Goal: Transaction & Acquisition: Purchase product/service

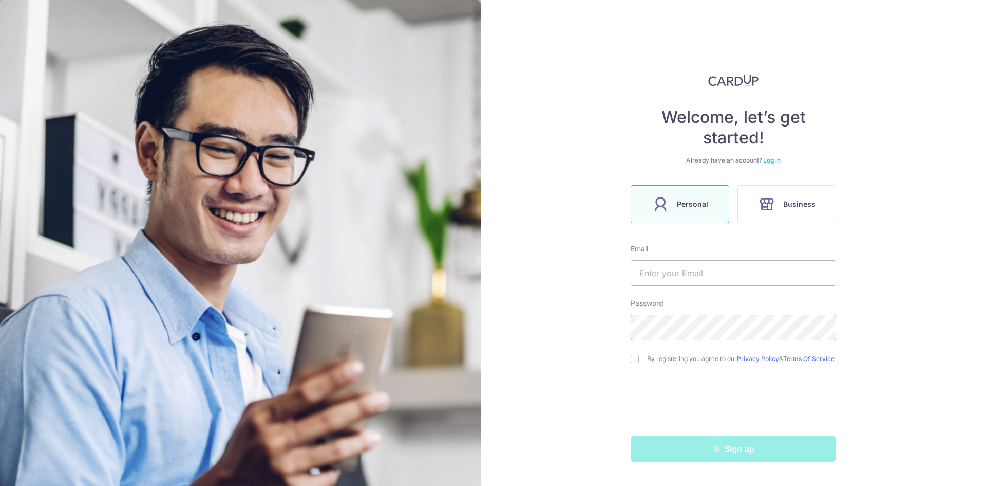
click at [746, 451] on div "Sign up" at bounding box center [734, 449] width 218 height 26
click at [646, 277] on input "text" at bounding box center [734, 273] width 206 height 26
type input "[DOMAIN_NAME][EMAIL_ADDRESS][DOMAIN_NAME]"
click at [636, 359] on input "checkbox" at bounding box center [635, 359] width 8 height 8
checkbox input "true"
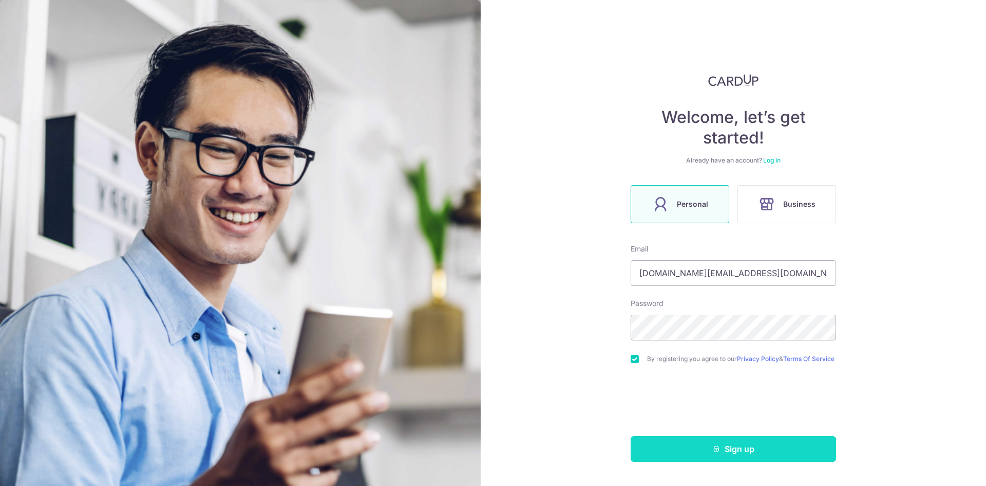
click at [717, 452] on icon "submit" at bounding box center [717, 448] width 8 height 8
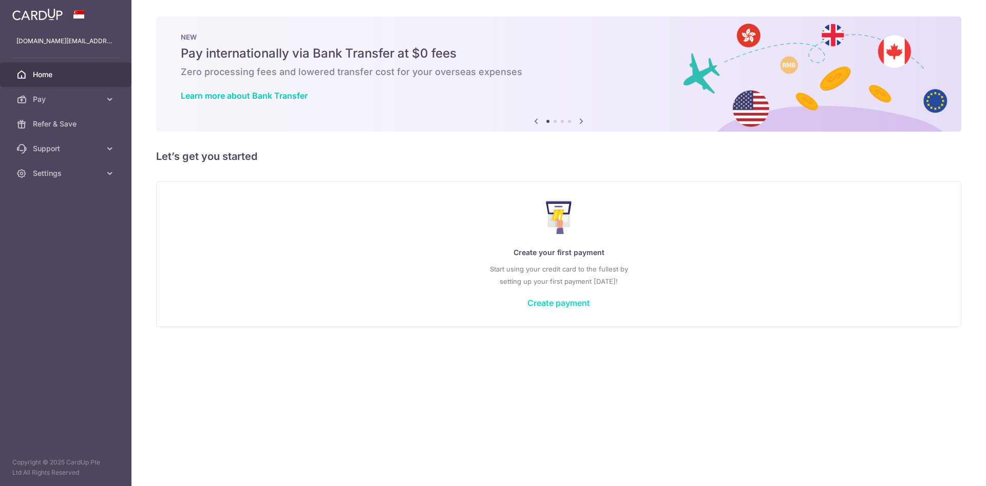
click at [553, 303] on link "Create payment" at bounding box center [559, 302] width 63 height 10
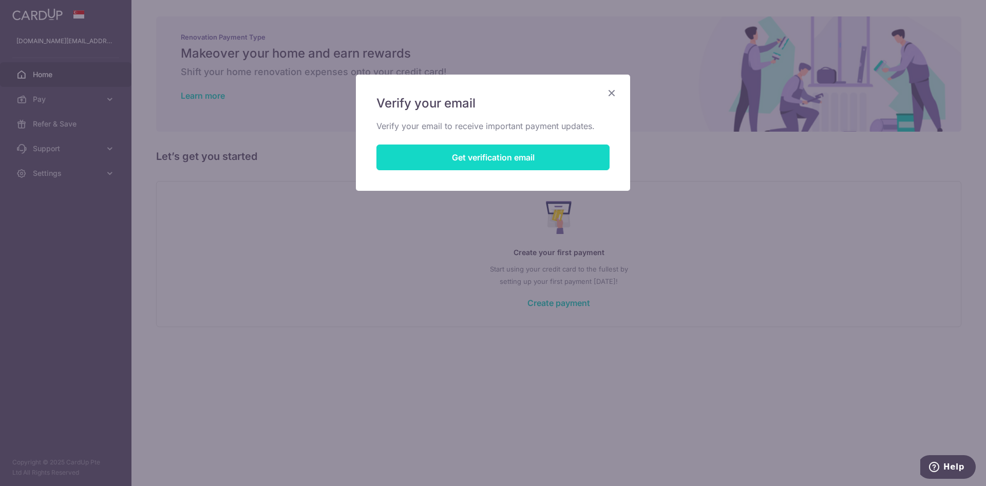
click at [544, 160] on button "Get verification email" at bounding box center [493, 157] width 233 height 26
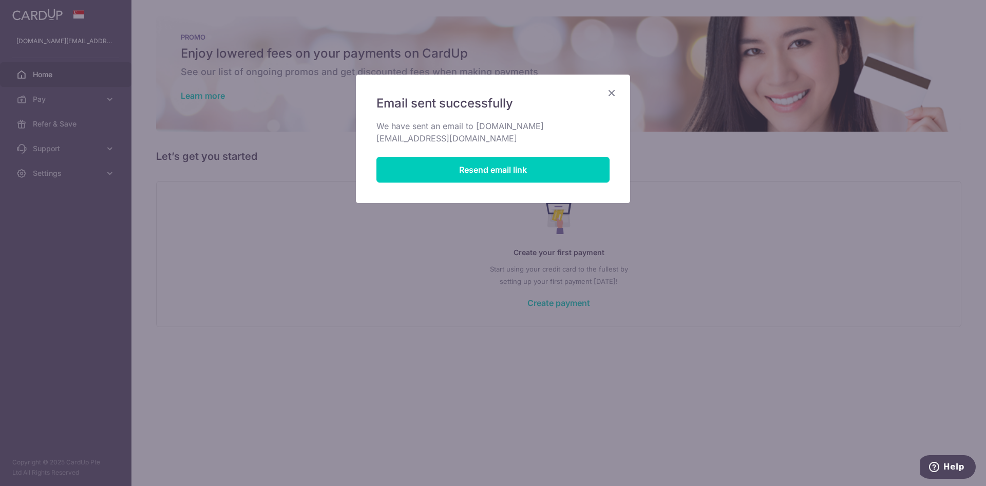
click at [612, 93] on icon "Close" at bounding box center [612, 92] width 12 height 13
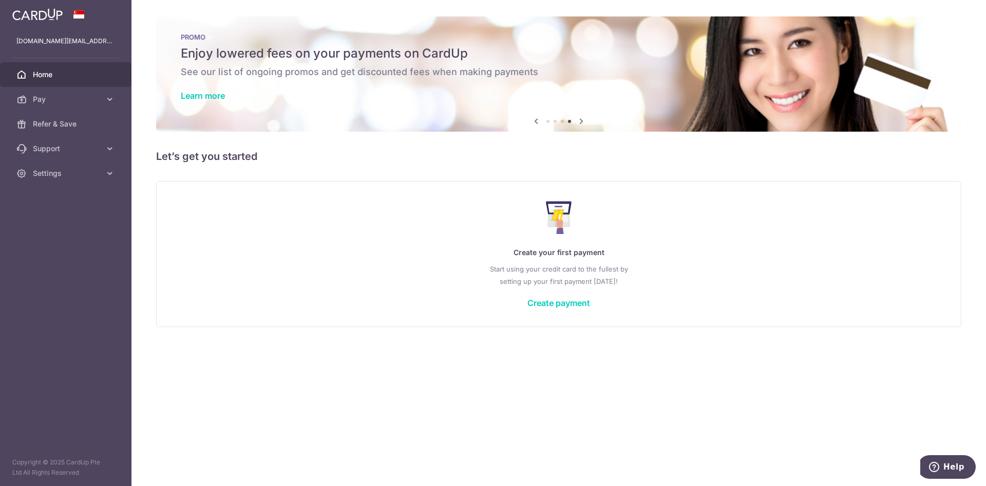
click at [45, 77] on span "Home" at bounding box center [67, 74] width 68 height 10
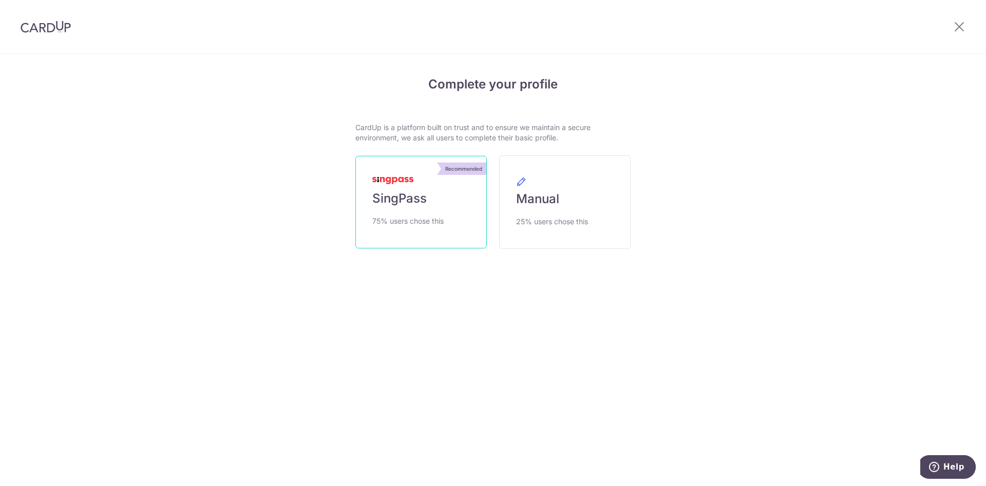
click at [396, 195] on span "SingPass" at bounding box center [399, 198] width 54 height 16
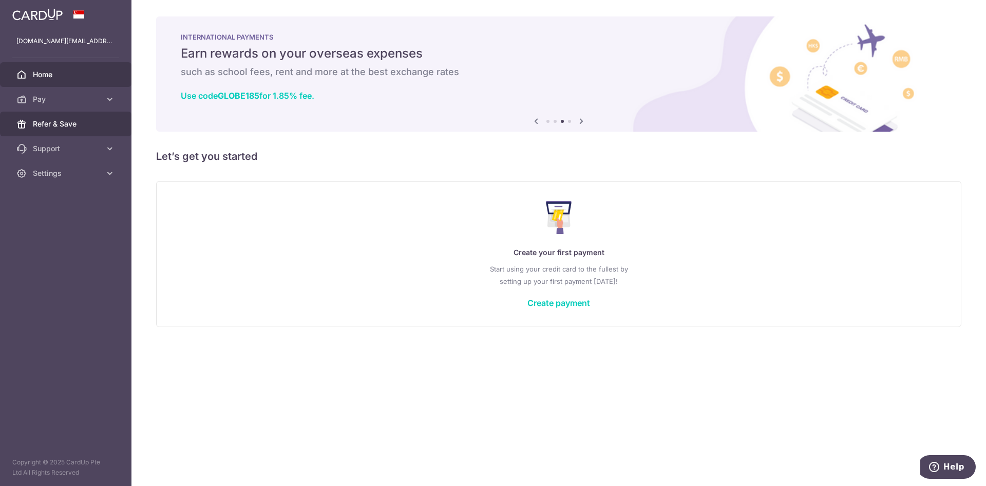
click at [51, 131] on link "Refer & Save" at bounding box center [66, 123] width 132 height 25
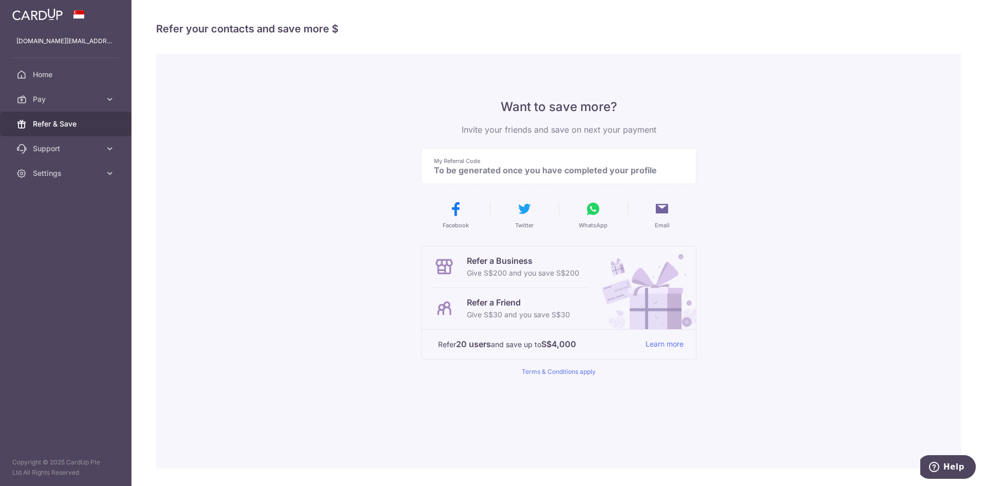
click at [47, 9] on img at bounding box center [37, 14] width 50 height 12
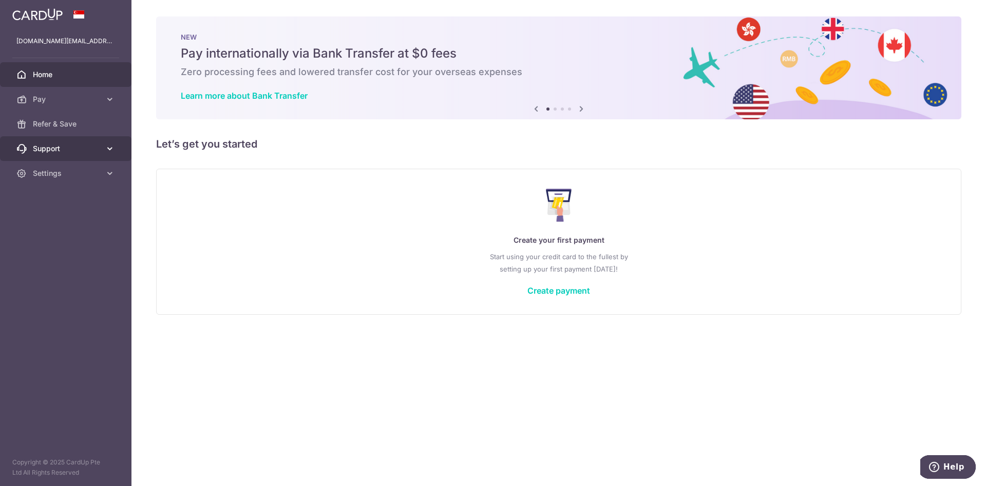
click at [88, 153] on span "Support" at bounding box center [67, 148] width 68 height 10
click at [62, 239] on span "Settings" at bounding box center [67, 235] width 68 height 10
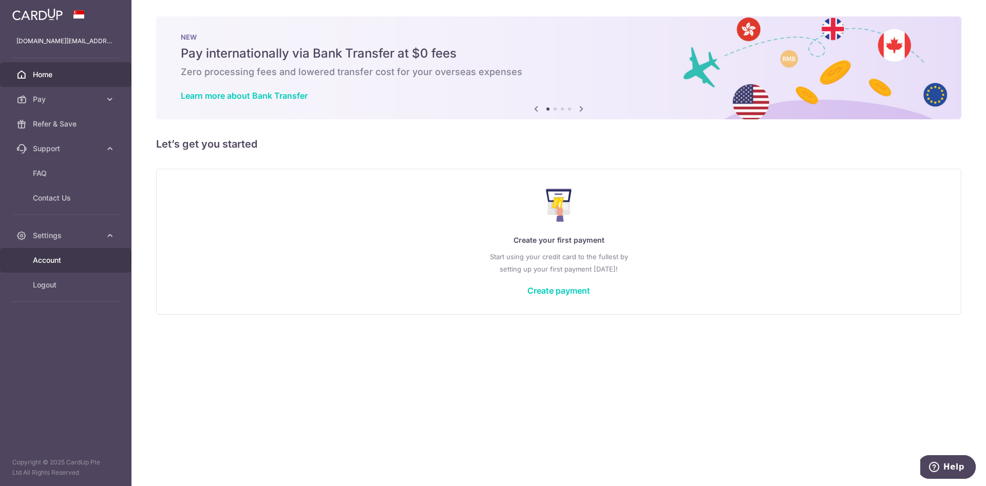
click at [54, 255] on span "Account" at bounding box center [67, 260] width 68 height 10
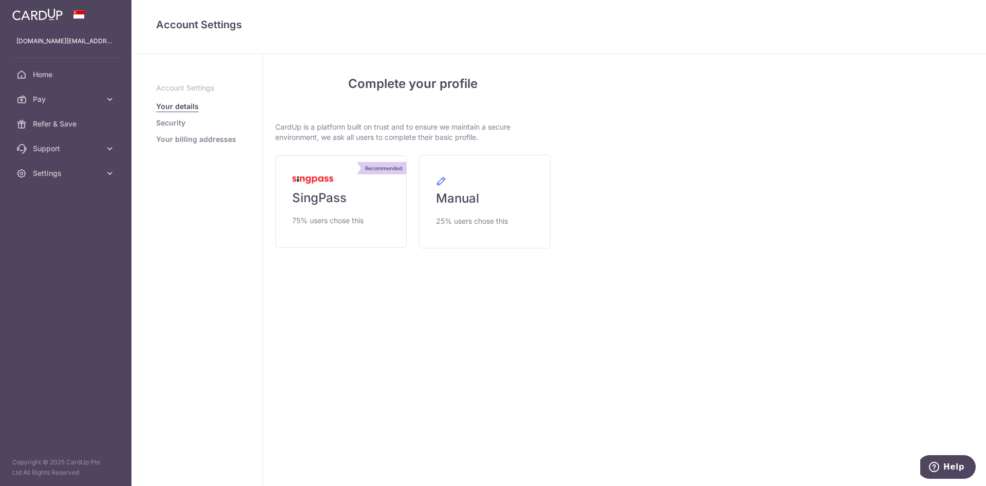
click at [172, 124] on link "Security" at bounding box center [170, 123] width 29 height 10
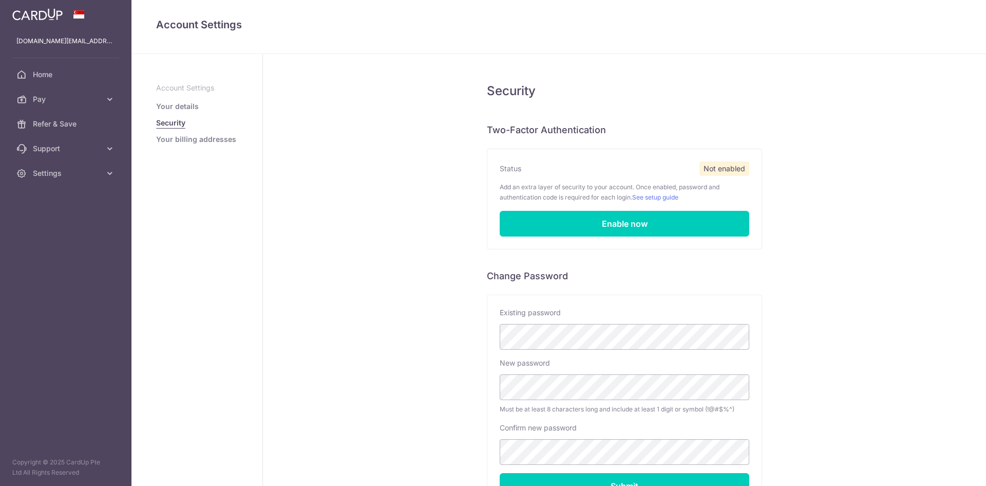
click at [185, 140] on link "Your billing addresses" at bounding box center [196, 139] width 80 height 10
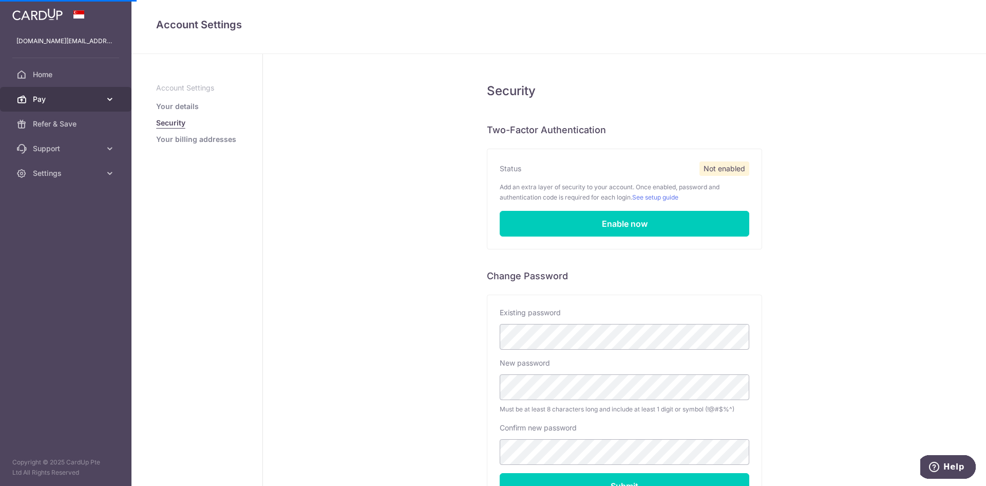
click at [96, 97] on span "Pay" at bounding box center [67, 99] width 68 height 10
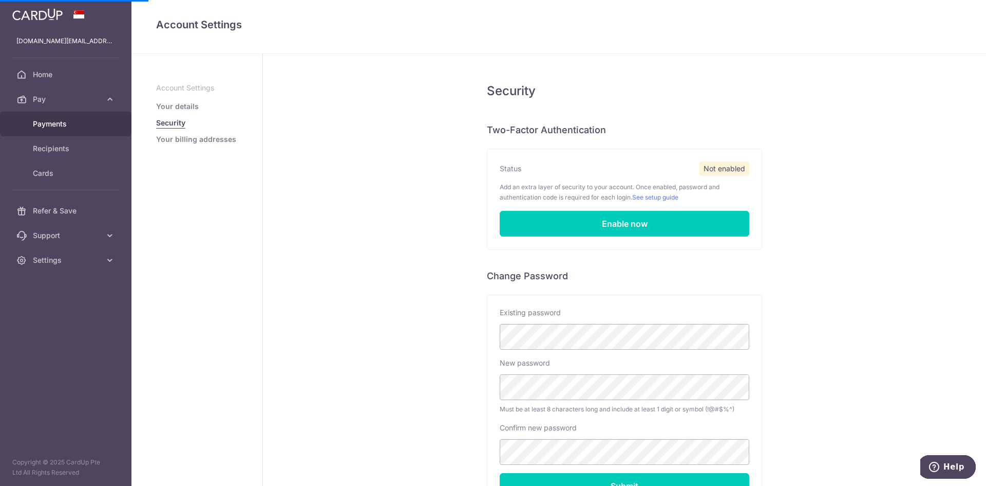
click at [59, 122] on span "Payments" at bounding box center [67, 124] width 68 height 10
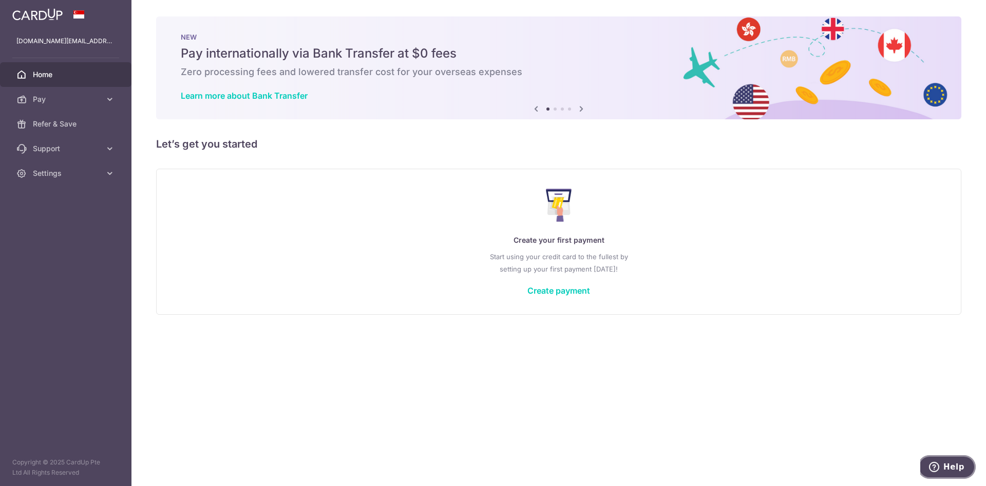
click at [949, 467] on span "Help" at bounding box center [954, 466] width 21 height 9
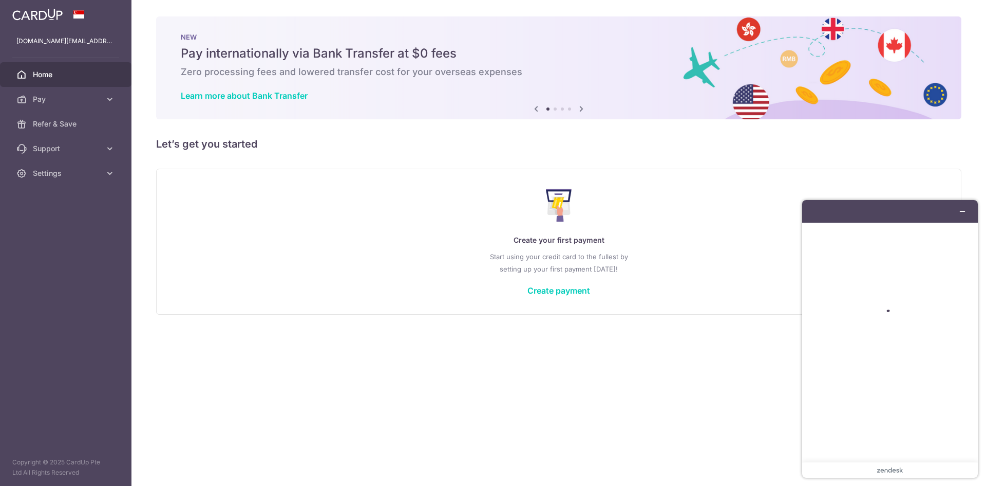
click at [583, 109] on icon at bounding box center [581, 108] width 12 height 13
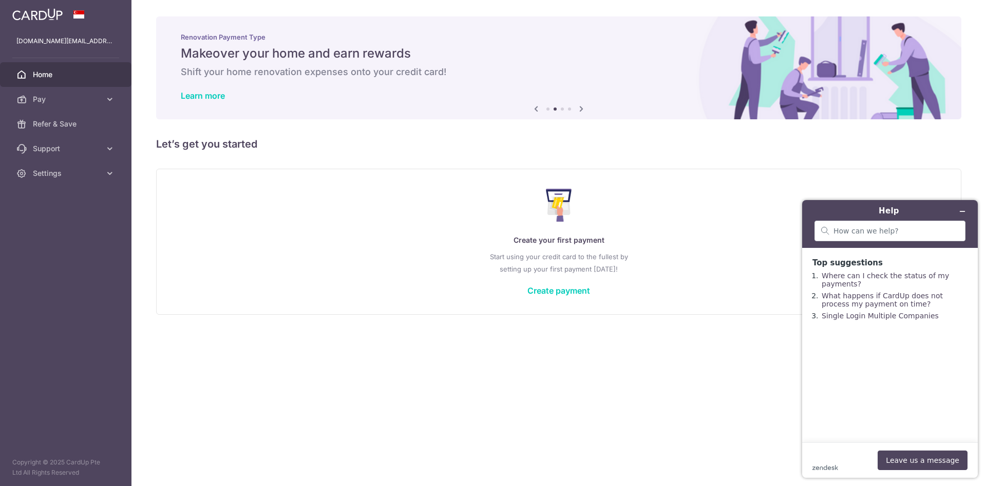
click at [583, 109] on icon at bounding box center [581, 108] width 12 height 13
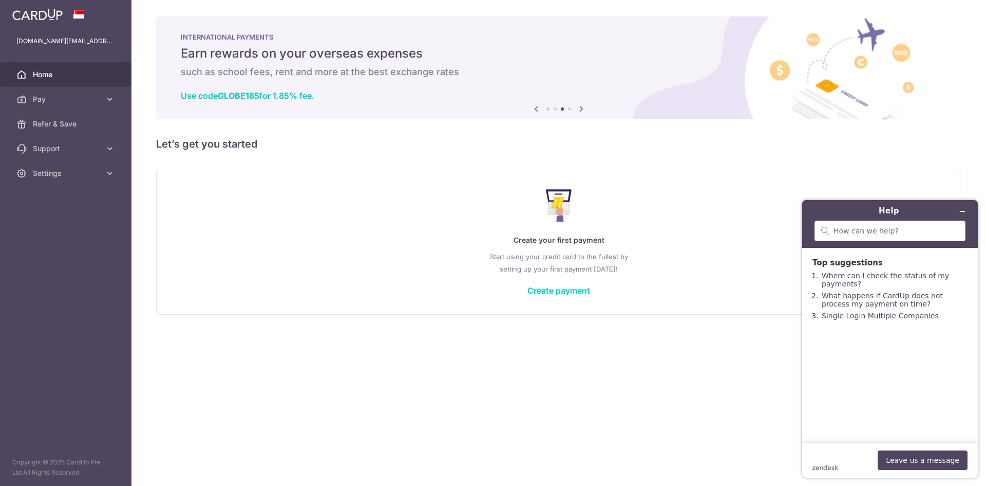
click at [583, 109] on icon at bounding box center [581, 108] width 12 height 13
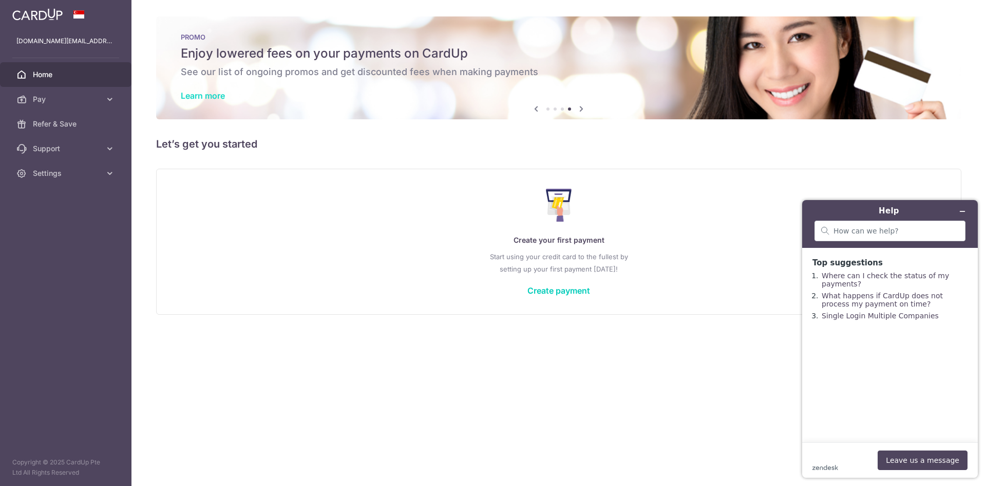
click at [195, 98] on link "Learn more" at bounding box center [203, 95] width 44 height 10
click at [966, 212] on icon "Minimize widget" at bounding box center [962, 211] width 7 height 7
click at [964, 210] on icon "Minimize widget" at bounding box center [962, 211] width 7 height 7
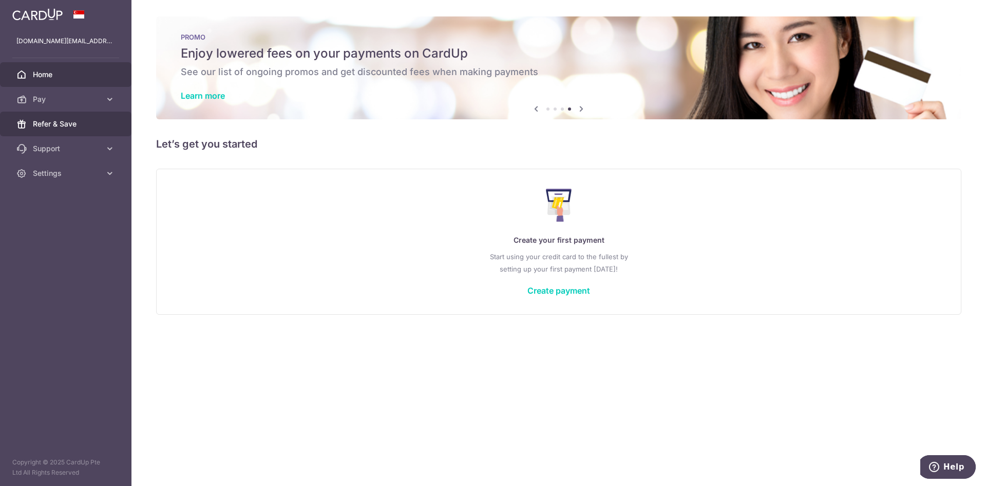
click at [60, 127] on span "Refer & Save" at bounding box center [67, 124] width 68 height 10
click at [77, 16] on span at bounding box center [79, 14] width 12 height 8
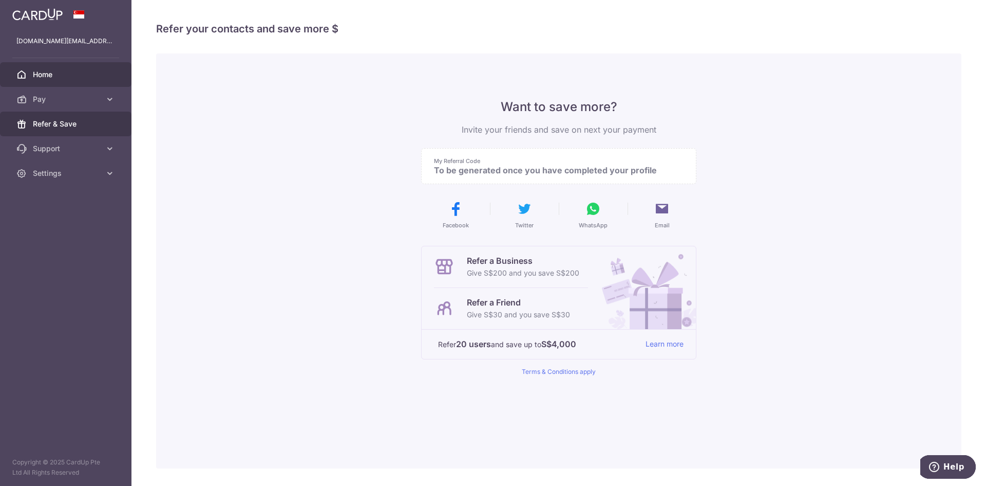
click at [48, 76] on span "Home" at bounding box center [67, 74] width 68 height 10
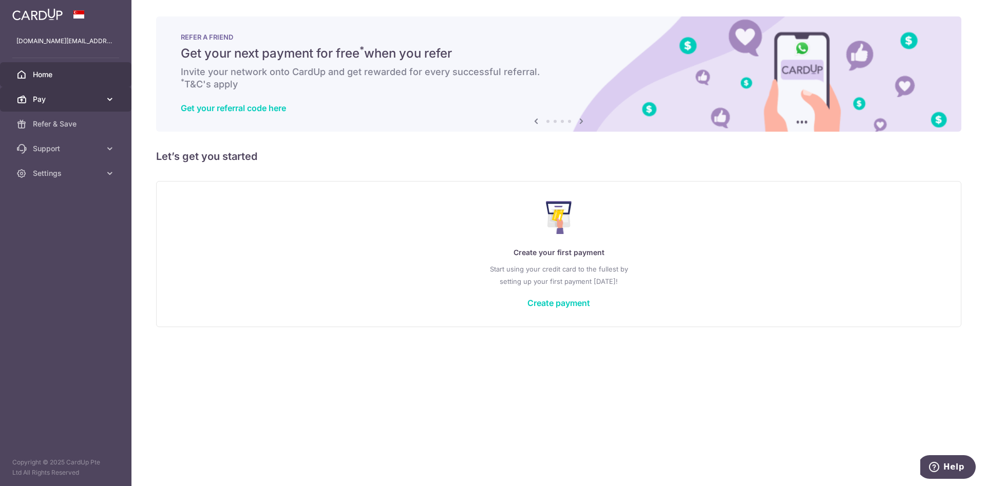
click at [64, 104] on span "Pay" at bounding box center [67, 99] width 68 height 10
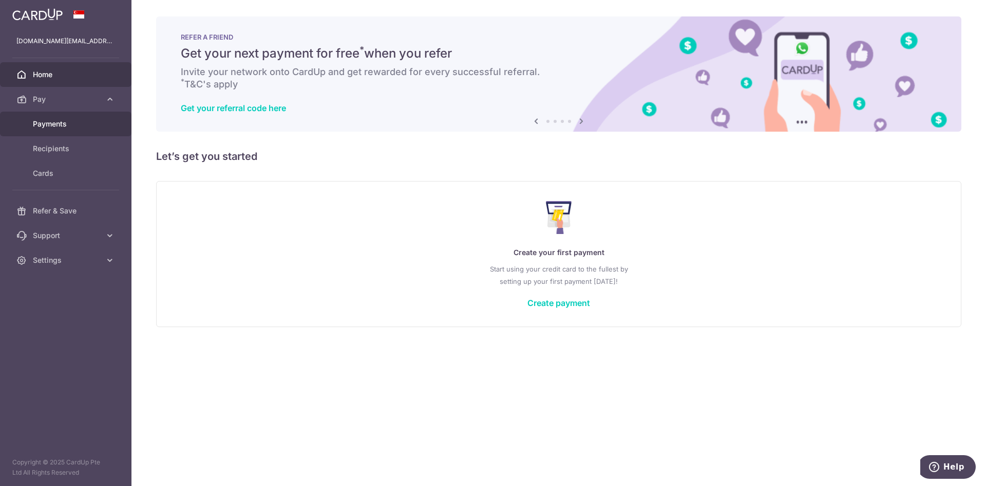
click at [47, 126] on span "Payments" at bounding box center [67, 124] width 68 height 10
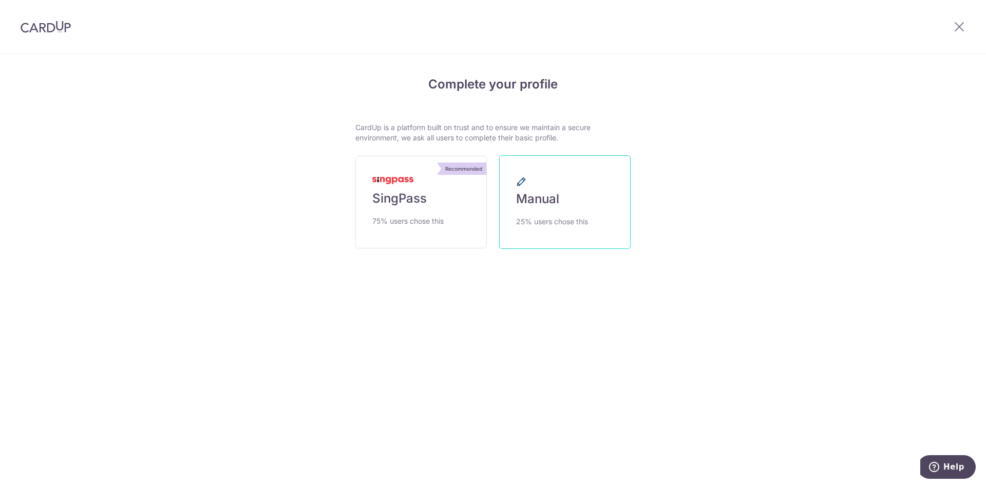
click at [531, 200] on span "Manual" at bounding box center [537, 199] width 43 height 16
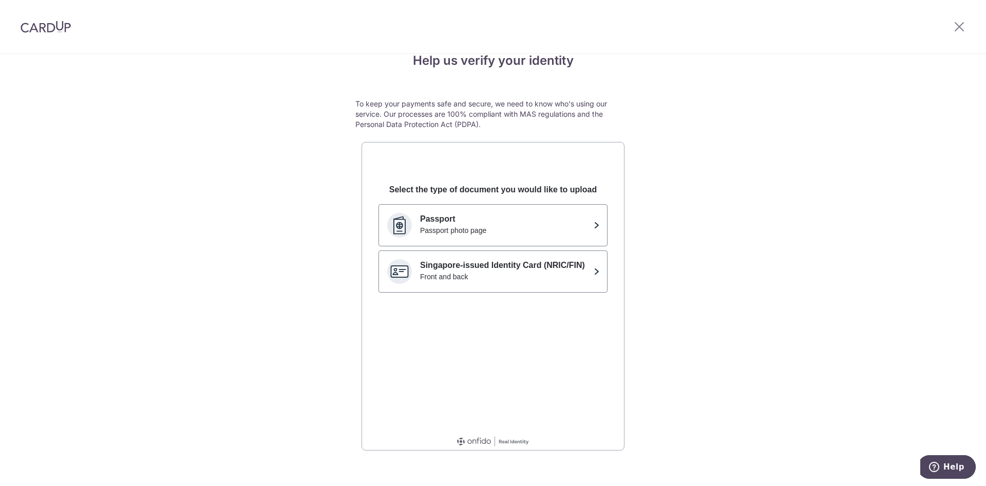
scroll to position [36, 0]
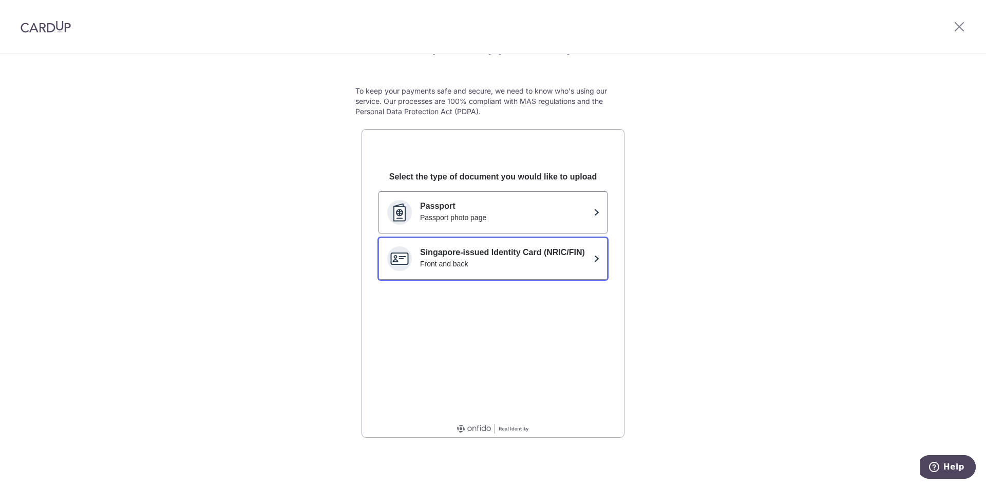
click at [503, 268] on div "Front and back" at bounding box center [505, 263] width 170 height 10
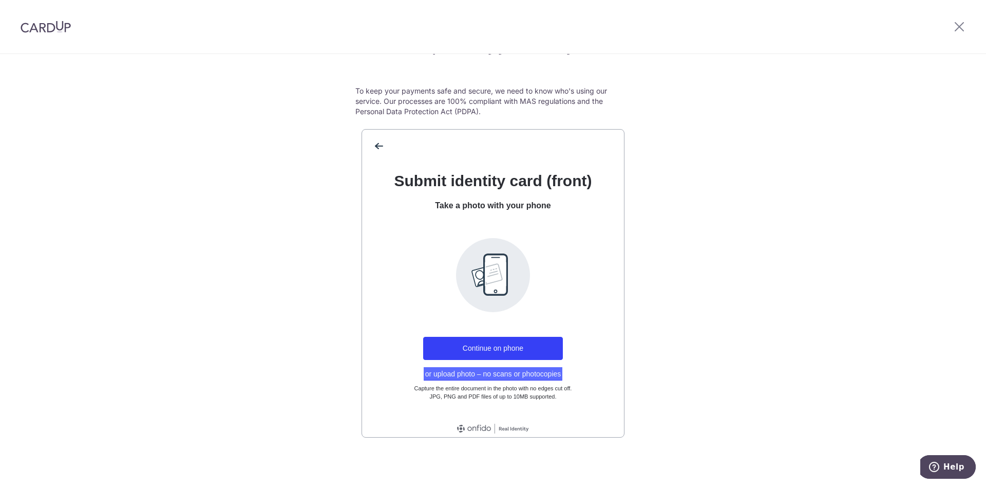
click at [495, 375] on button "or upload photo – no scans or photocopies" at bounding box center [493, 373] width 139 height 13
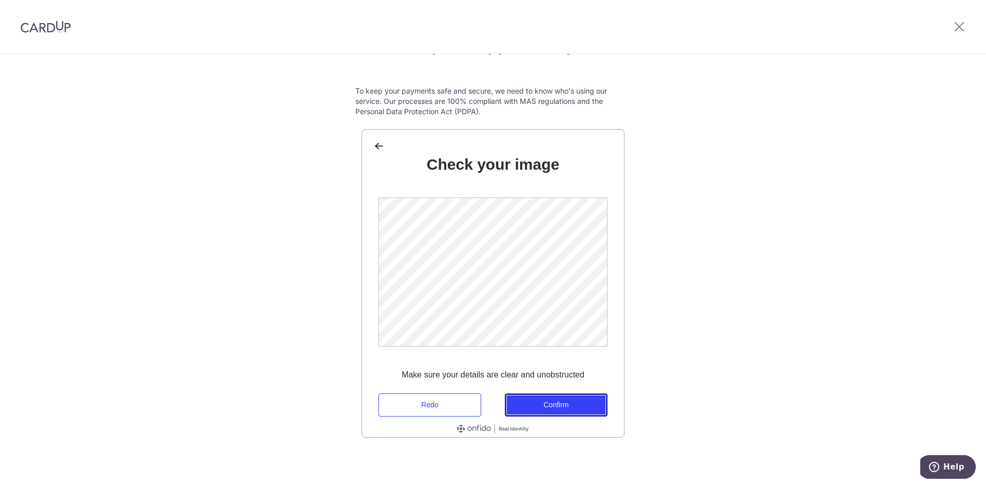
click at [557, 403] on button "Confirm" at bounding box center [556, 404] width 103 height 23
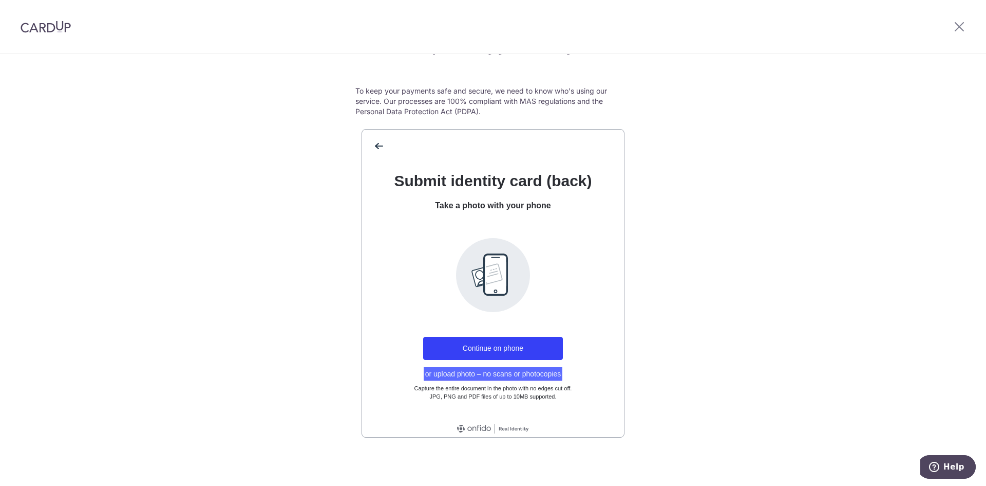
click at [469, 376] on button "or upload photo – no scans or photocopies" at bounding box center [493, 373] width 139 height 13
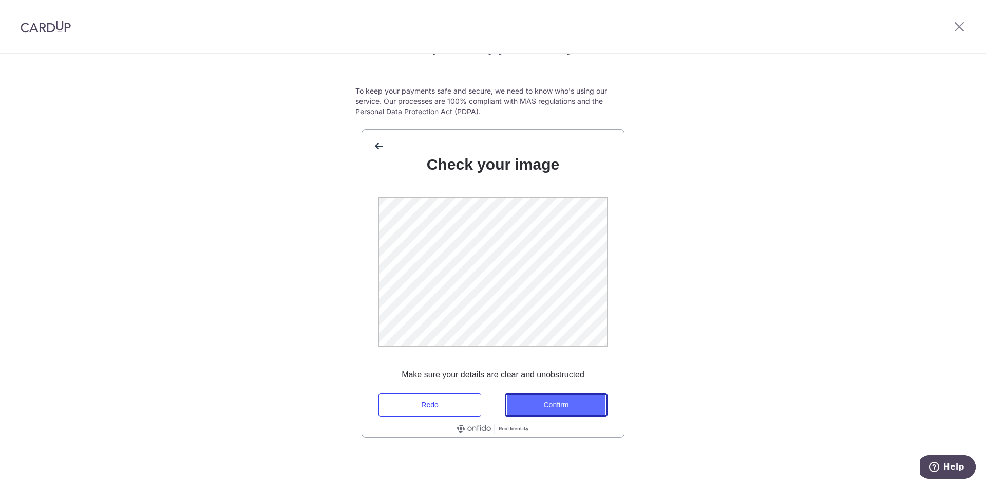
click at [556, 404] on button "Confirm" at bounding box center [556, 404] width 103 height 23
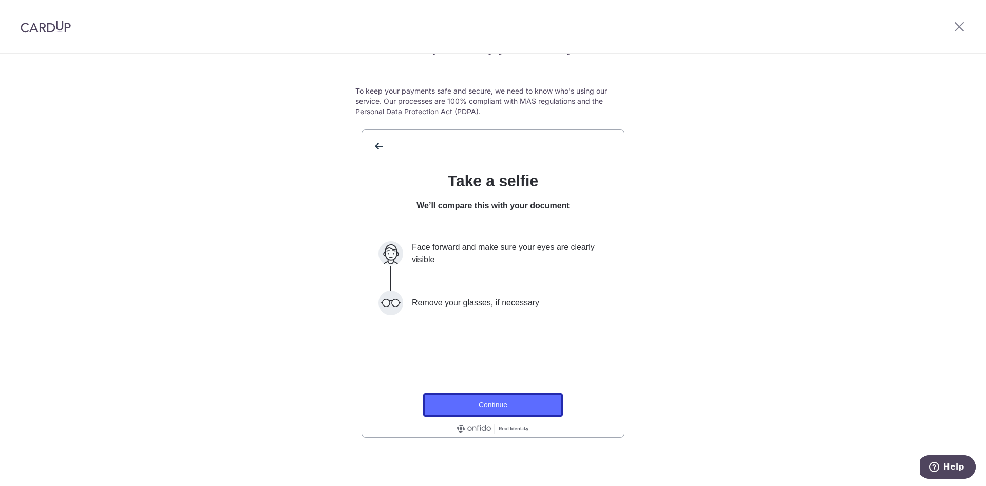
click at [550, 401] on button "Continue" at bounding box center [493, 404] width 140 height 23
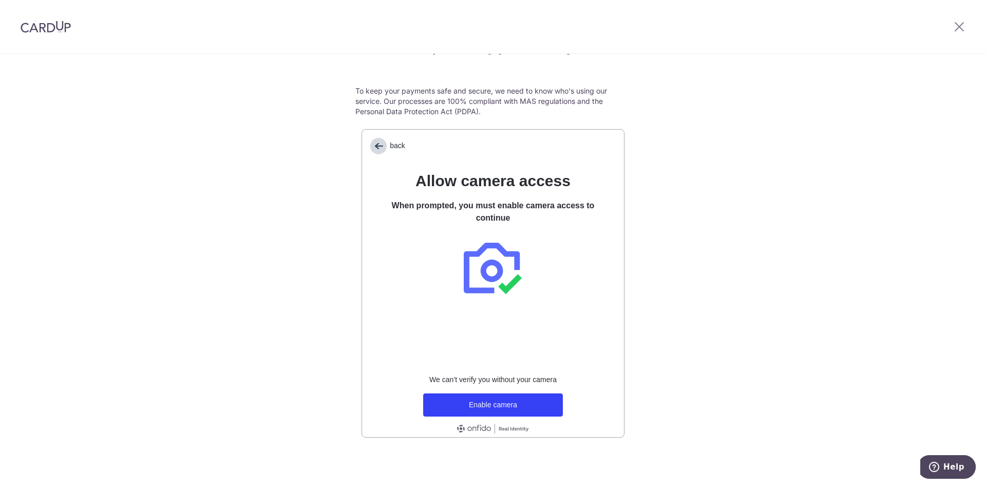
click at [385, 145] on button "back" at bounding box center [389, 146] width 38 height 16
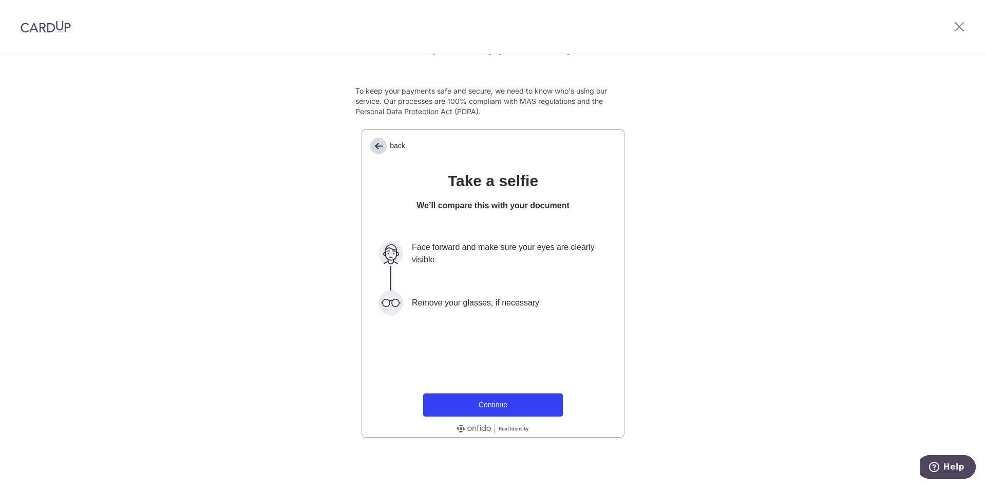
click at [385, 145] on button "back" at bounding box center [389, 146] width 38 height 16
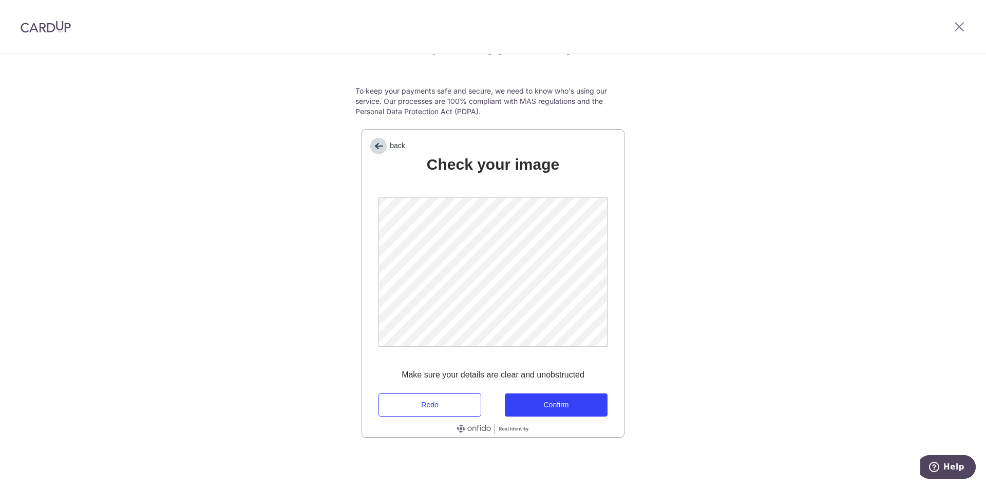
click at [385, 146] on button "back" at bounding box center [389, 146] width 38 height 16
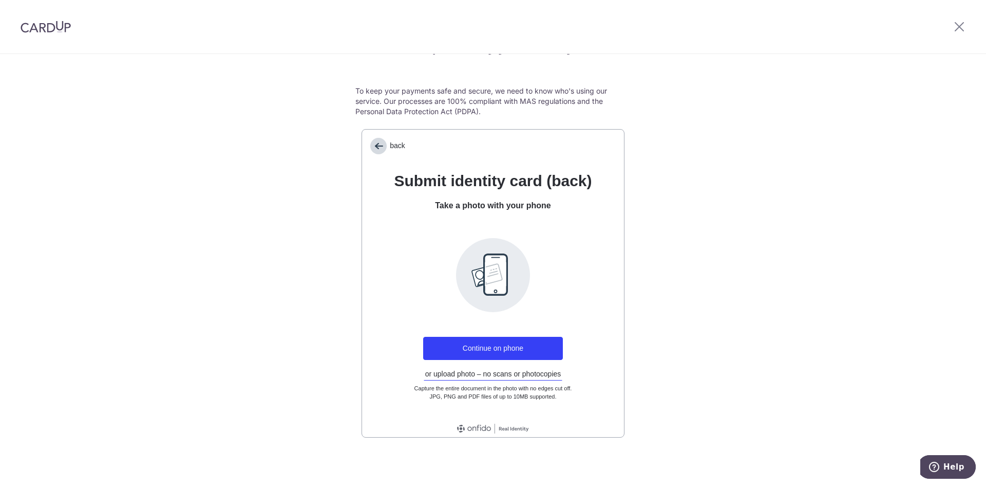
click at [385, 146] on button "back" at bounding box center [389, 146] width 38 height 16
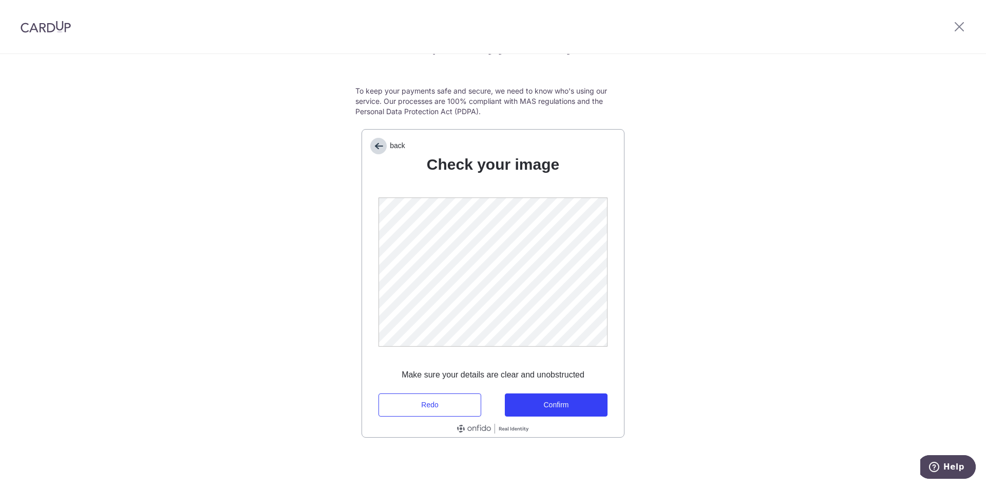
click at [380, 139] on span "back" at bounding box center [378, 146] width 16 height 16
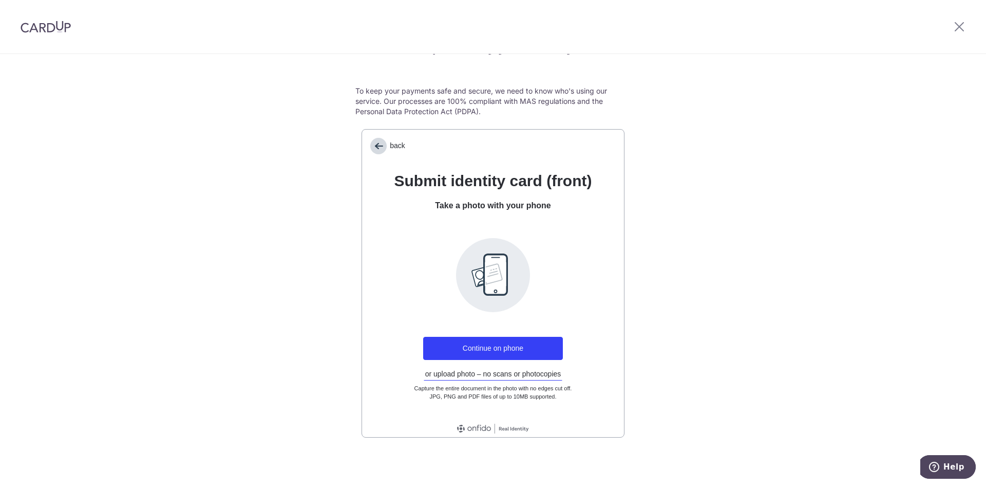
click at [380, 139] on span "back" at bounding box center [378, 146] width 16 height 16
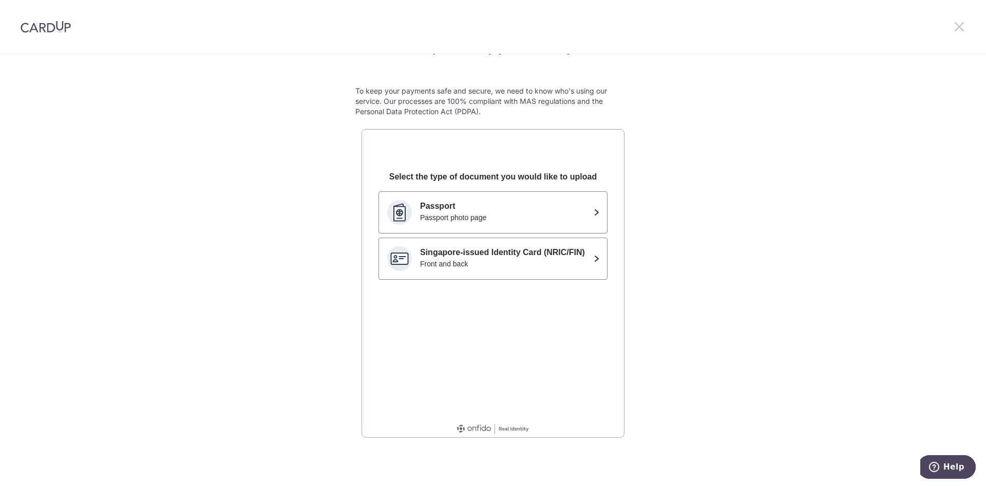
click at [957, 25] on icon at bounding box center [960, 26] width 12 height 13
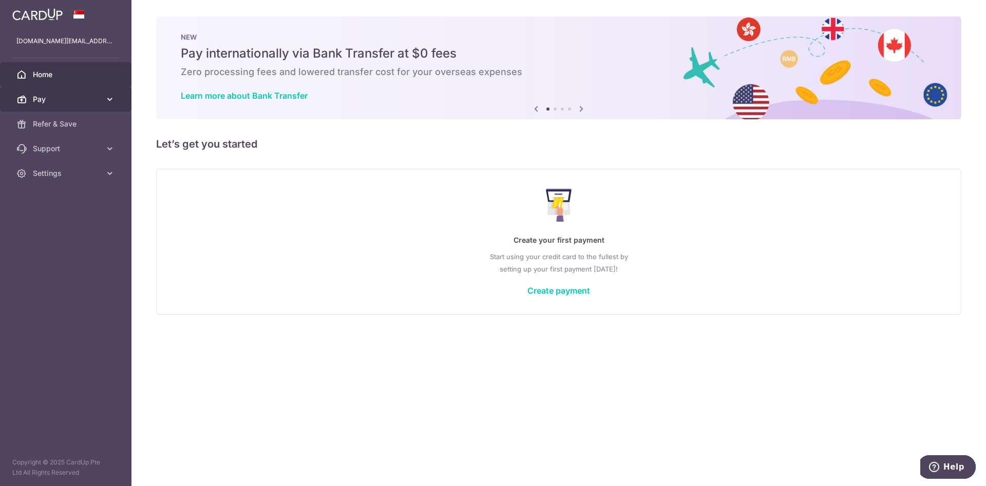
click at [49, 101] on span "Pay" at bounding box center [67, 99] width 68 height 10
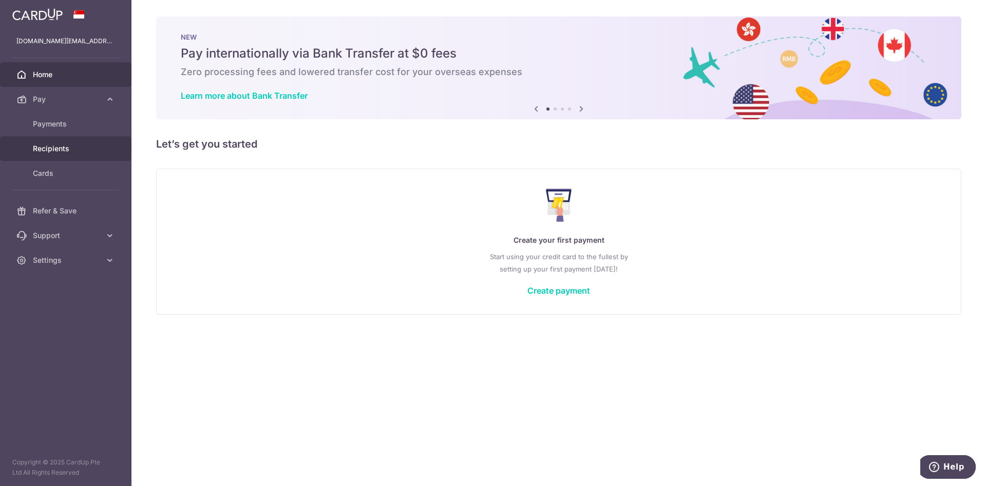
click at [59, 149] on span "Recipients" at bounding box center [67, 148] width 68 height 10
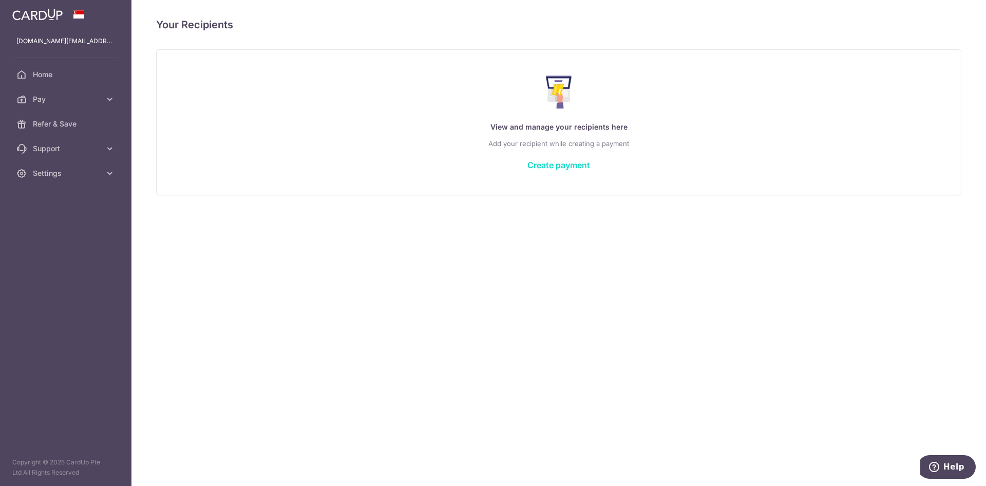
click at [555, 168] on link "Create payment" at bounding box center [559, 165] width 63 height 10
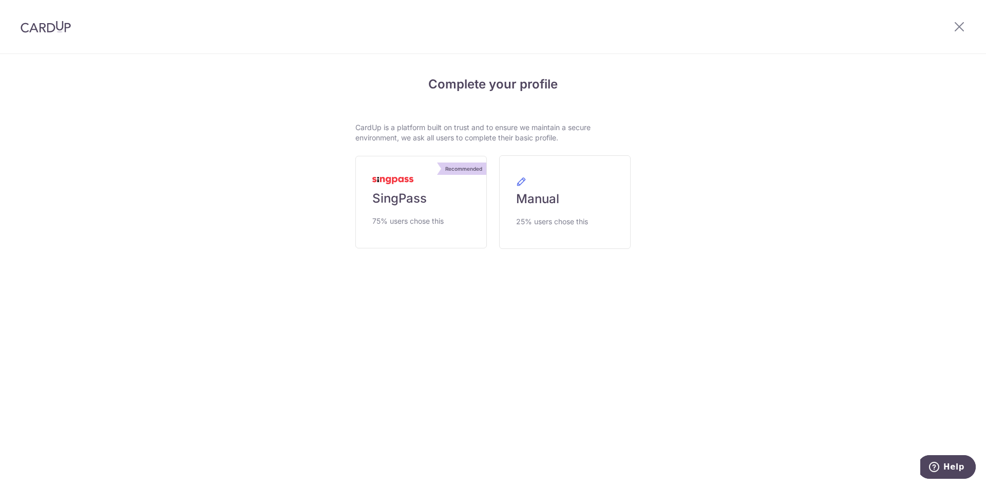
click at [50, 26] on img at bounding box center [46, 27] width 50 height 12
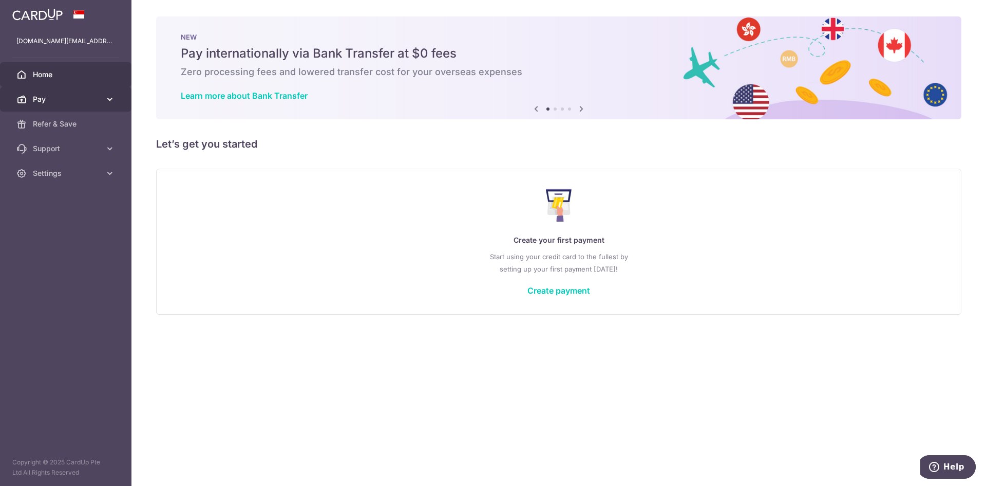
click at [47, 97] on span "Pay" at bounding box center [67, 99] width 68 height 10
click at [38, 13] on img at bounding box center [37, 14] width 50 height 12
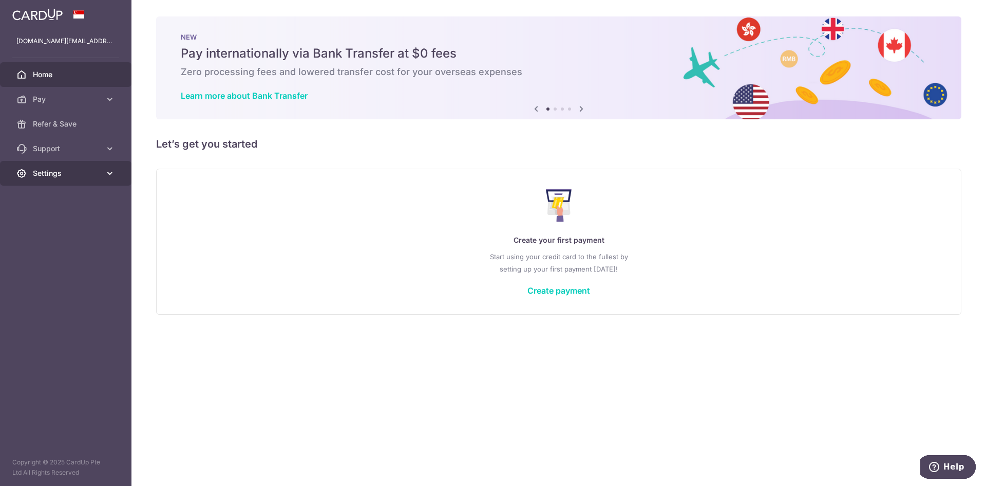
click at [45, 178] on span "Settings" at bounding box center [67, 173] width 68 height 10
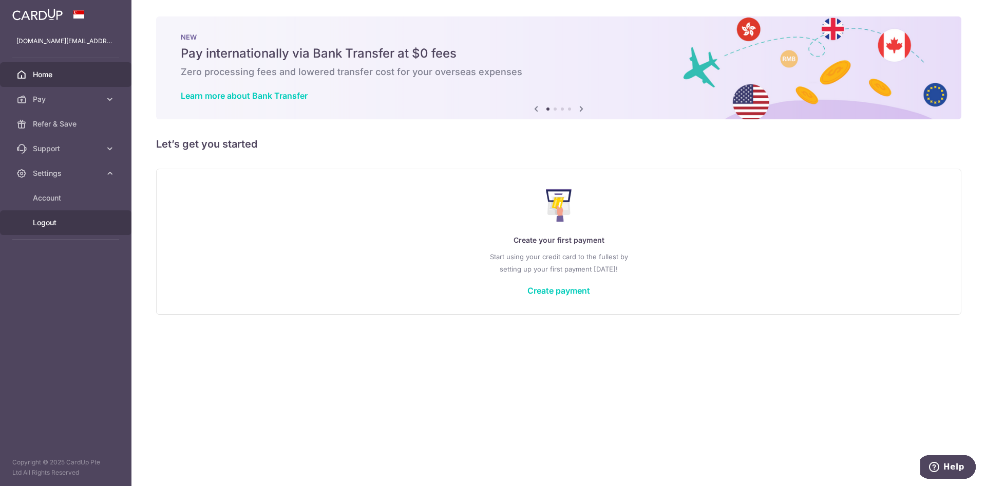
click at [60, 223] on span "Logout" at bounding box center [67, 222] width 68 height 10
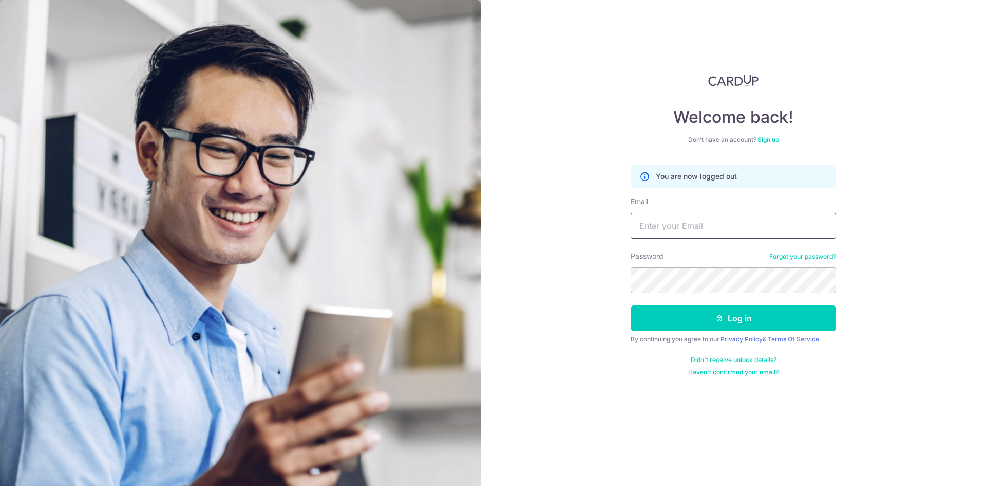
click at [652, 221] on input "Email" at bounding box center [734, 226] width 206 height 26
click at [655, 223] on input "Email" at bounding box center [734, 226] width 206 height 26
paste input "[DOMAIN_NAME][EMAIL_ADDRESS][DOMAIN_NAME]"
type input "[DOMAIN_NAME][EMAIL_ADDRESS][DOMAIN_NAME]"
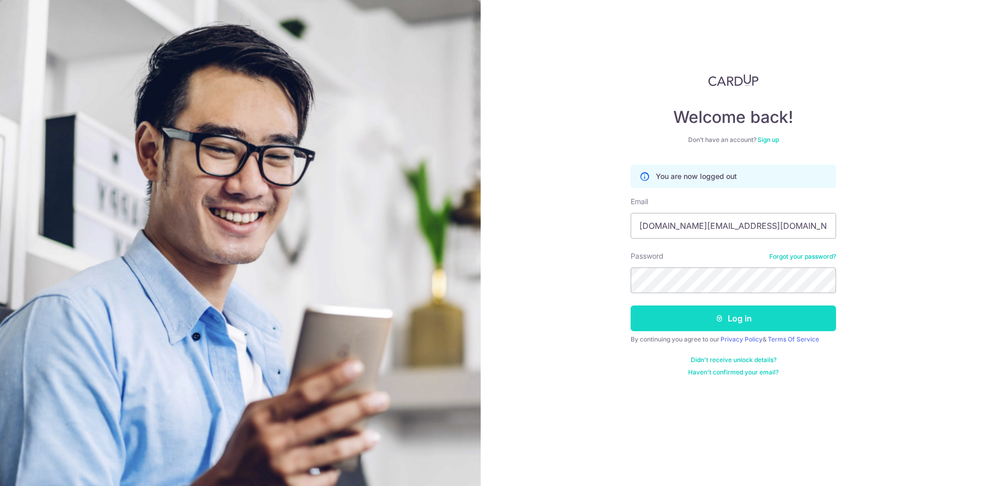
click at [722, 316] on icon "submit" at bounding box center [720, 318] width 8 height 8
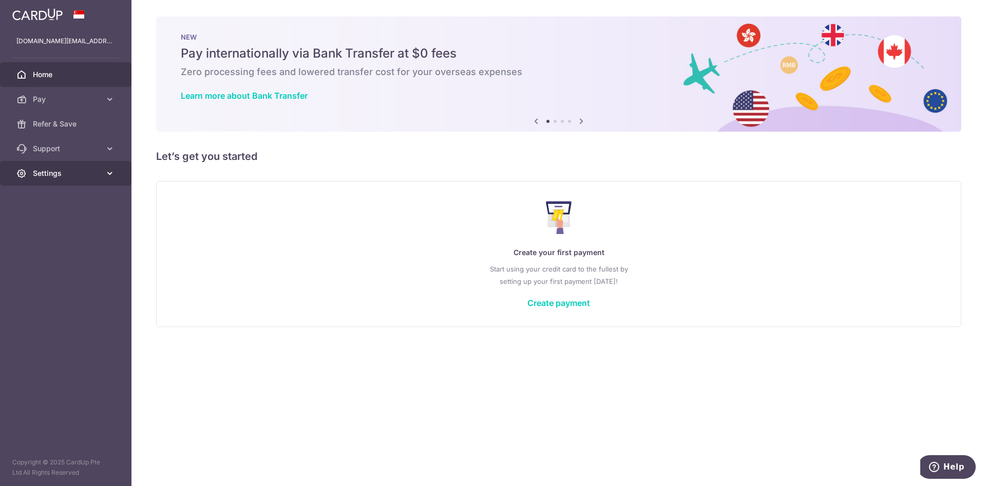
click at [46, 175] on span "Settings" at bounding box center [67, 173] width 68 height 10
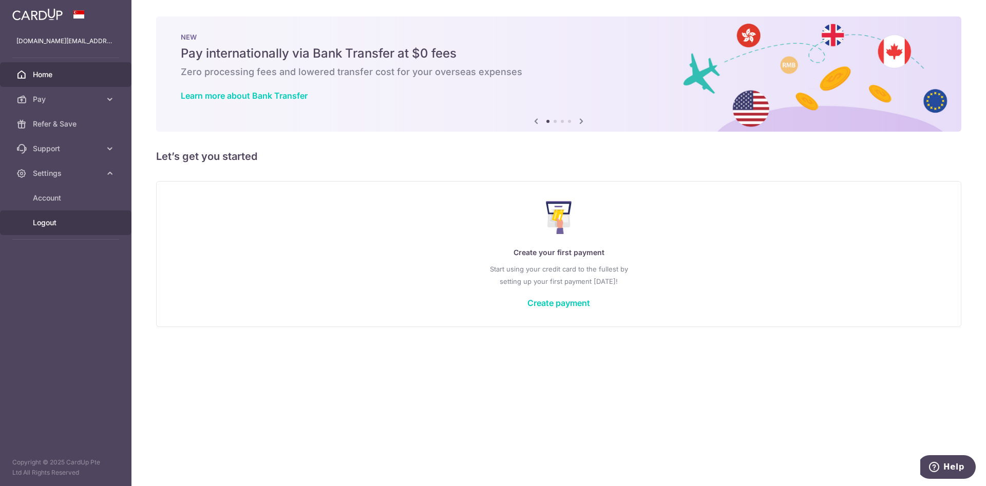
click at [51, 230] on link "Logout" at bounding box center [66, 222] width 132 height 25
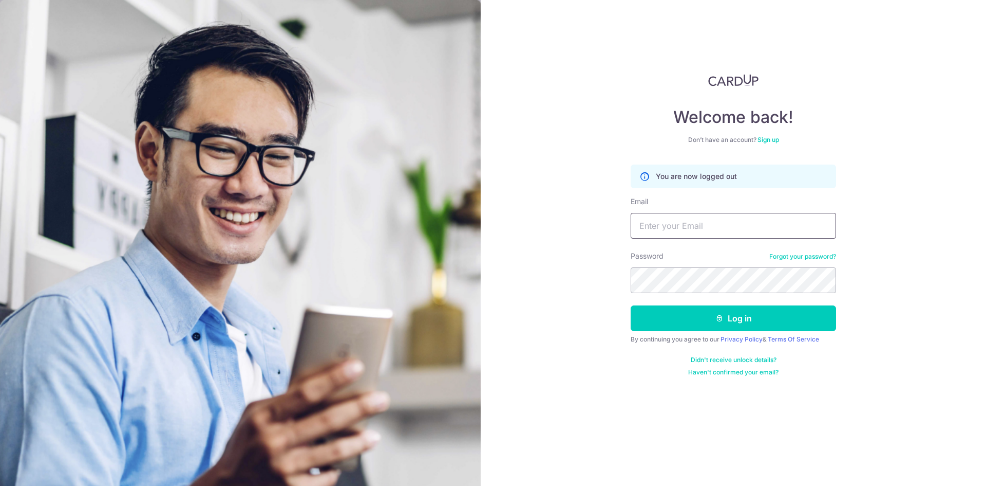
click at [734, 228] on input "Email" at bounding box center [734, 226] width 206 height 26
paste input "roshan.cv@gmail.com"
type input "roshan.cv@gmail.com"
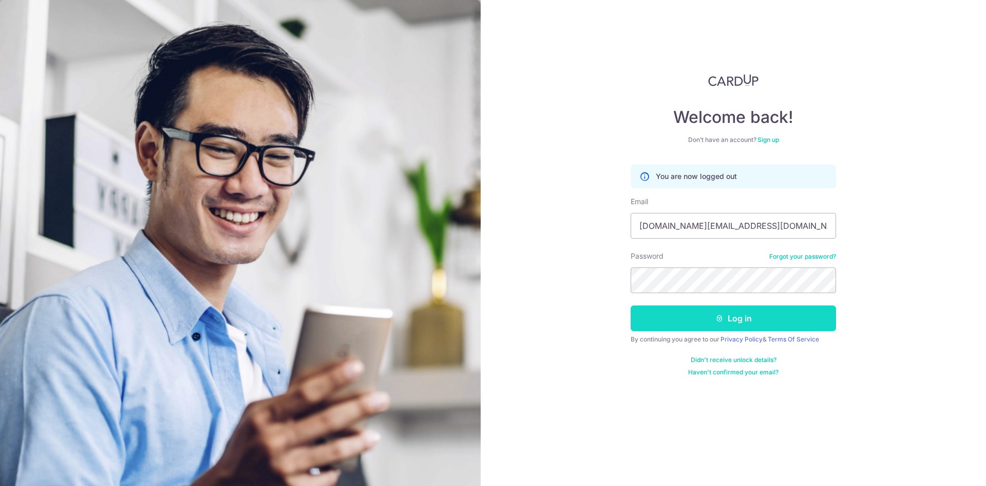
click at [715, 312] on button "Log in" at bounding box center [734, 318] width 206 height 26
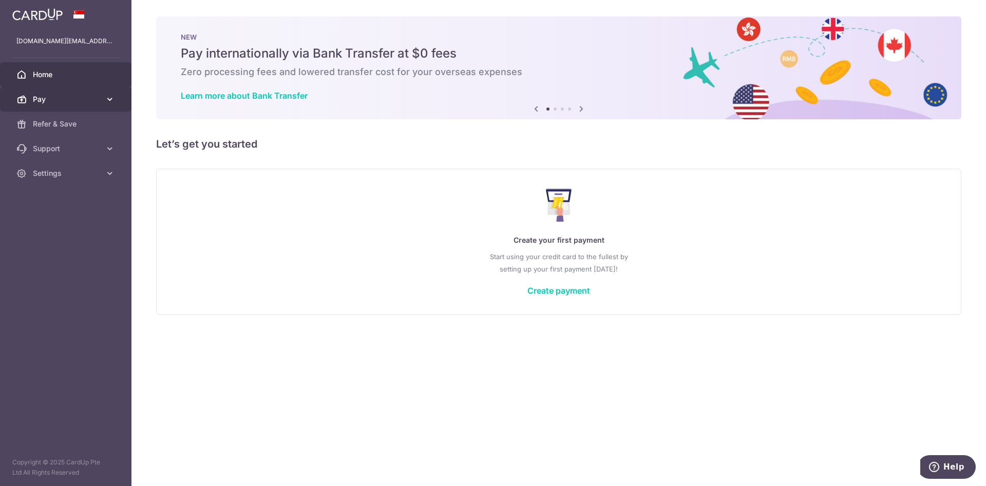
click at [66, 101] on span "Pay" at bounding box center [67, 99] width 68 height 10
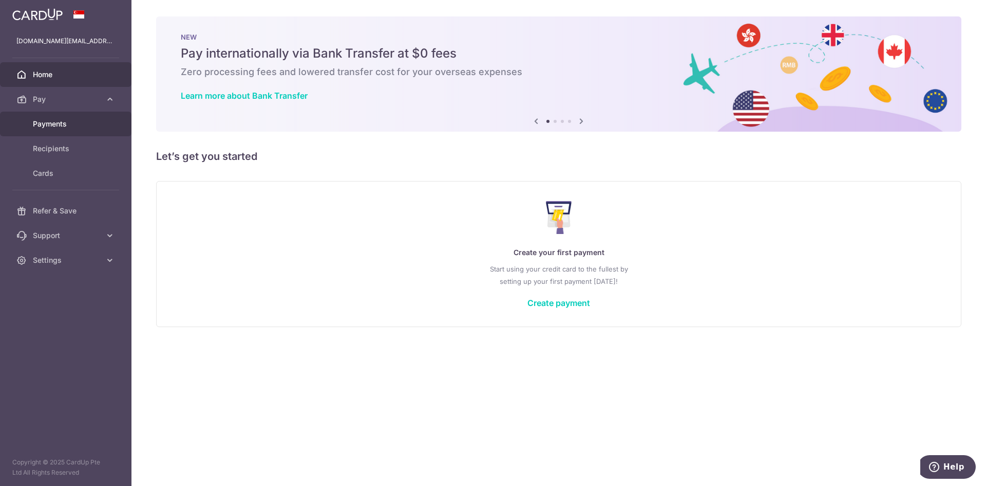
click at [59, 122] on span "Payments" at bounding box center [67, 124] width 68 height 10
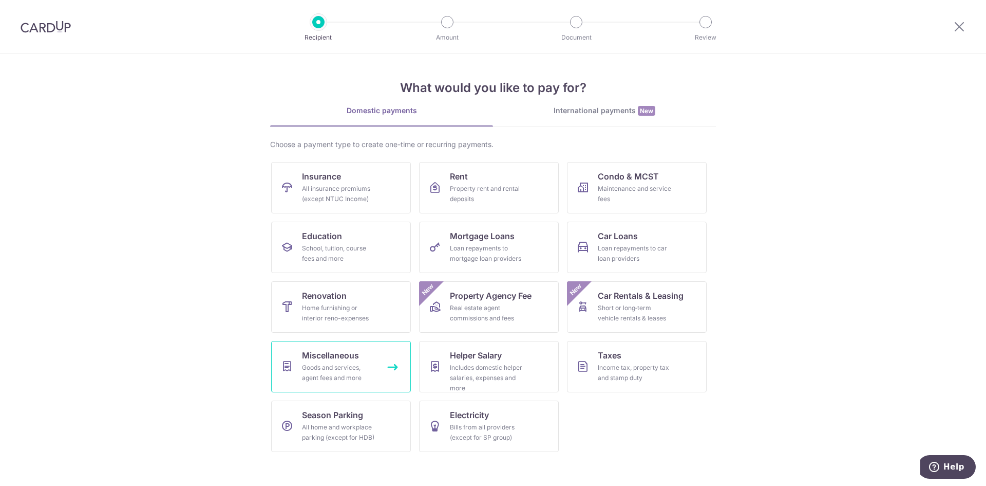
click at [308, 372] on div "Goods and services, agent fees and more" at bounding box center [339, 372] width 74 height 21
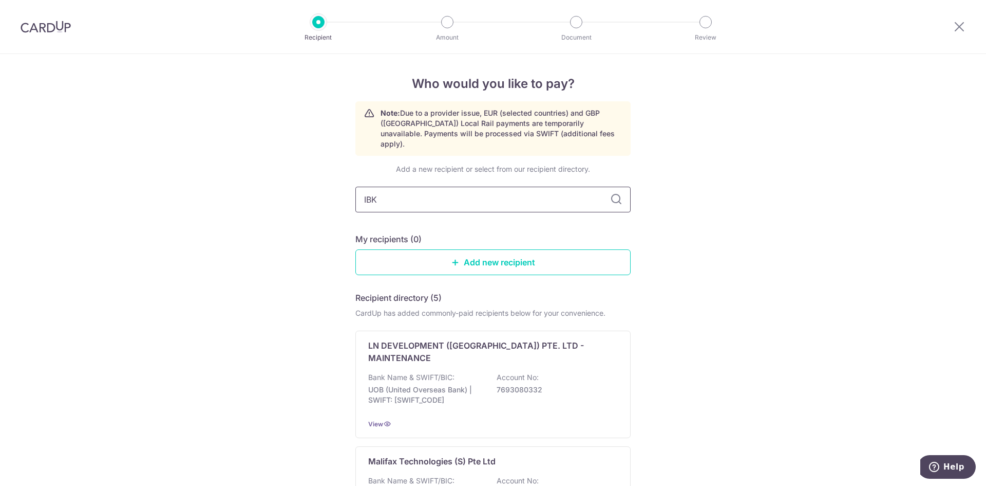
type input "IBKR"
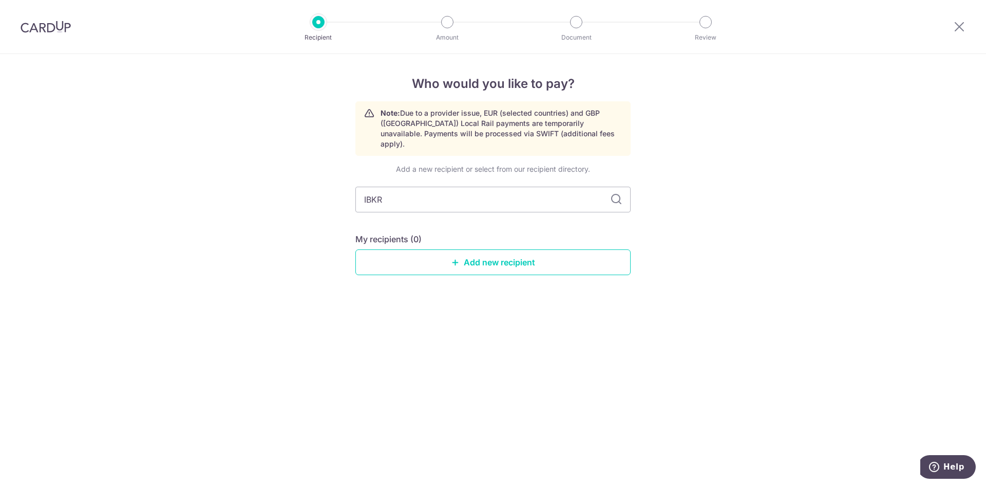
click at [617, 193] on icon at bounding box center [616, 199] width 12 height 12
drag, startPoint x: 401, startPoint y: 184, endPoint x: 360, endPoint y: 184, distance: 41.1
click at [360, 186] on input "IBKR" at bounding box center [493, 199] width 275 height 26
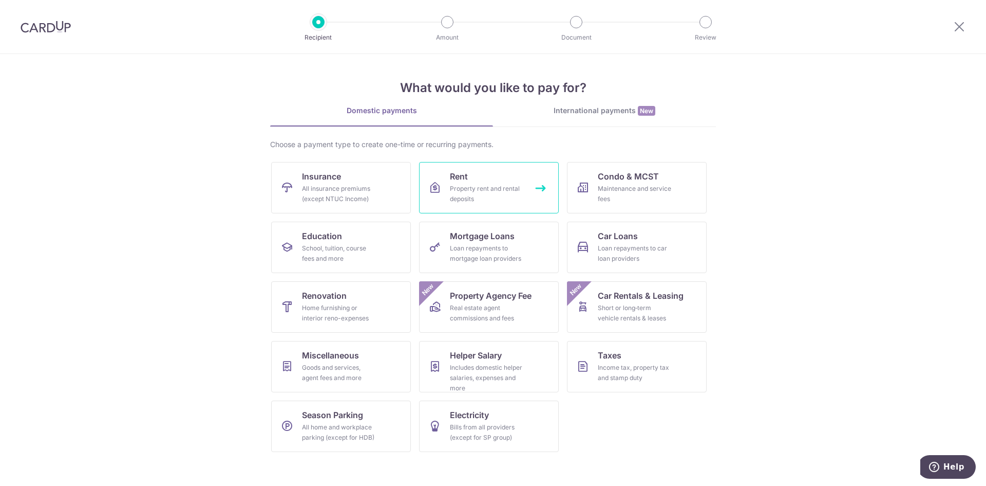
click at [464, 189] on div "Property rent and rental deposits" at bounding box center [487, 193] width 74 height 21
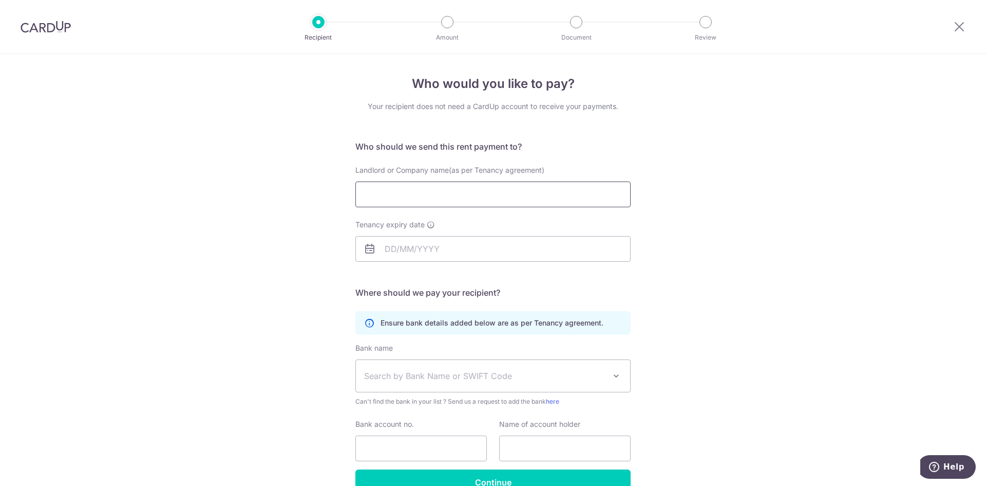
click at [441, 195] on input "Landlord or Company name(as per Tenancy agreement)" at bounding box center [493, 194] width 275 height 26
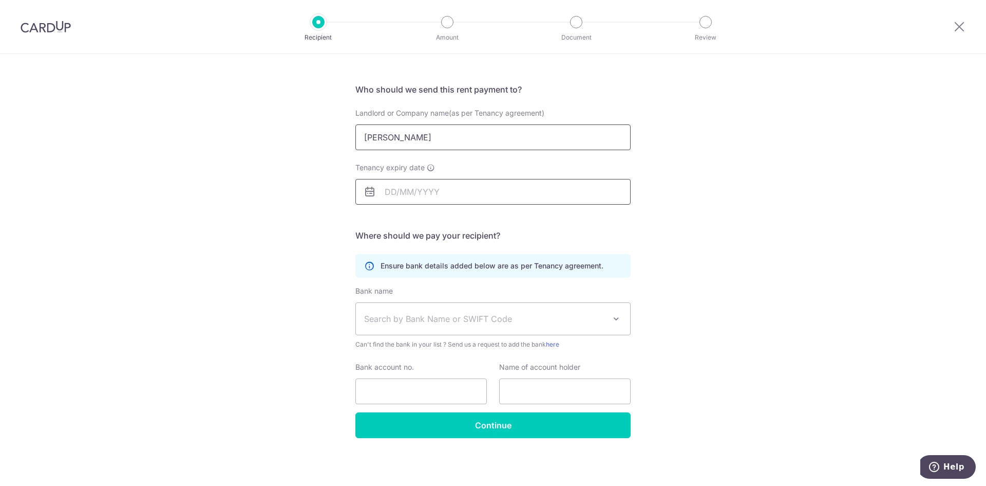
scroll to position [58, 0]
type input "Jenny"
click at [557, 319] on span "Search by Bank Name or SWIFT Code" at bounding box center [484, 318] width 241 height 12
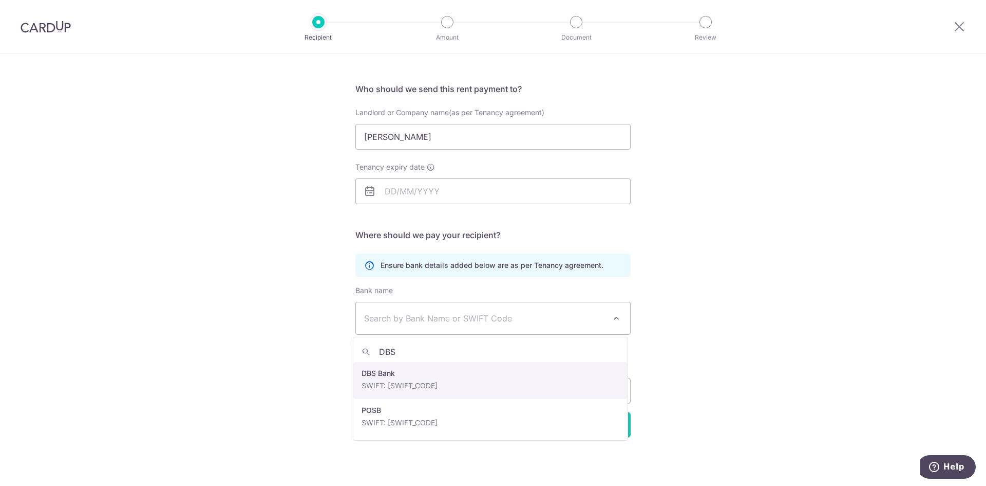
type input "DBS"
select select "6"
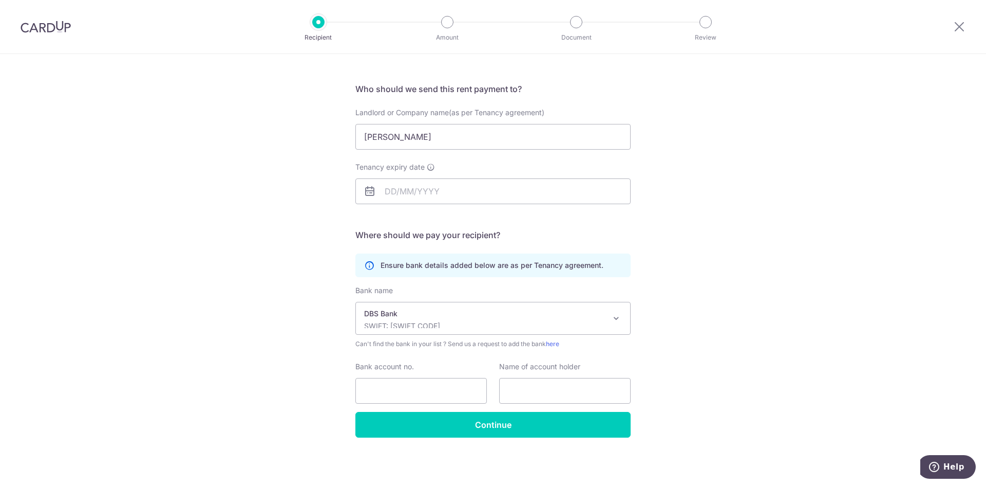
click at [360, 110] on span "Landlord or Company name(as per Tenancy agreement)" at bounding box center [450, 112] width 189 height 9
click at [360, 124] on input "Jenny" at bounding box center [493, 137] width 275 height 26
click at [360, 110] on span "Landlord or Company name(as per Tenancy agreement)" at bounding box center [450, 112] width 189 height 9
click at [360, 124] on input "Jenny" at bounding box center [493, 137] width 275 height 26
copy span "Landlord"
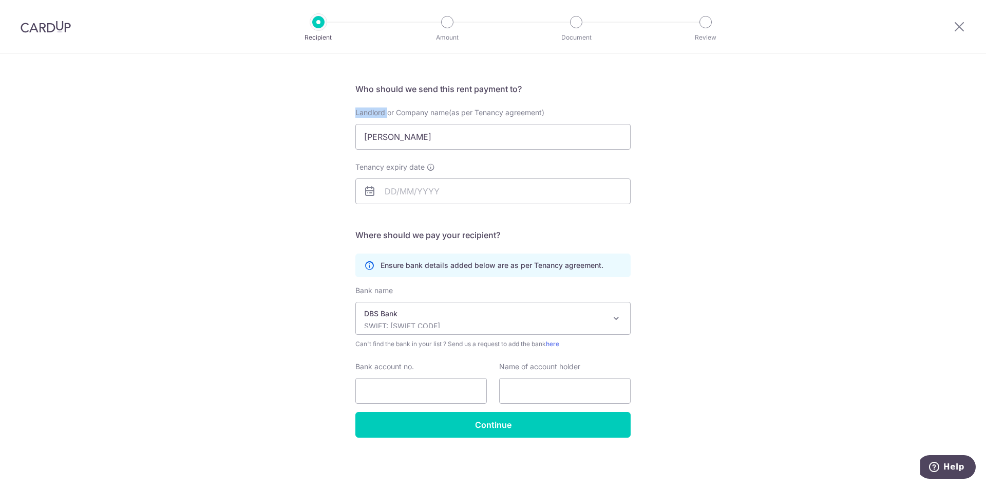
copy span "Landlord"
click at [958, 28] on icon at bounding box center [960, 26] width 12 height 13
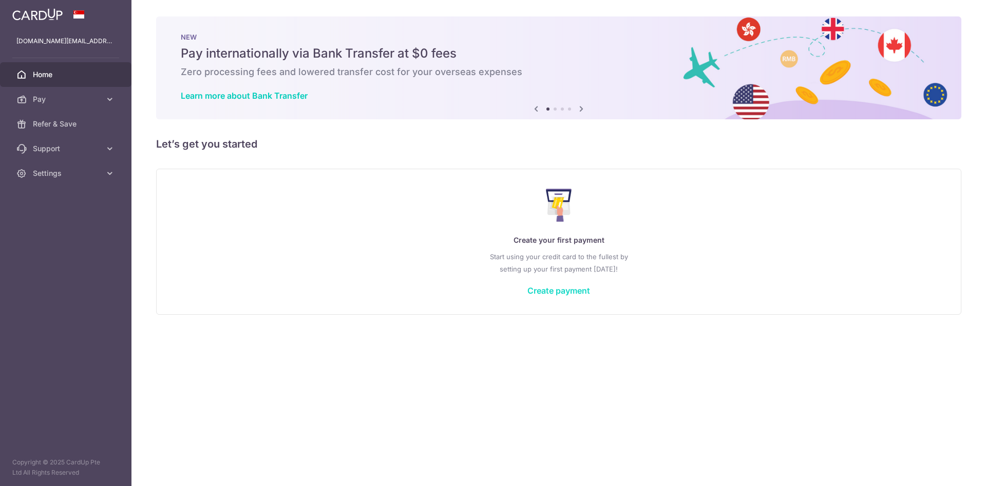
click at [568, 289] on link "Create payment" at bounding box center [559, 290] width 63 height 10
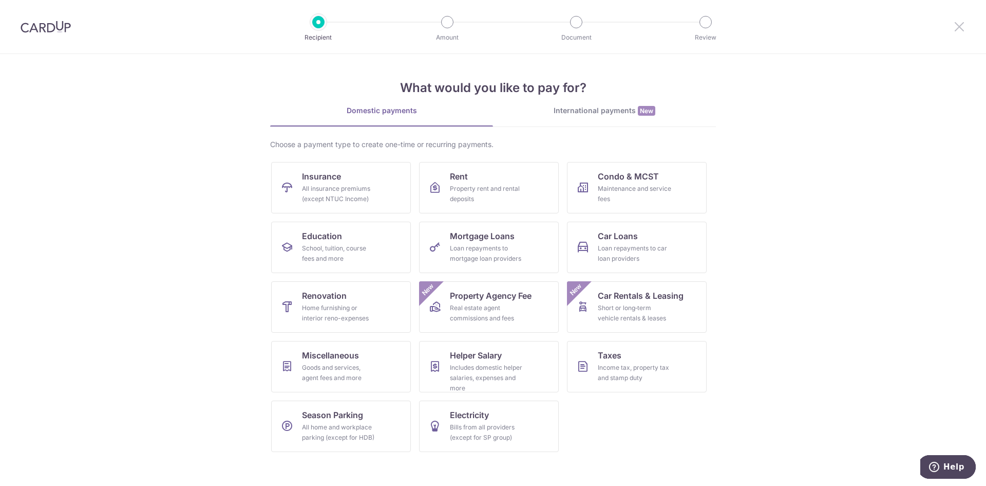
click at [960, 26] on icon at bounding box center [960, 26] width 12 height 13
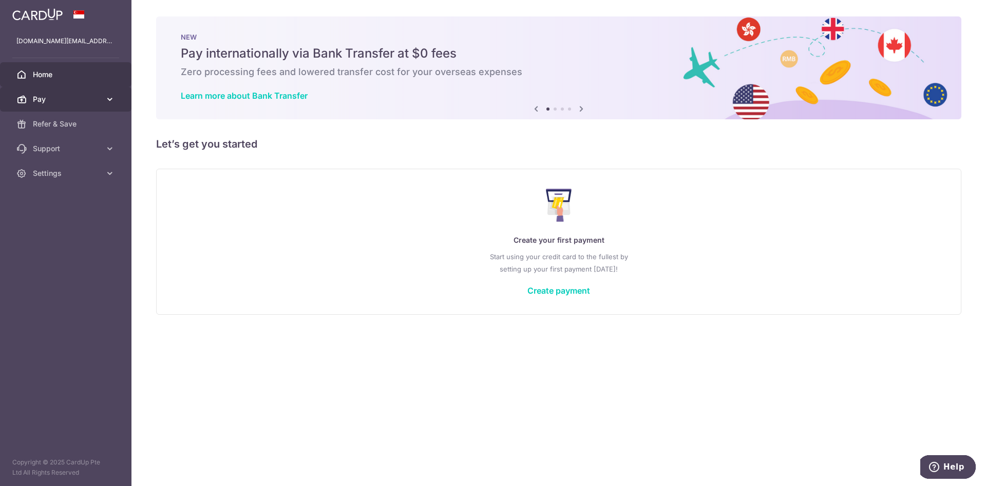
click at [61, 103] on span "Pay" at bounding box center [67, 99] width 68 height 10
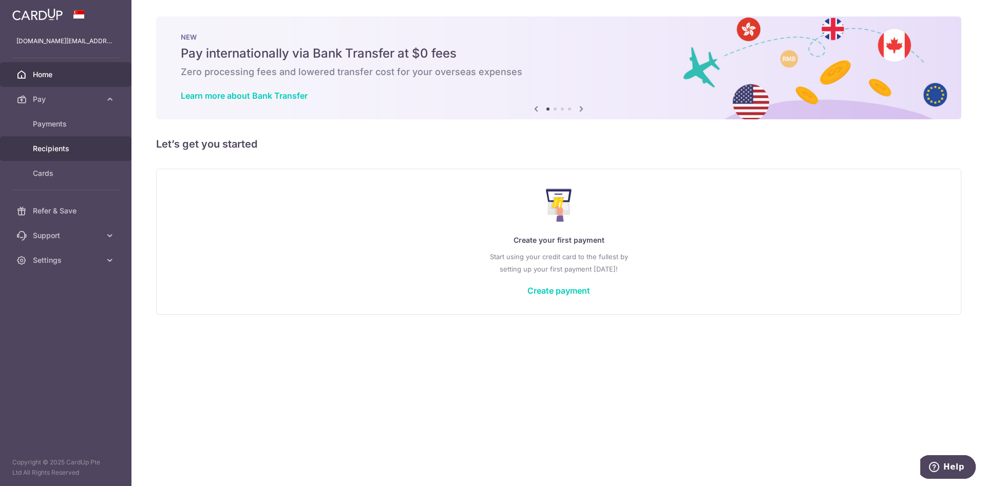
click at [60, 149] on span "Recipients" at bounding box center [67, 148] width 68 height 10
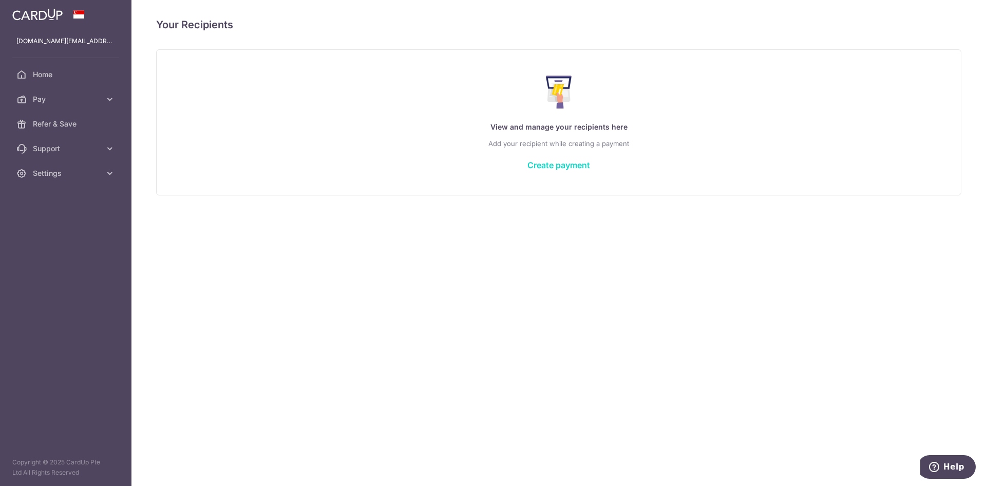
click at [563, 163] on link "Create payment" at bounding box center [559, 165] width 63 height 10
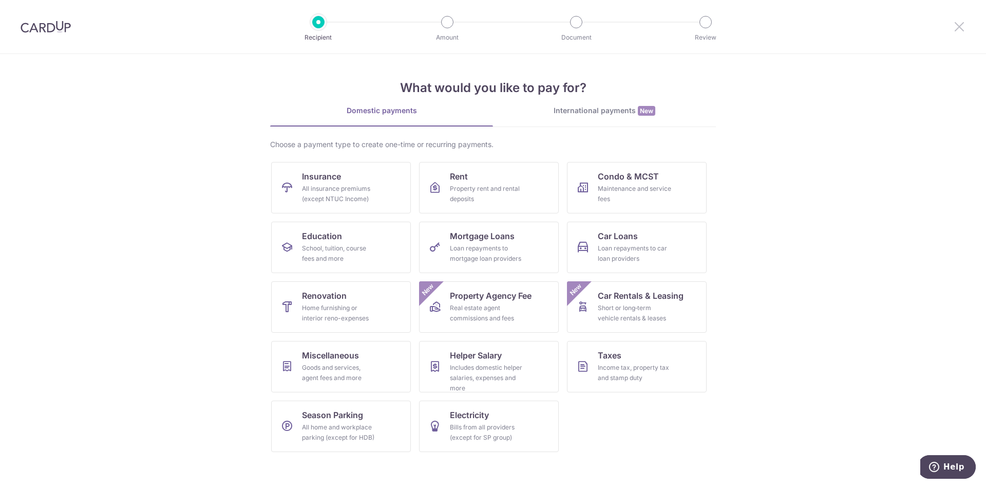
click at [958, 29] on icon at bounding box center [960, 26] width 12 height 13
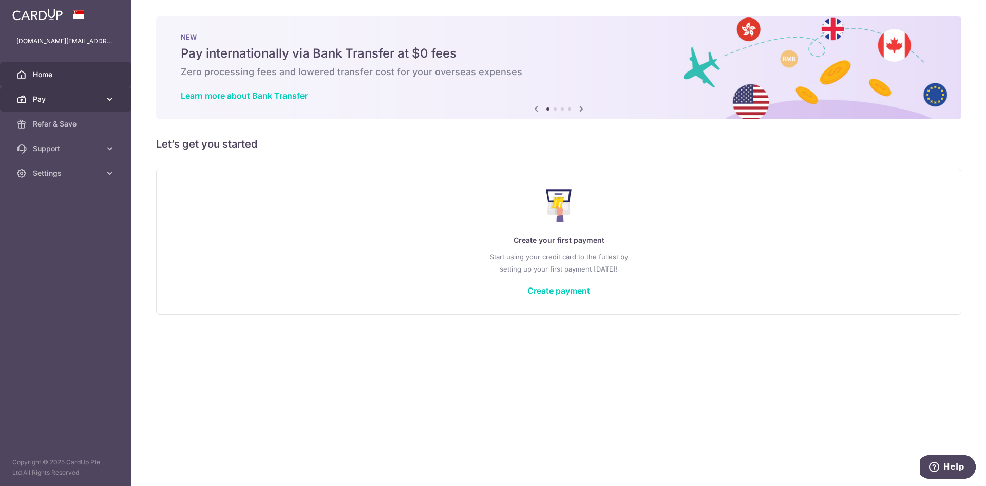
click at [80, 96] on span "Pay" at bounding box center [67, 99] width 68 height 10
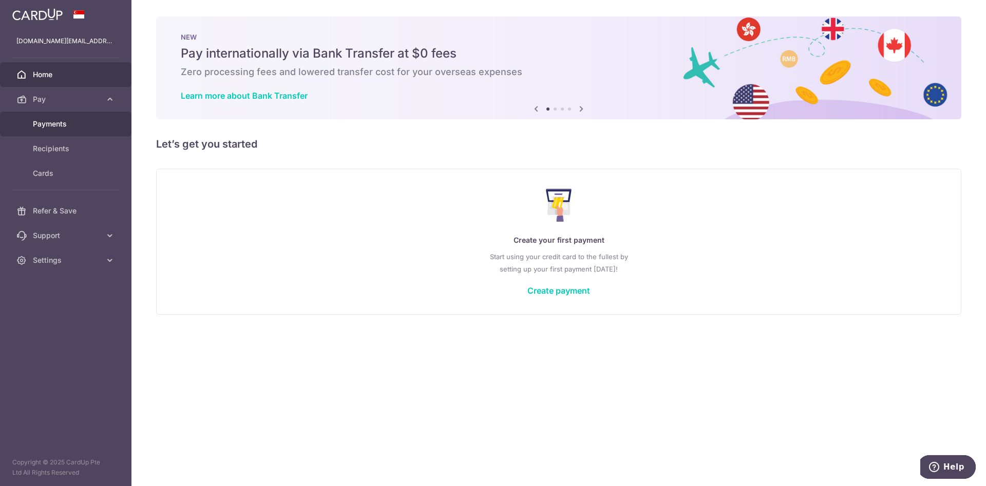
click at [65, 122] on span "Payments" at bounding box center [67, 124] width 68 height 10
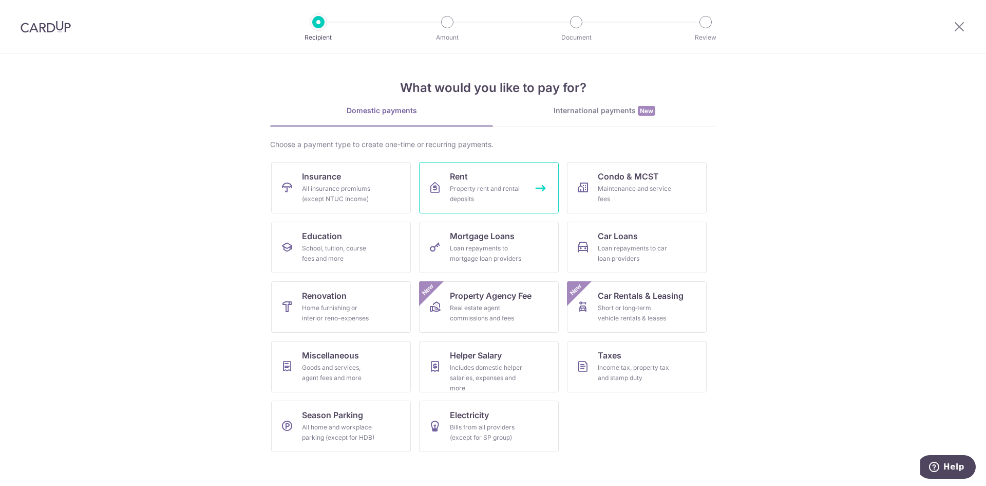
click at [473, 192] on div "Property rent and rental deposits" at bounding box center [487, 193] width 74 height 21
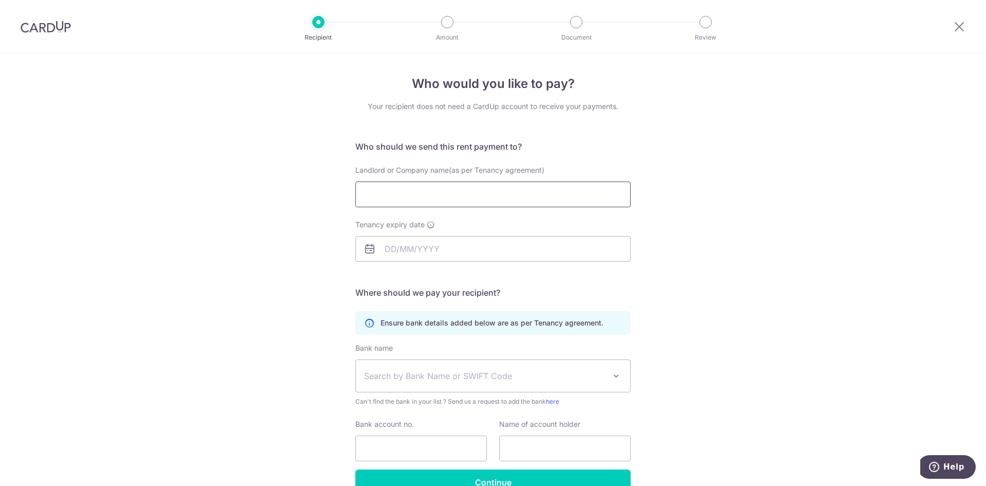
click at [473, 192] on input "Landlord or Company name(as per Tenancy agreement)" at bounding box center [493, 194] width 275 height 26
type input "Jenny"
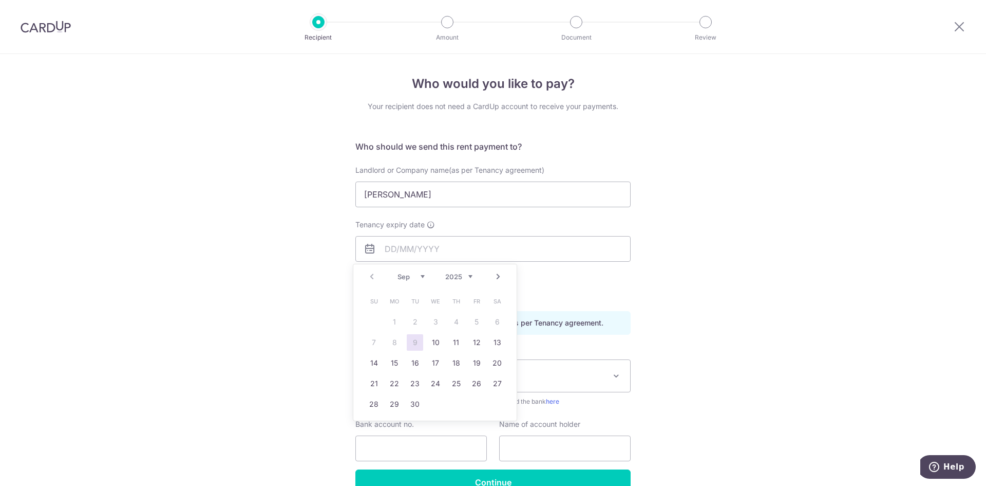
click at [260, 240] on div "Who would you like to pay? Your recipient does not need a CardUp account to rec…" at bounding box center [493, 298] width 986 height 489
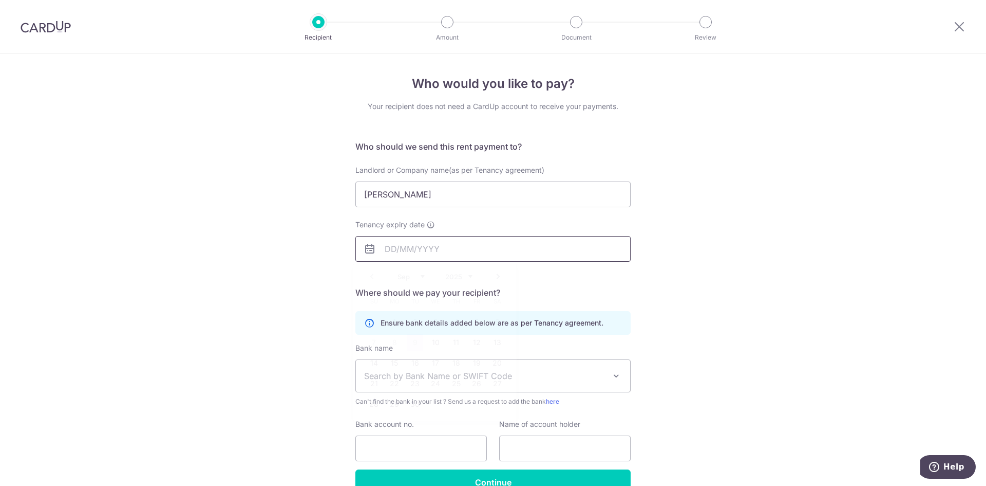
click at [409, 246] on input "Tenancy expiry date" at bounding box center [493, 249] width 275 height 26
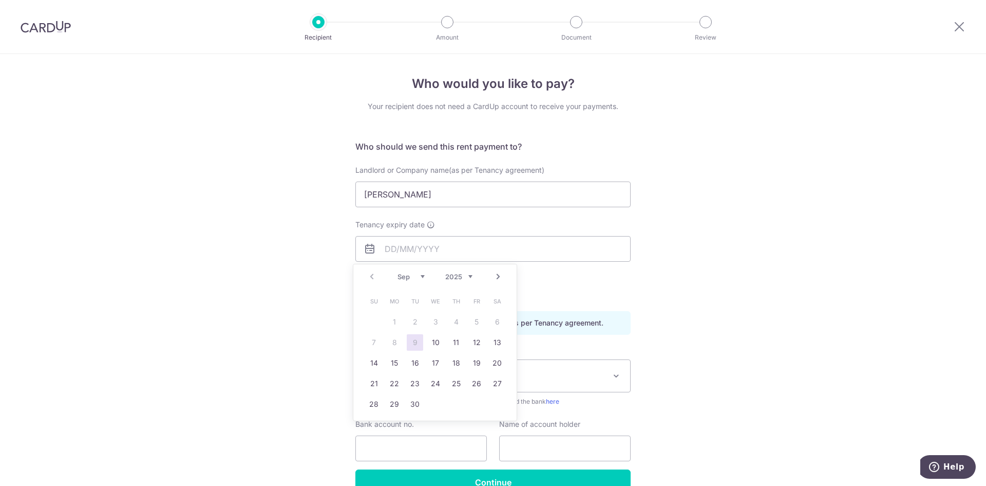
click at [806, 370] on div "Who would you like to pay? Your recipient does not need a CardUp account to rec…" at bounding box center [493, 298] width 986 height 489
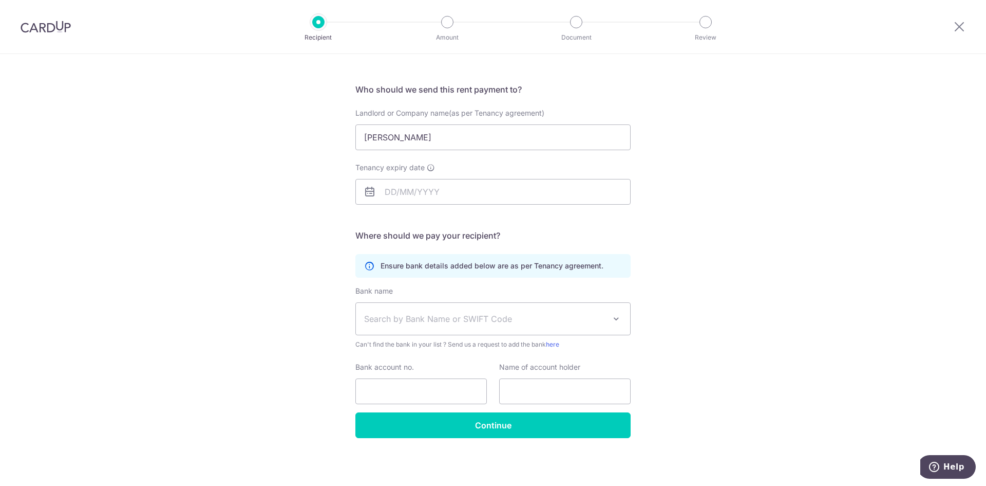
scroll to position [58, 0]
click at [613, 317] on span at bounding box center [616, 318] width 12 height 12
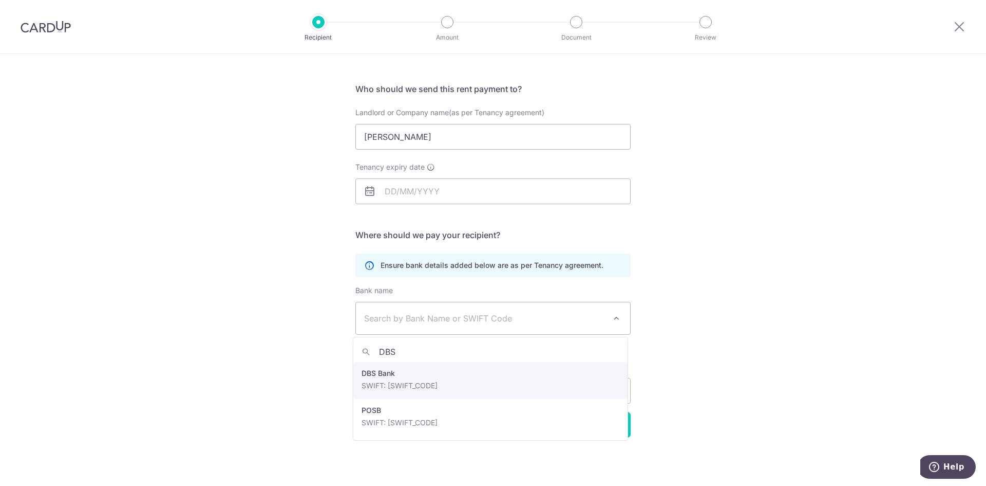
type input "DBS"
select select "6"
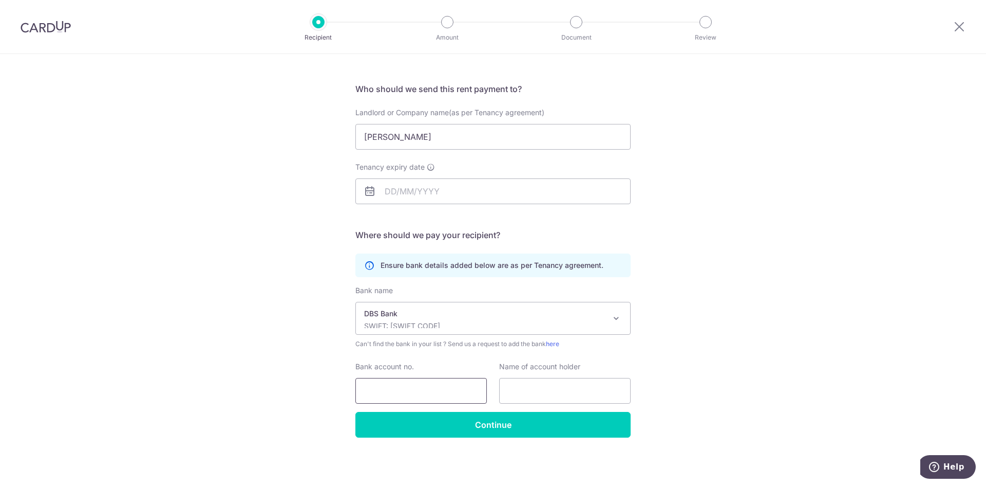
click at [465, 384] on input "Bank account no." at bounding box center [422, 391] width 132 height 26
click at [954, 27] on icon at bounding box center [960, 26] width 12 height 13
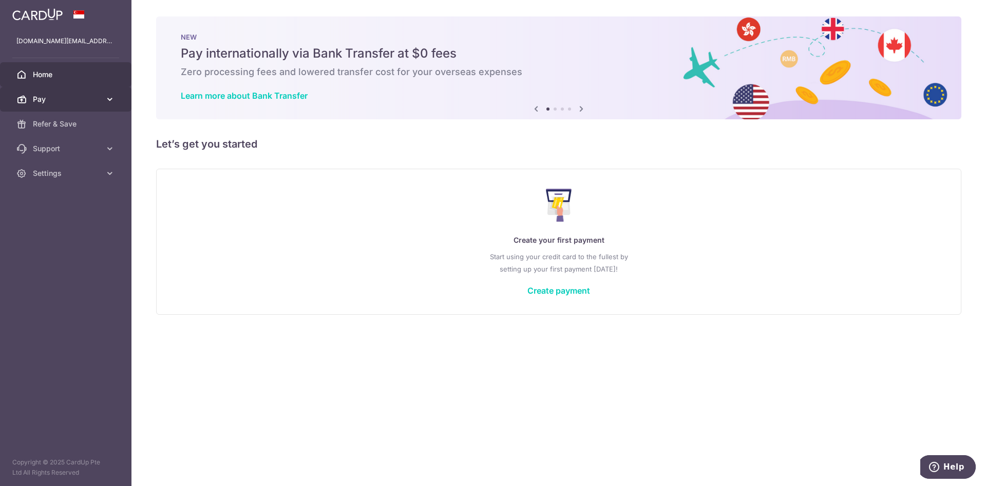
click at [62, 98] on span "Pay" at bounding box center [67, 99] width 68 height 10
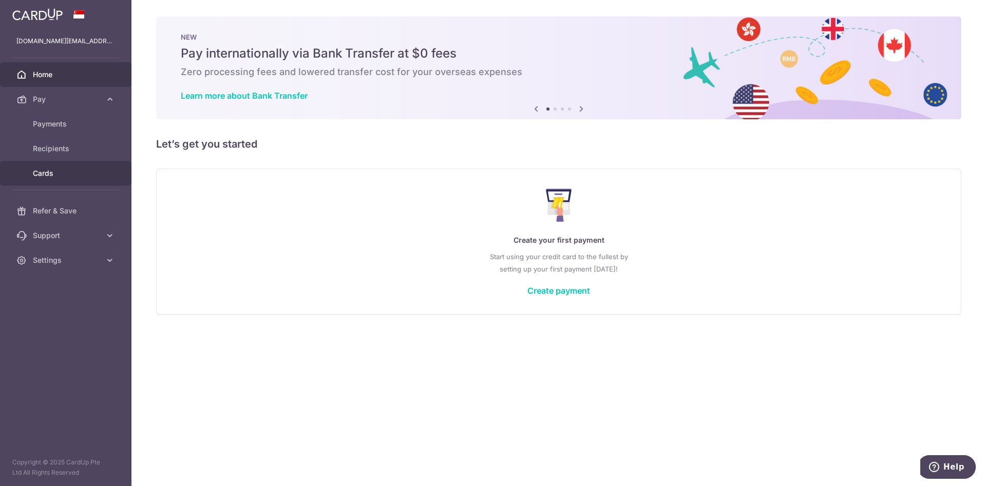
click at [52, 175] on span "Cards" at bounding box center [67, 173] width 68 height 10
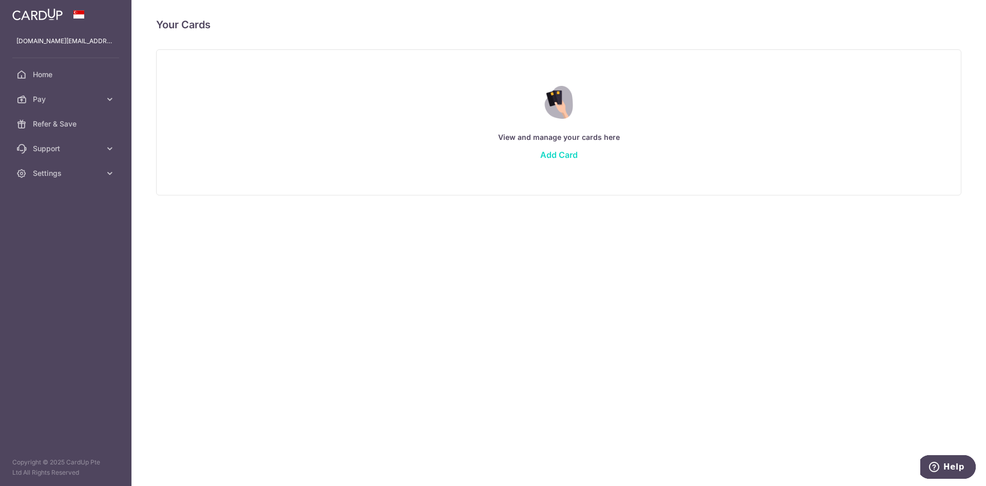
click at [552, 155] on link "Add Card" at bounding box center [559, 155] width 38 height 10
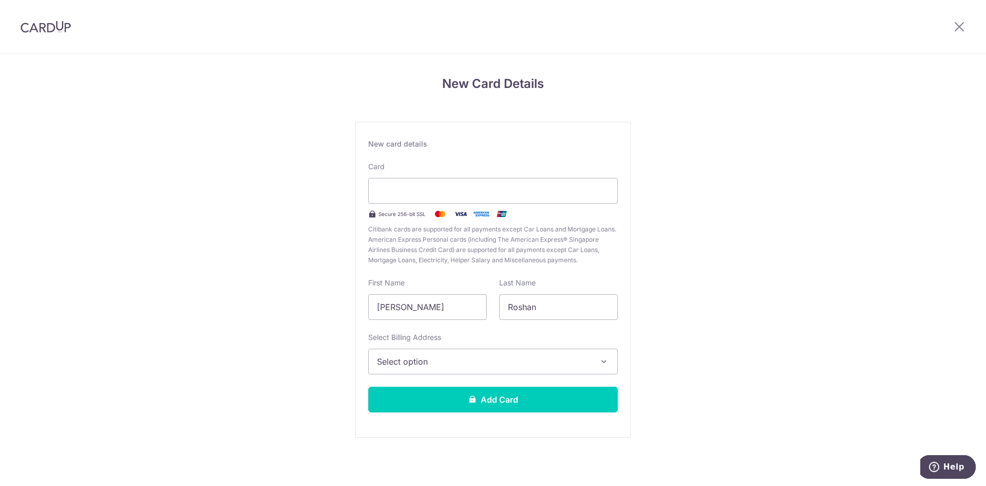
click at [596, 359] on button "Select option" at bounding box center [493, 361] width 250 height 26
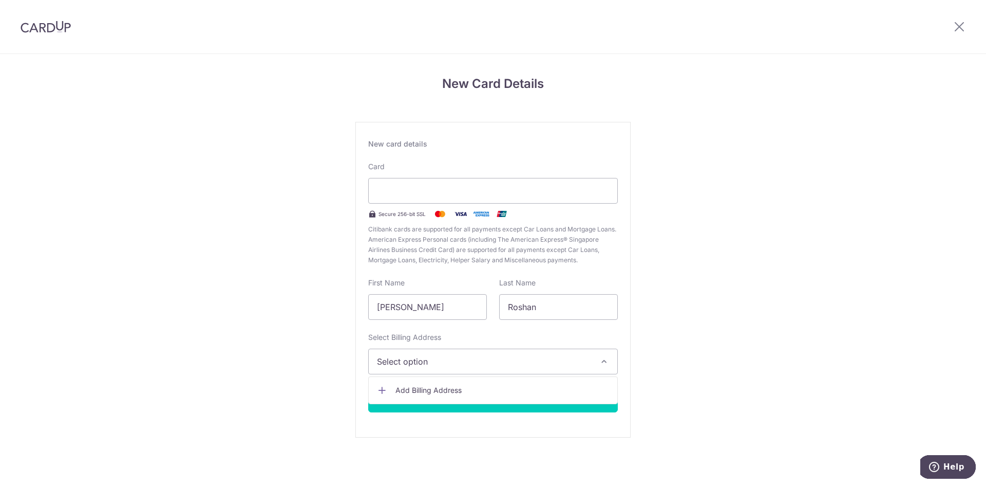
click at [596, 359] on button "Select option" at bounding box center [493, 361] width 250 height 26
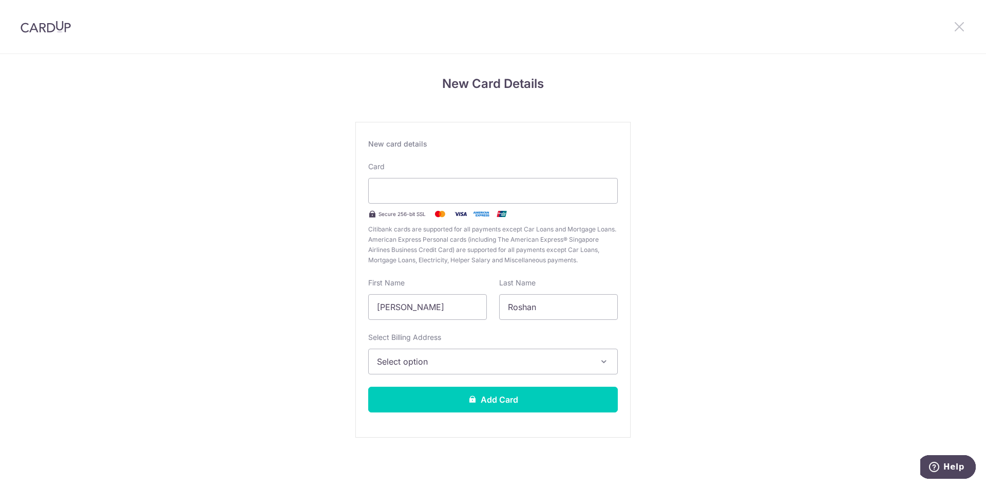
click at [959, 28] on icon at bounding box center [960, 26] width 12 height 13
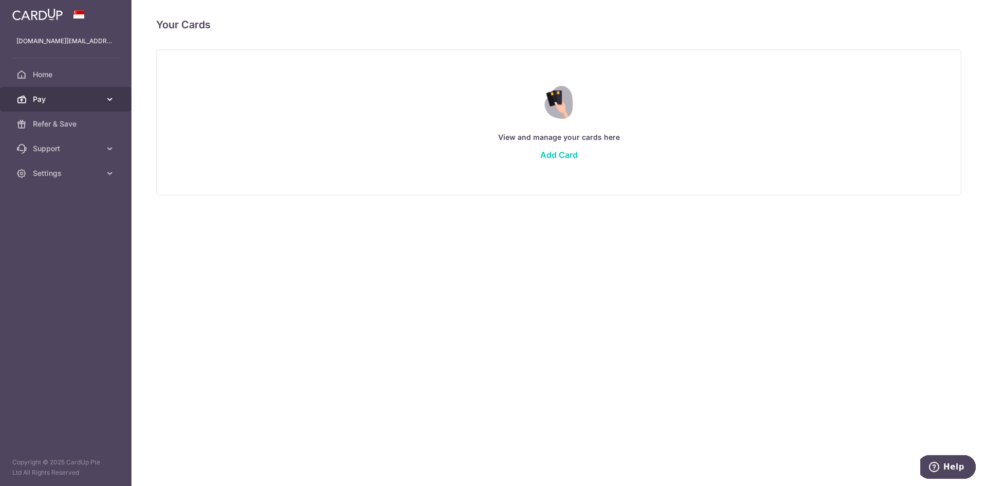
click at [51, 99] on span "Pay" at bounding box center [67, 99] width 68 height 10
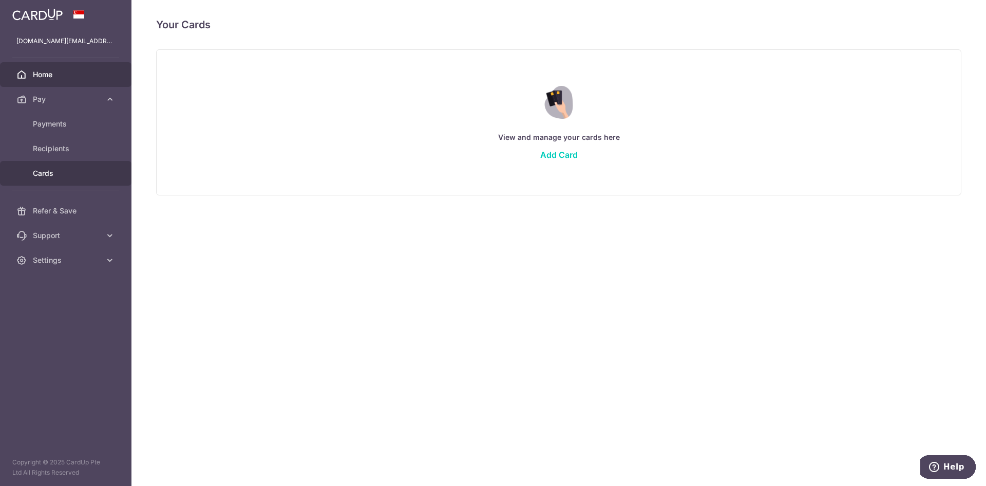
click at [50, 73] on span "Home" at bounding box center [67, 74] width 68 height 10
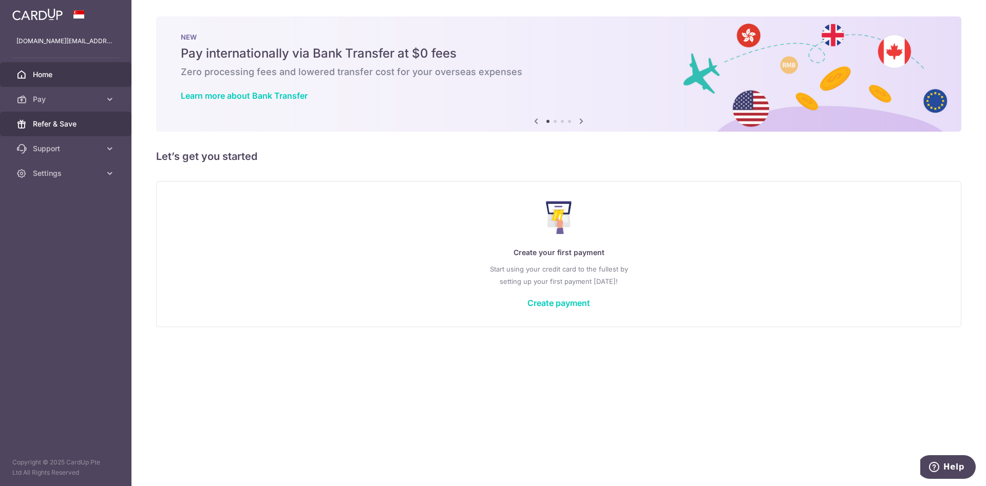
click at [60, 128] on span "Refer & Save" at bounding box center [67, 124] width 68 height 10
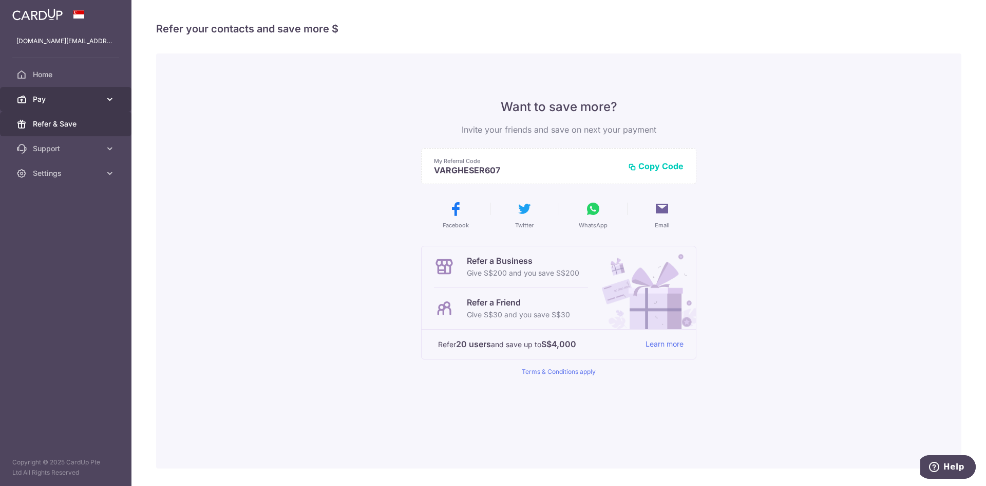
click at [73, 94] on span "Pay" at bounding box center [67, 99] width 68 height 10
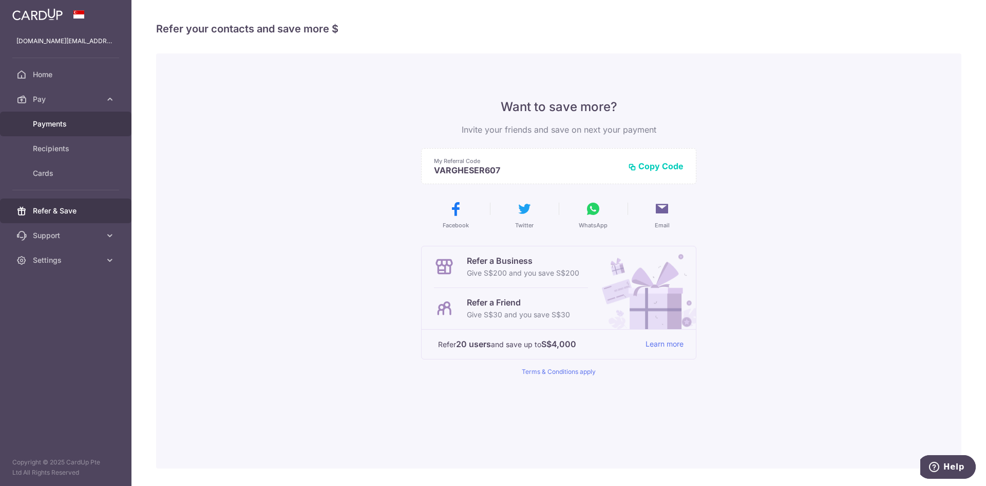
click at [62, 125] on span "Payments" at bounding box center [67, 124] width 68 height 10
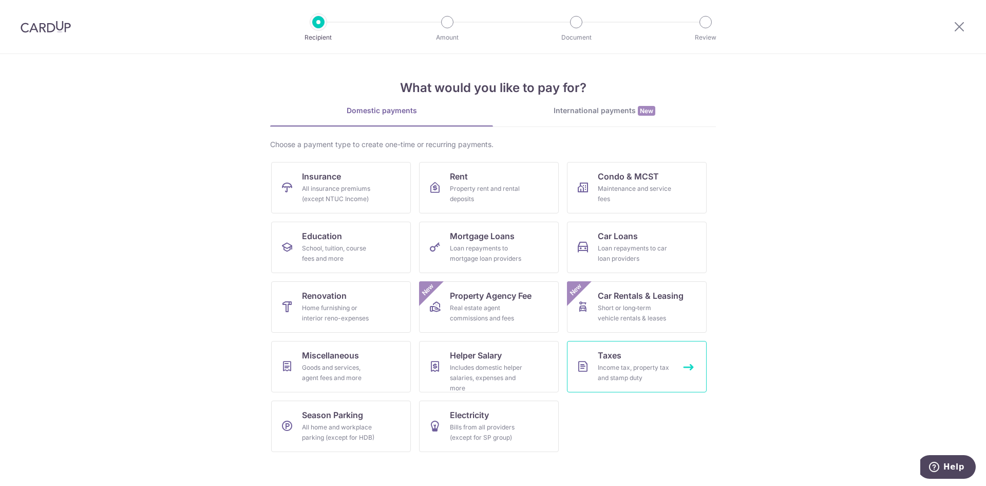
click at [621, 373] on div "Income tax, property tax and stamp duty" at bounding box center [635, 372] width 74 height 21
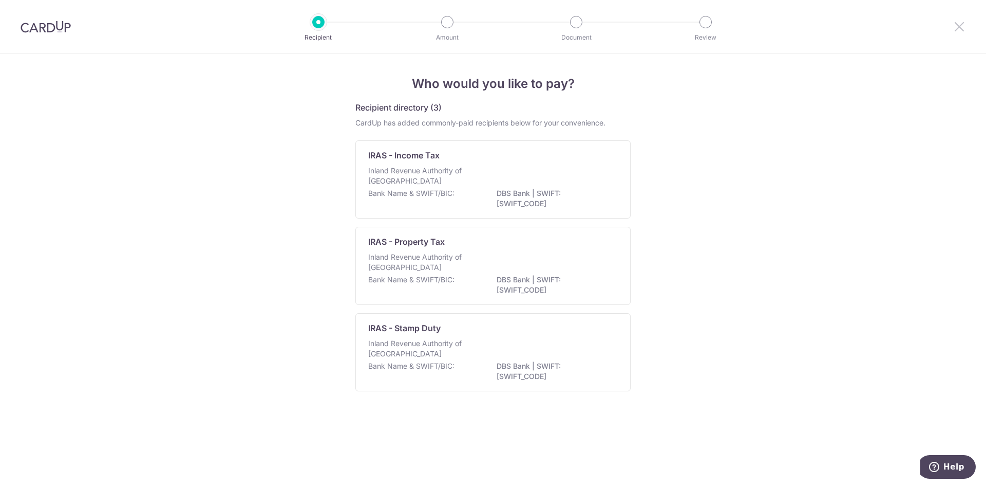
click at [959, 25] on icon at bounding box center [960, 26] width 12 height 13
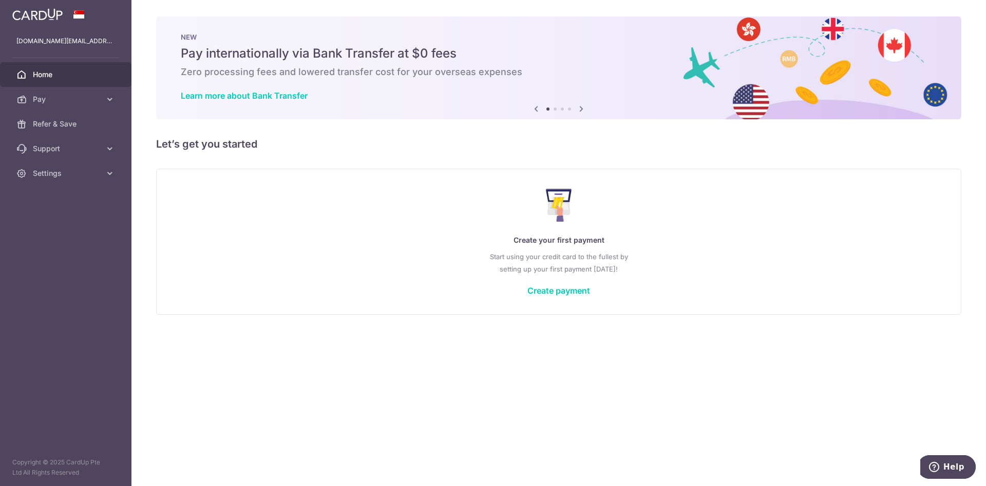
click at [41, 74] on span "Home" at bounding box center [67, 74] width 68 height 10
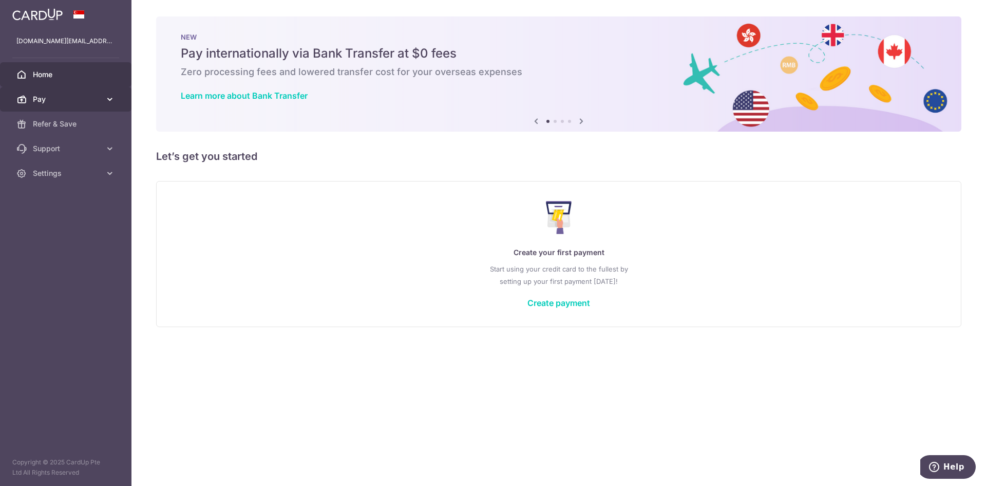
click at [36, 102] on span "Pay" at bounding box center [67, 99] width 68 height 10
click at [43, 79] on span "Home" at bounding box center [67, 74] width 68 height 10
click at [46, 99] on span "Pay" at bounding box center [67, 99] width 68 height 10
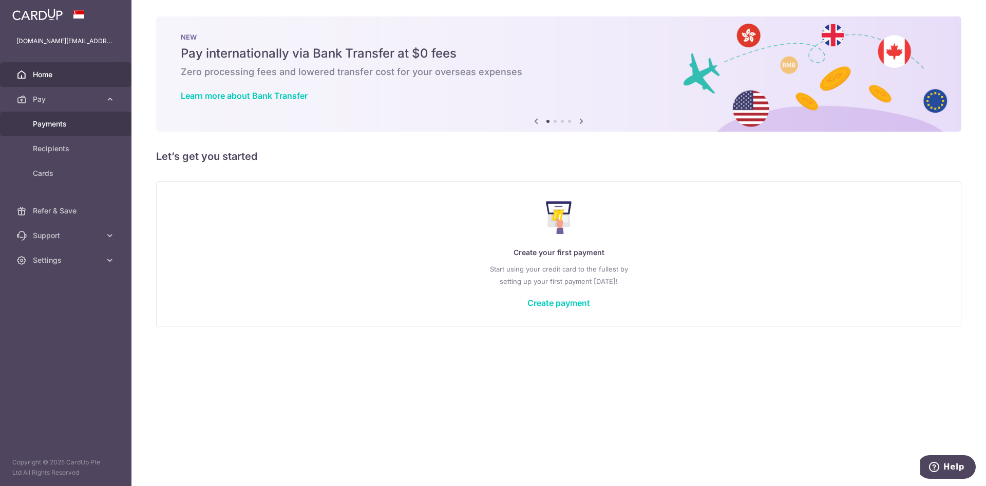
click at [46, 127] on span "Payments" at bounding box center [67, 124] width 68 height 10
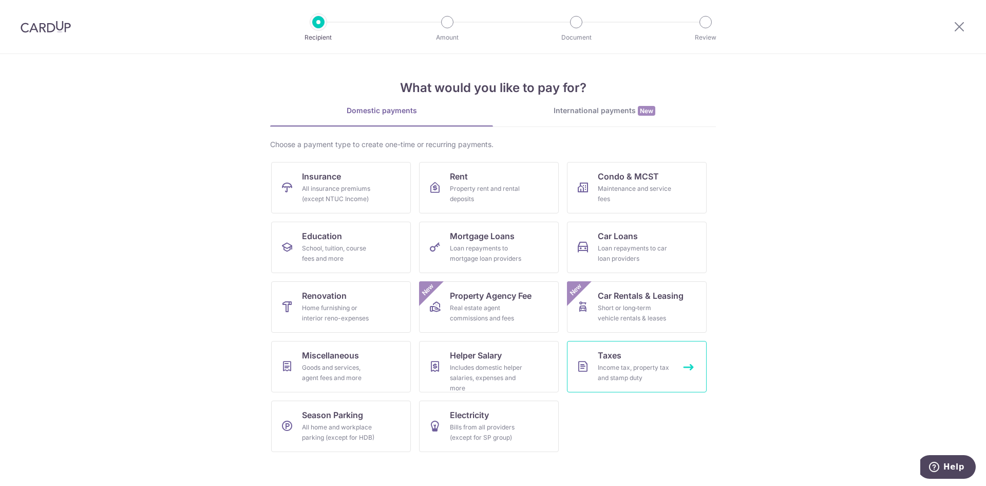
click at [594, 363] on link "Taxes Income tax, property tax and stamp duty" at bounding box center [637, 366] width 140 height 51
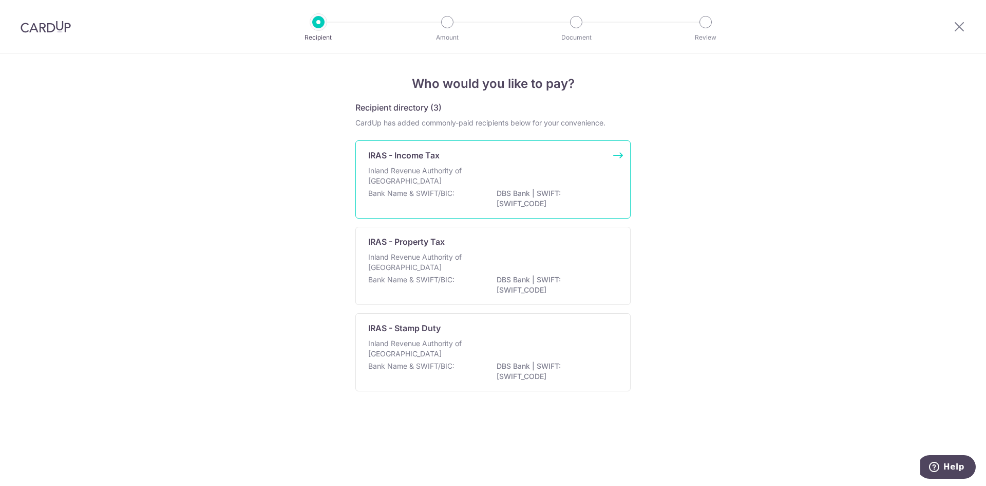
click at [484, 197] on div "Bank Name & SWIFT/BIC: DBS Bank | SWIFT: [SWIFT_CODE]" at bounding box center [493, 199] width 250 height 22
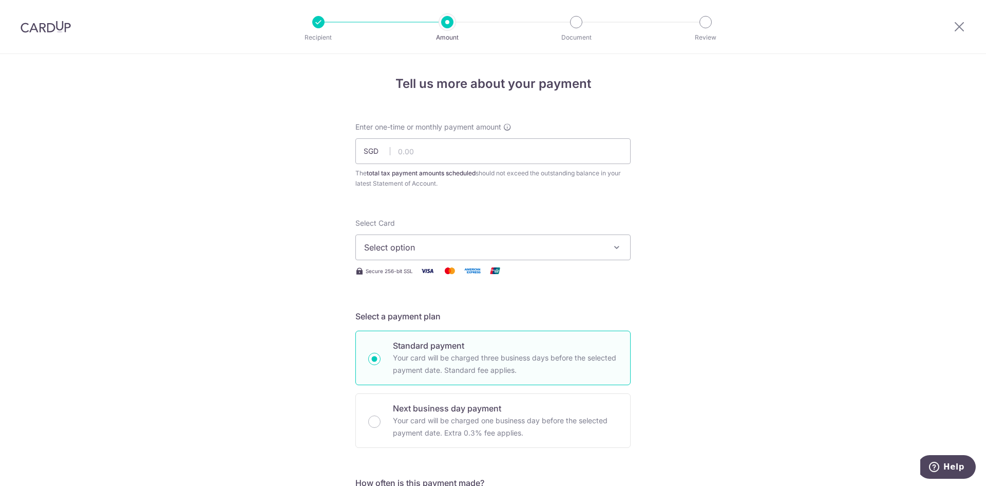
click at [537, 240] on button "Select option" at bounding box center [493, 247] width 275 height 26
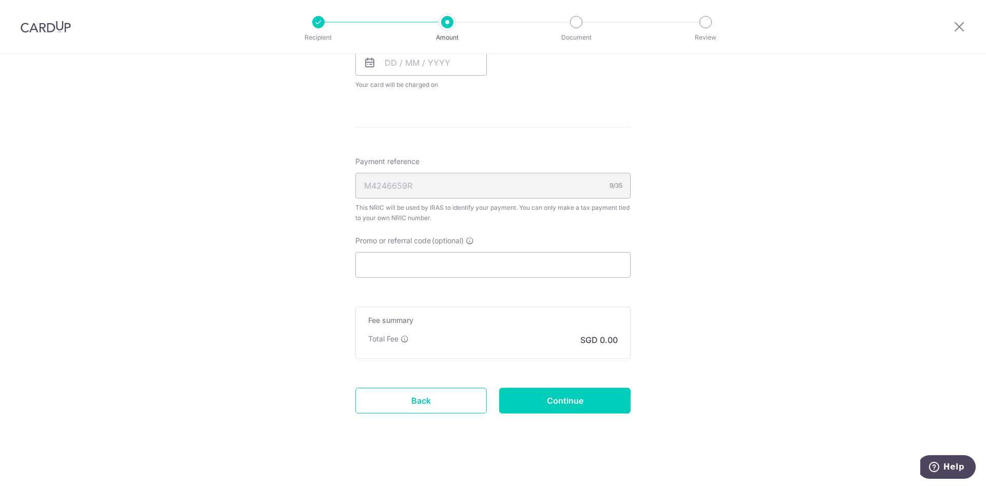
scroll to position [523, 0]
click at [962, 27] on icon at bounding box center [960, 26] width 12 height 13
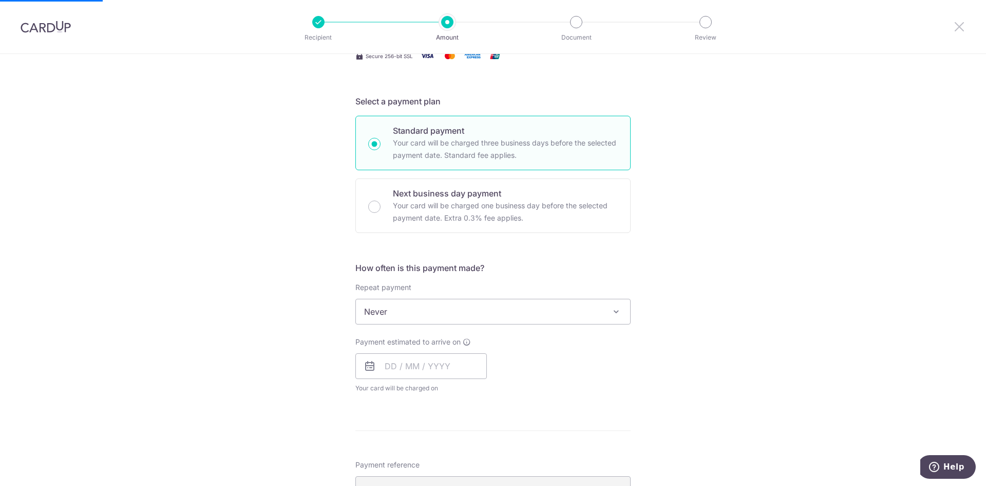
scroll to position [214, 0]
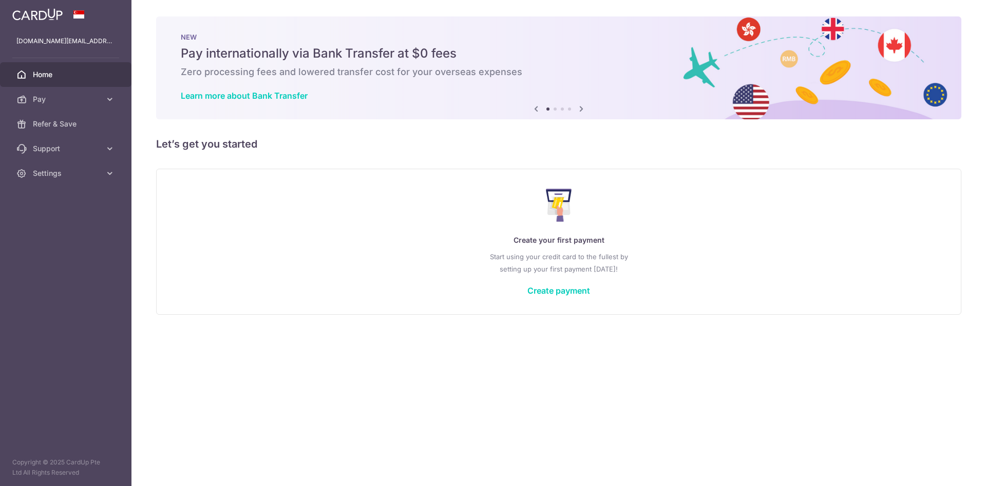
click at [959, 28] on div "NEW Pay internationally via Bank Transfer at $0 fees Zero processing fees and l…" at bounding box center [559, 67] width 806 height 103
click at [57, 104] on link "Pay" at bounding box center [66, 99] width 132 height 25
click at [64, 150] on span "Recipients" at bounding box center [67, 148] width 68 height 10
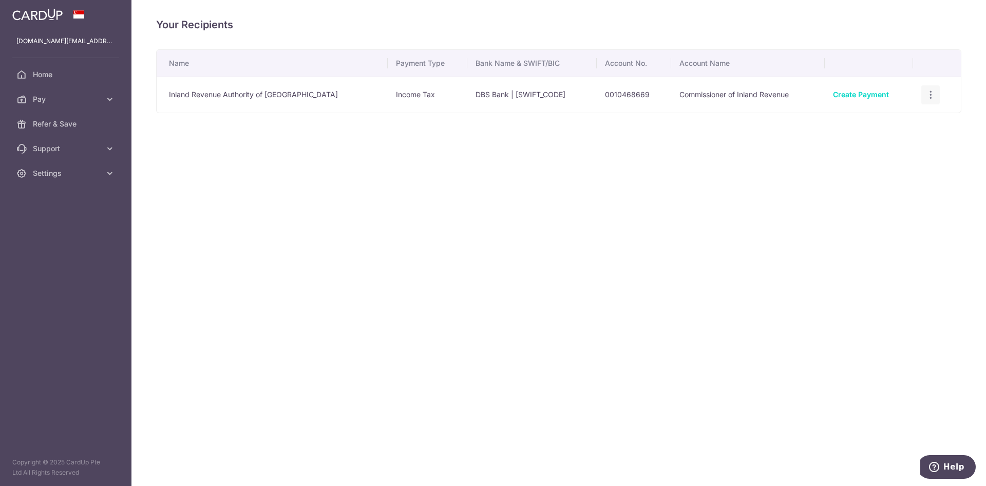
click at [926, 94] on icon "button" at bounding box center [931, 94] width 11 height 11
click at [868, 126] on span "View/Edit" at bounding box center [897, 123] width 70 height 12
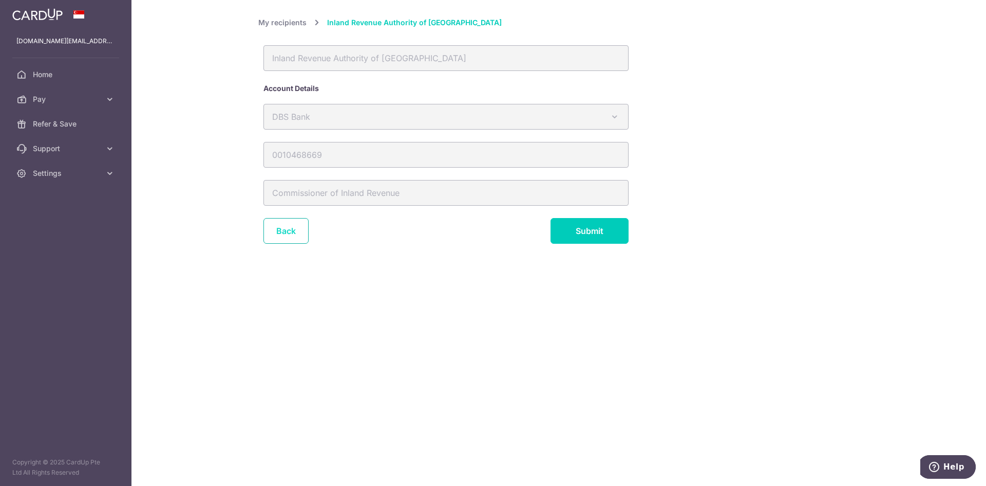
click at [273, 227] on link "Back" at bounding box center [286, 231] width 45 height 26
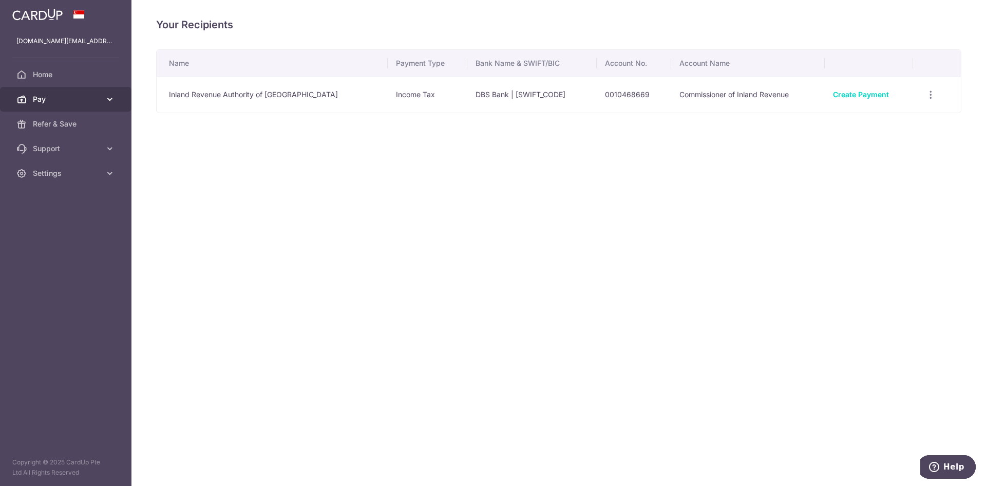
click at [53, 91] on link "Pay" at bounding box center [66, 99] width 132 height 25
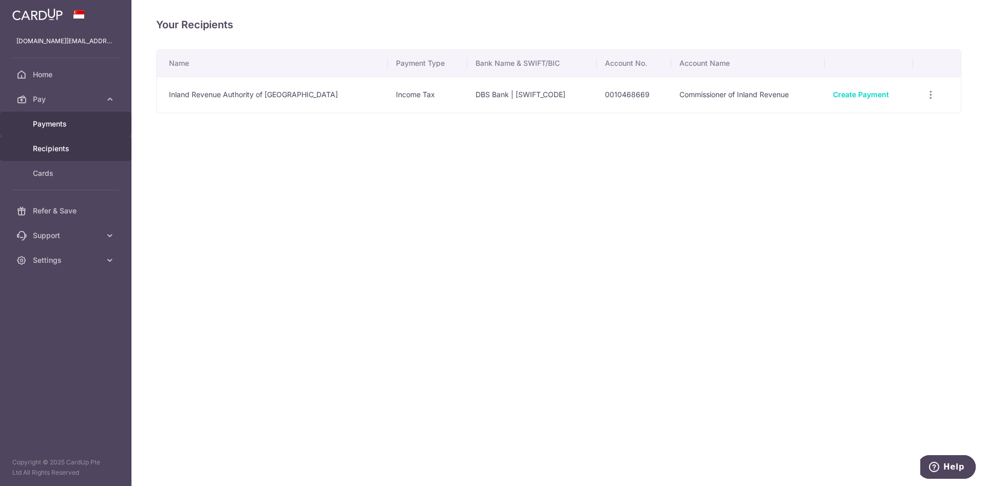
click at [54, 126] on span "Payments" at bounding box center [67, 124] width 68 height 10
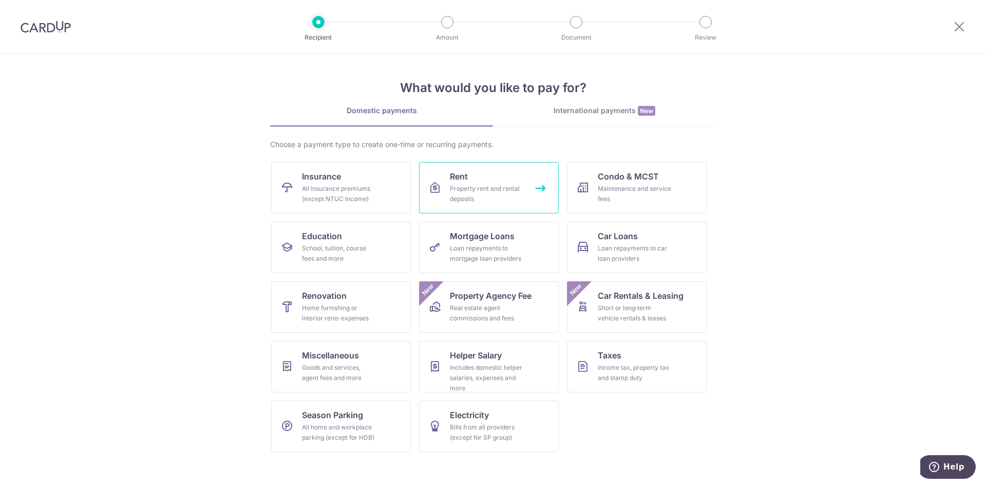
click at [474, 193] on div "Property rent and rental deposits" at bounding box center [487, 193] width 74 height 21
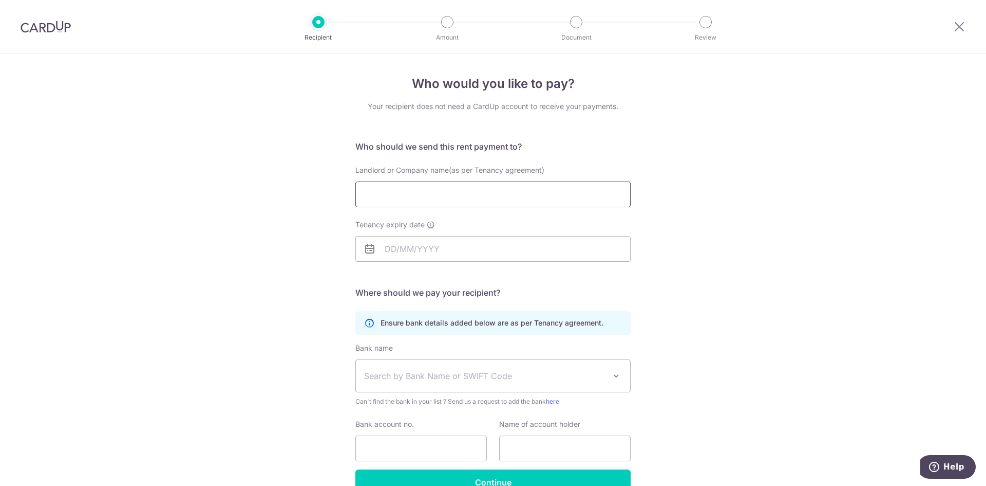
click at [474, 193] on input "Landlord or Company name(as per Tenancy agreement)" at bounding box center [493, 194] width 275 height 26
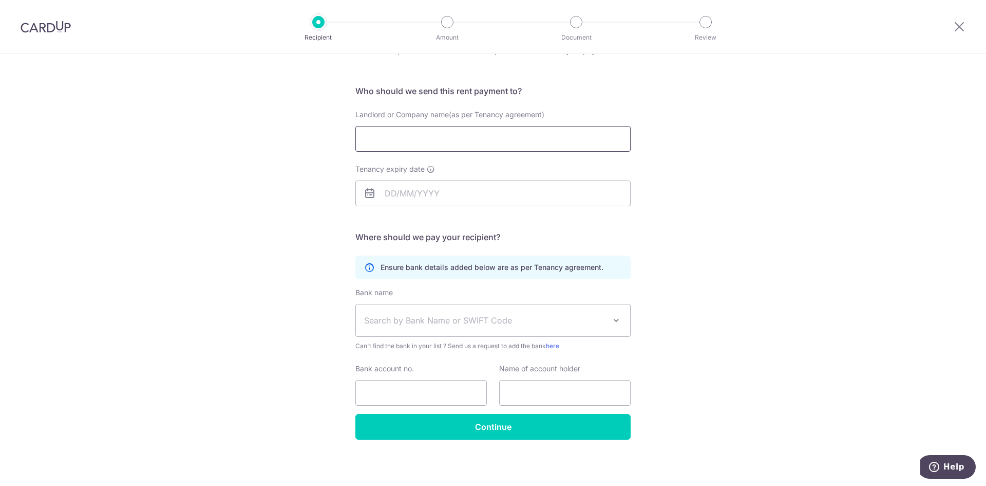
scroll to position [58, 0]
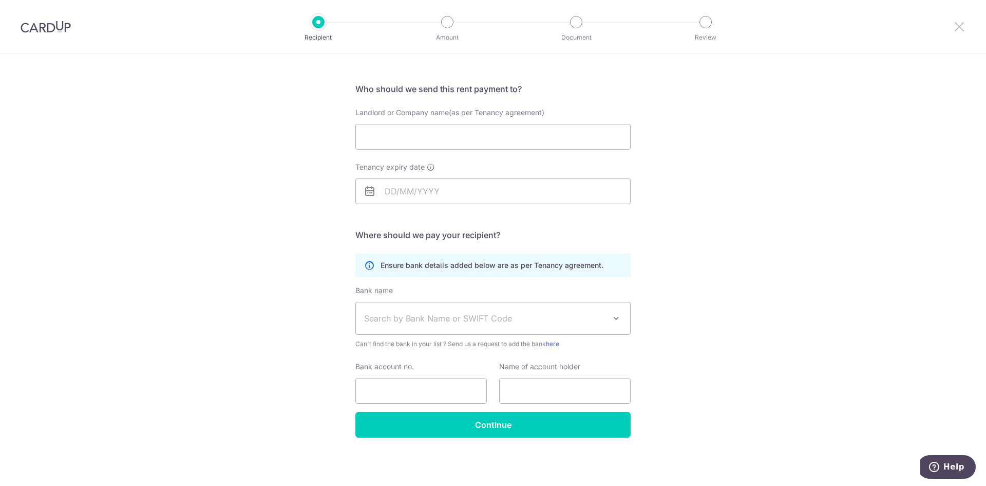
click at [955, 28] on icon at bounding box center [960, 26] width 12 height 13
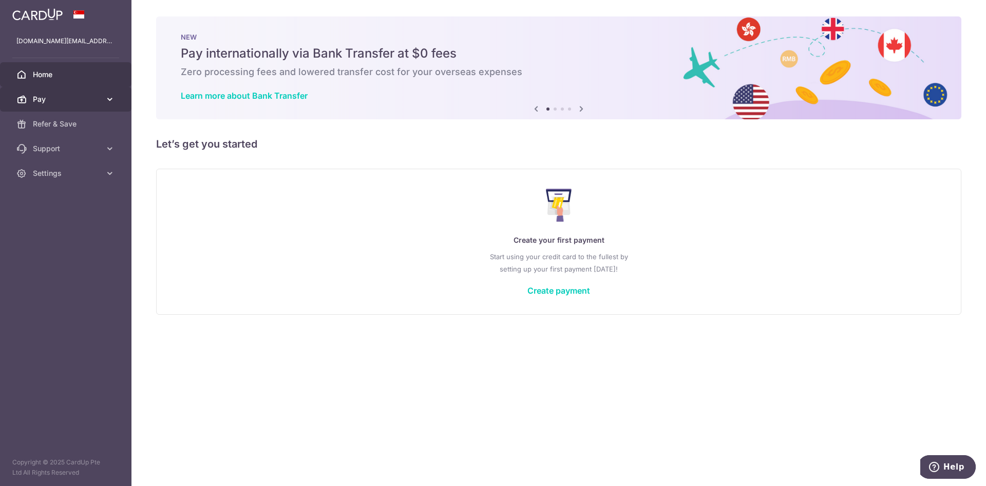
click at [70, 104] on span "Pay" at bounding box center [67, 99] width 68 height 10
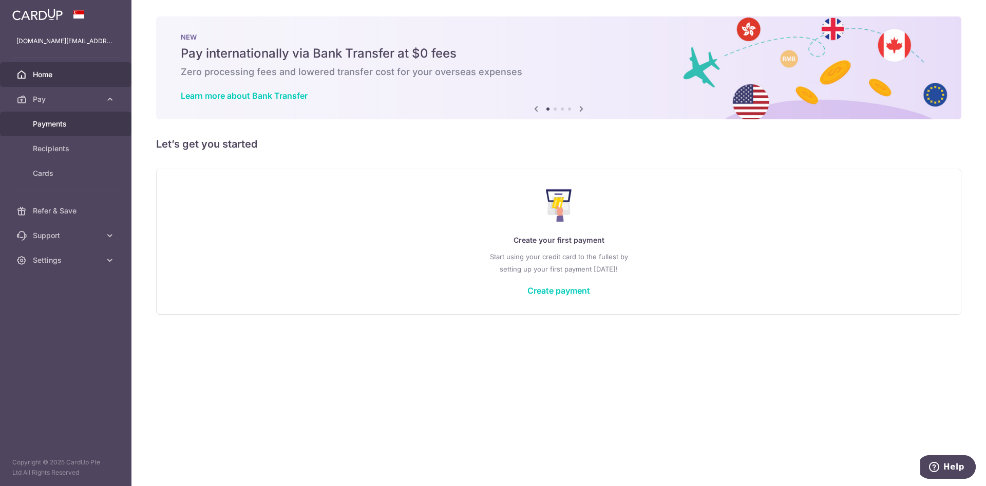
click at [61, 134] on link "Payments" at bounding box center [66, 123] width 132 height 25
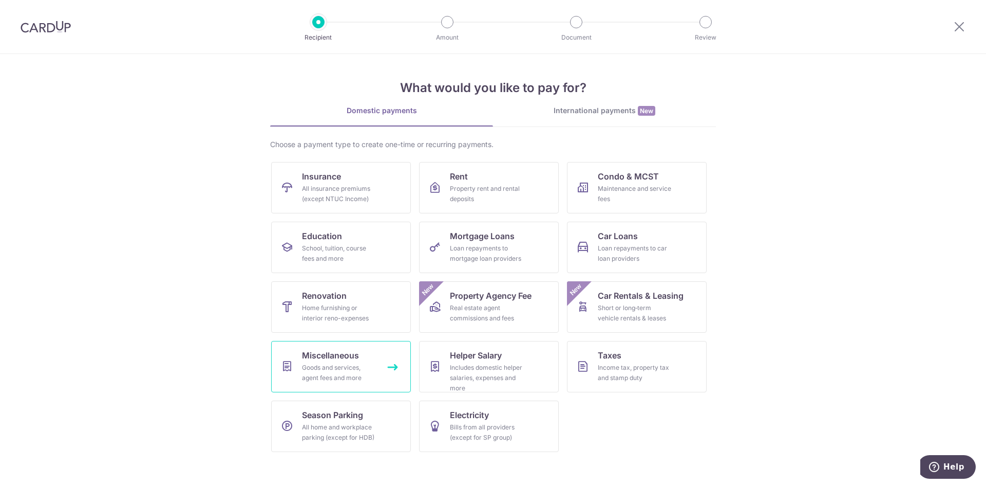
click at [358, 365] on div "Goods and services, agent fees and more" at bounding box center [339, 372] width 74 height 21
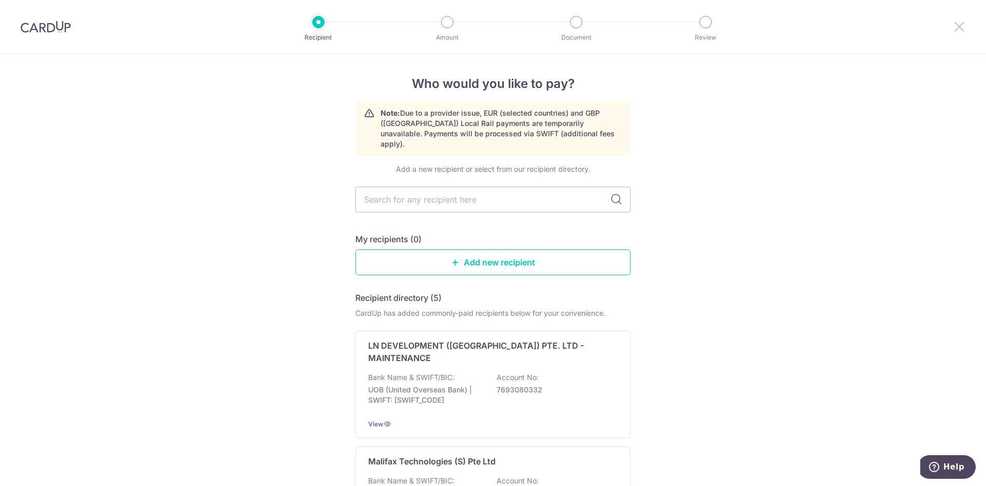
click at [961, 29] on icon at bounding box center [960, 26] width 12 height 13
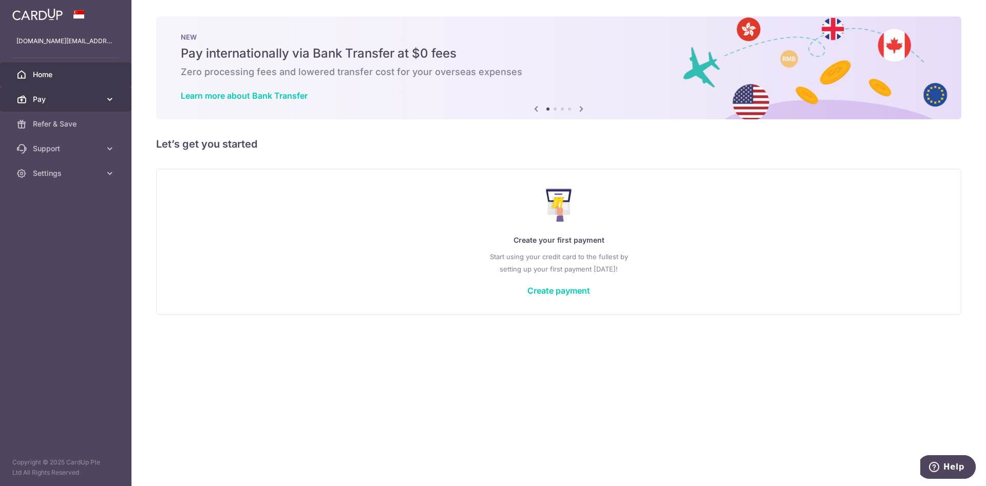
click at [83, 99] on span "Pay" at bounding box center [67, 99] width 68 height 10
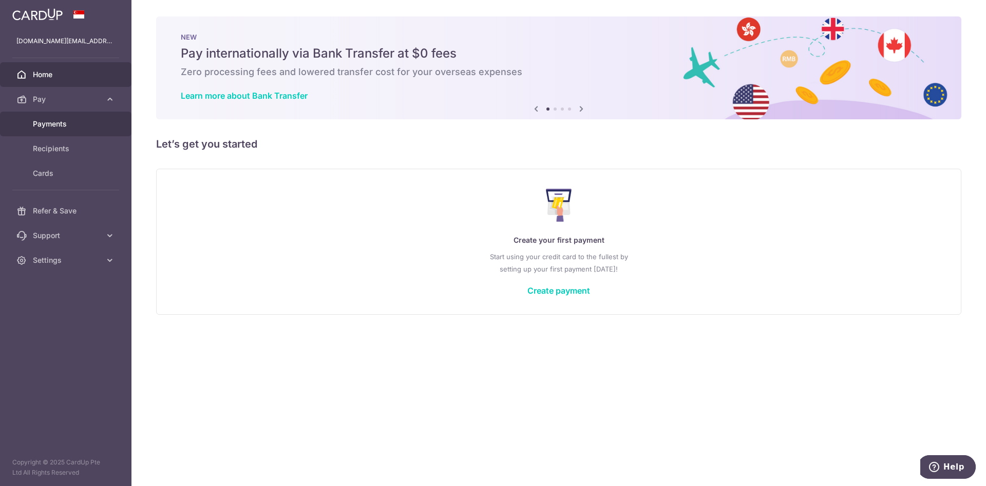
click at [63, 122] on span "Payments" at bounding box center [67, 124] width 68 height 10
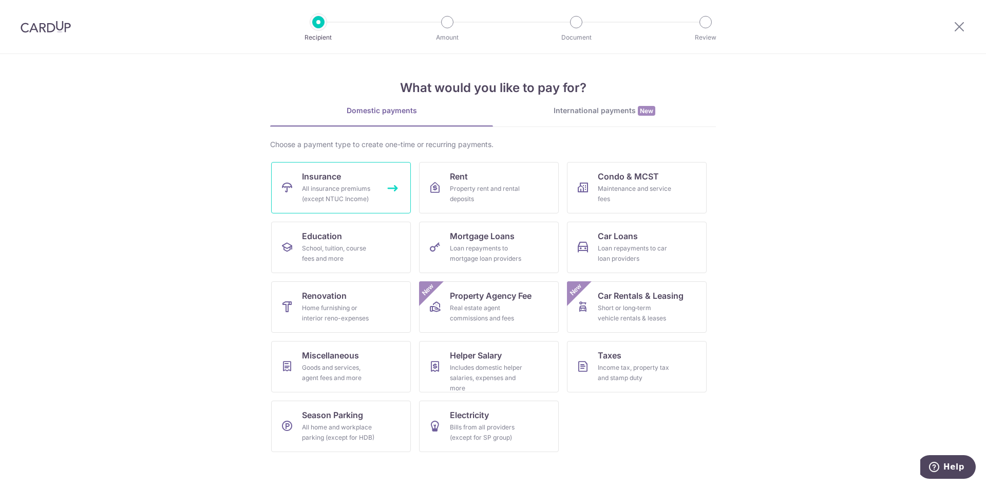
click at [330, 198] on div "All insurance premiums (except NTUC Income)" at bounding box center [339, 193] width 74 height 21
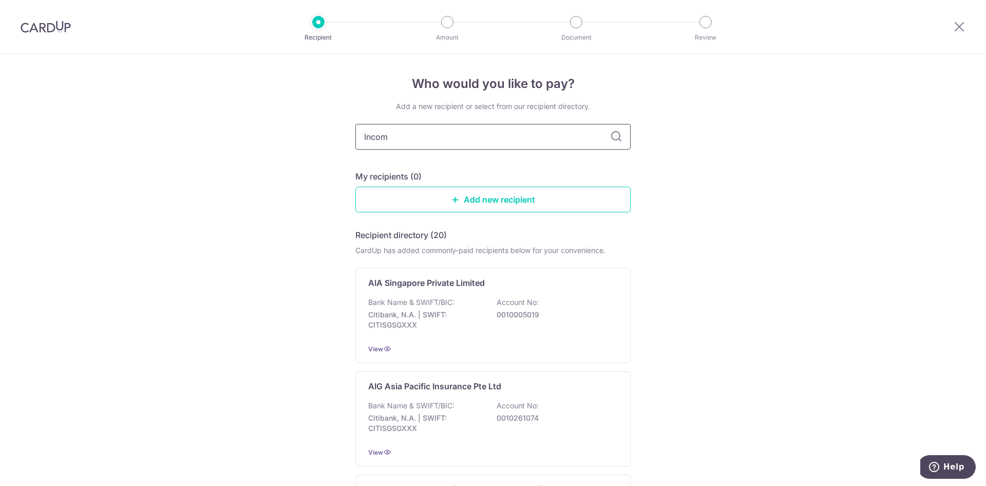
type input "Income"
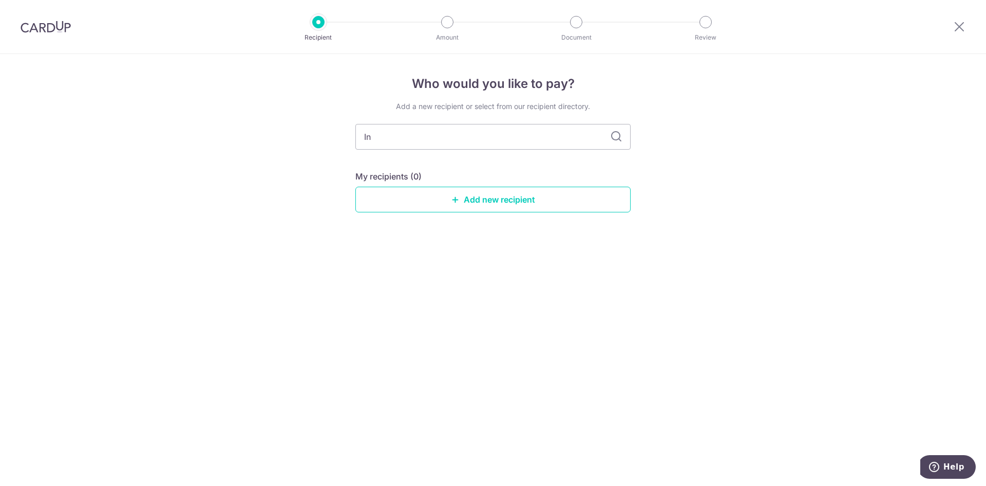
type input "I"
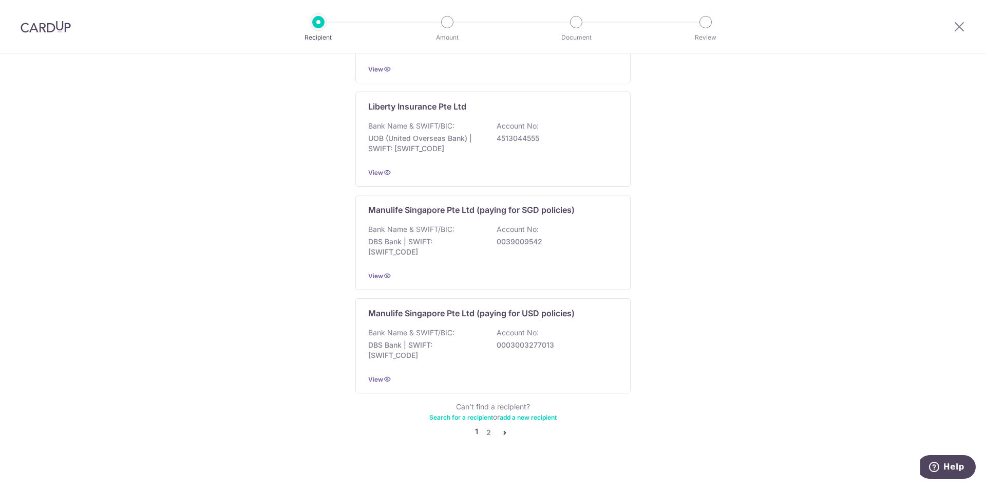
scroll to position [918, 0]
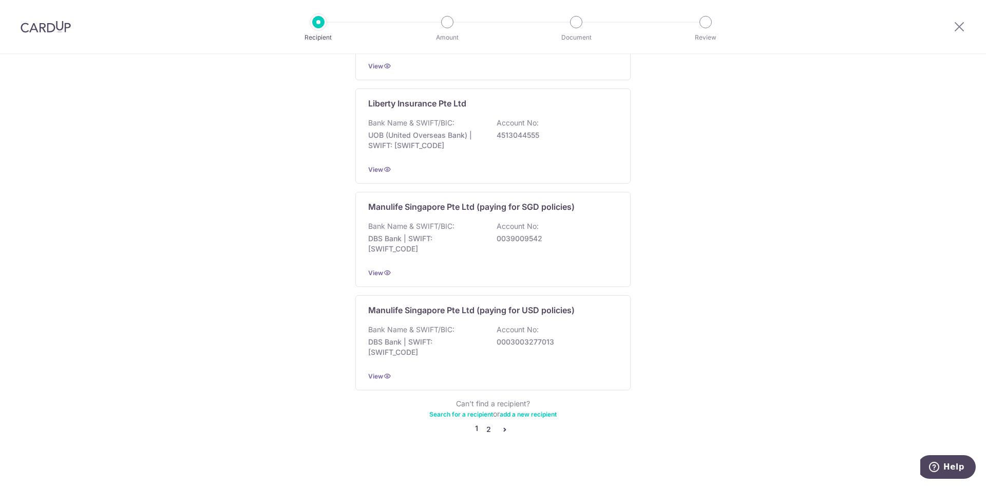
click at [484, 423] on link "2" at bounding box center [488, 429] width 12 height 12
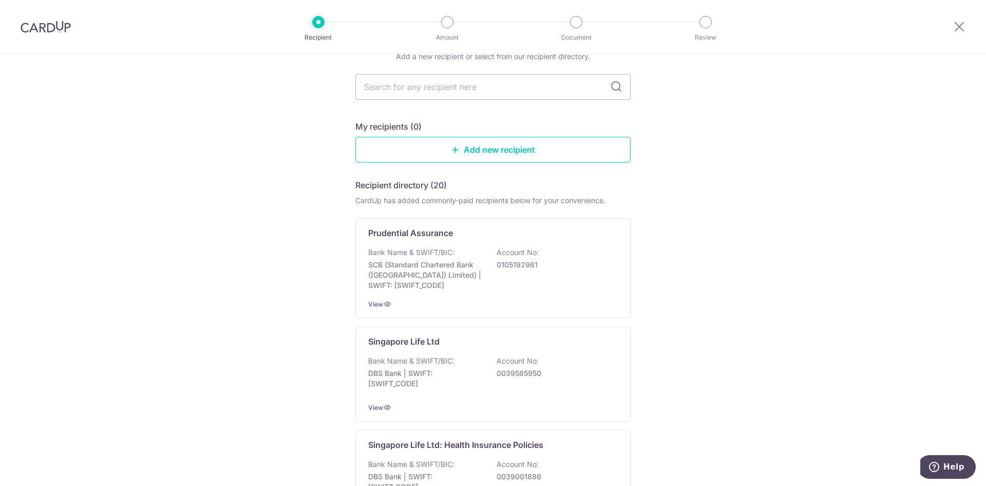
scroll to position [49, 0]
click at [957, 27] on icon at bounding box center [960, 26] width 12 height 13
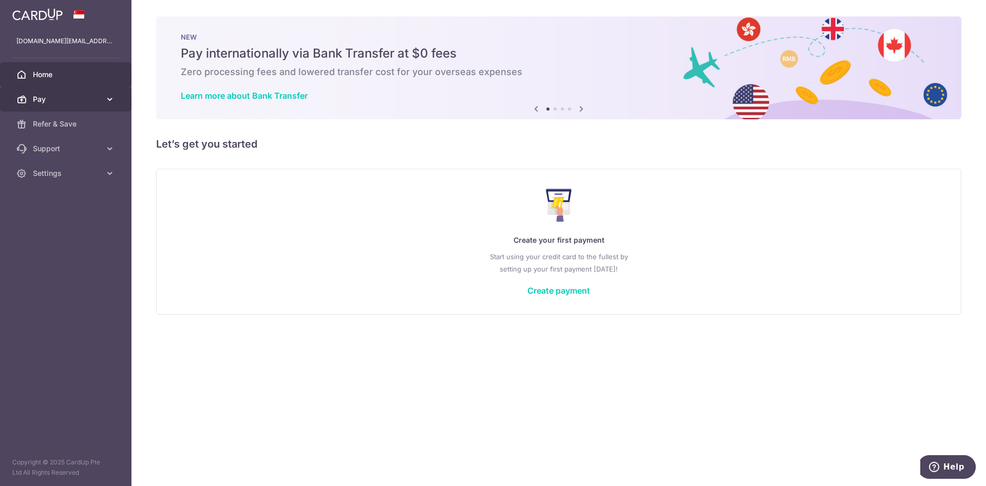
click at [44, 104] on span "Pay" at bounding box center [67, 99] width 68 height 10
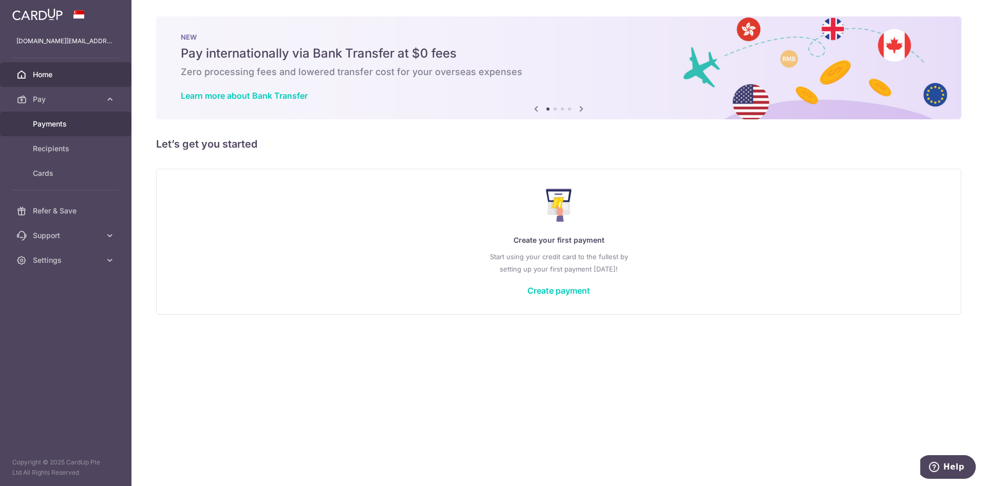
click at [55, 122] on span "Payments" at bounding box center [67, 124] width 68 height 10
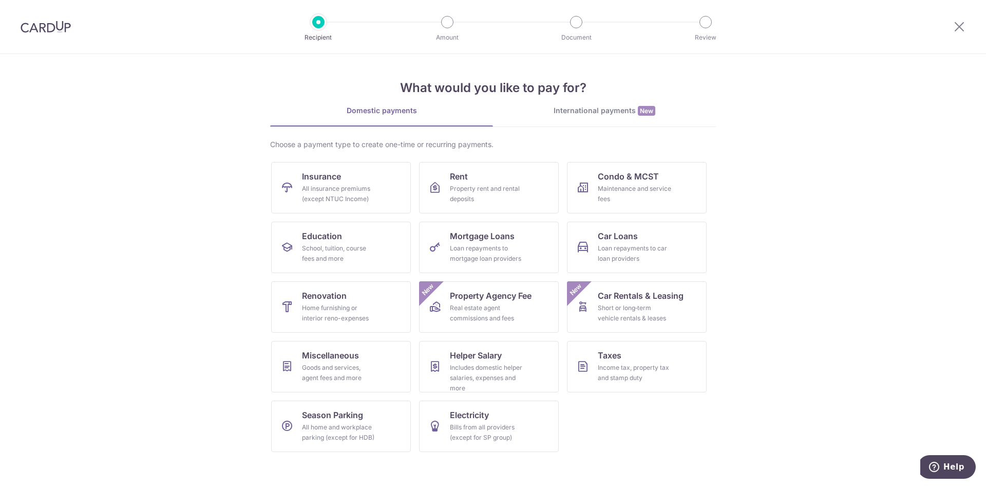
click at [582, 109] on div "International payments New" at bounding box center [604, 110] width 223 height 11
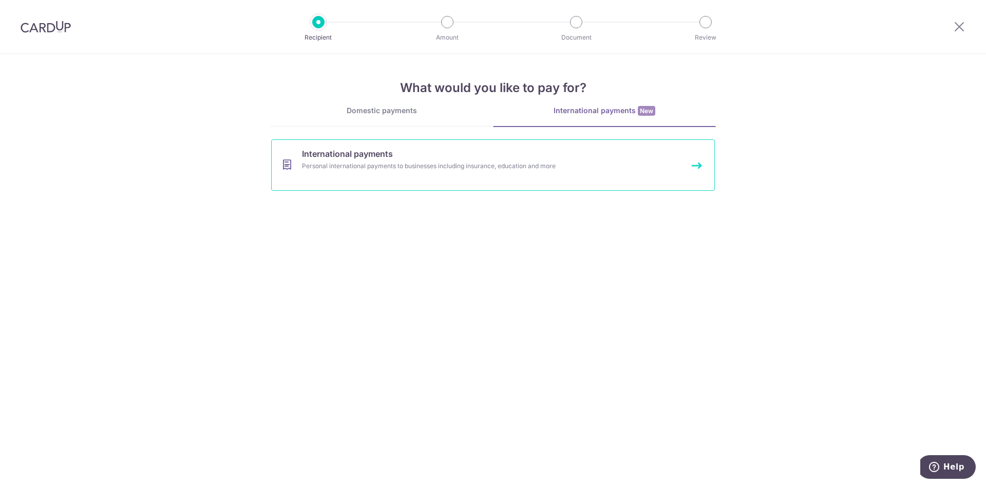
click at [460, 162] on div "Personal international payments to businesses including insurance, education an…" at bounding box center [479, 166] width 355 height 10
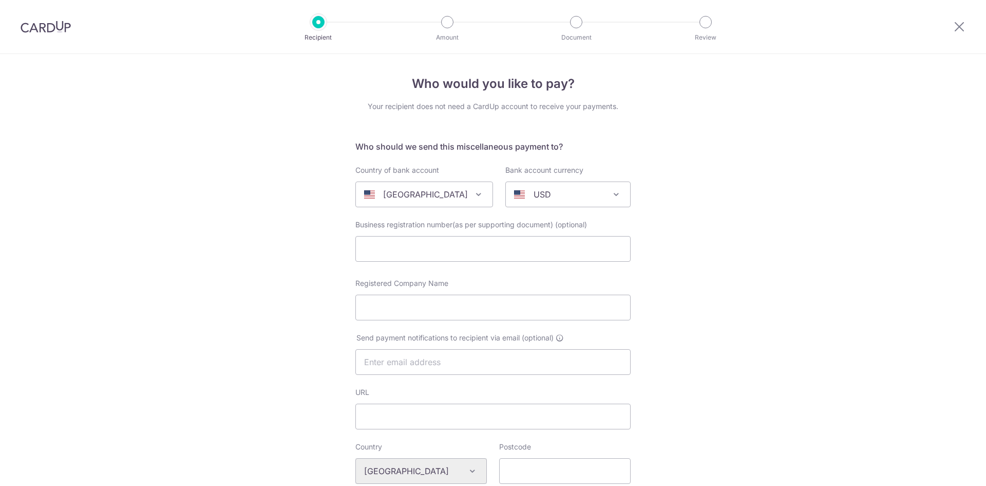
select select
click at [473, 196] on span at bounding box center [479, 194] width 12 height 12
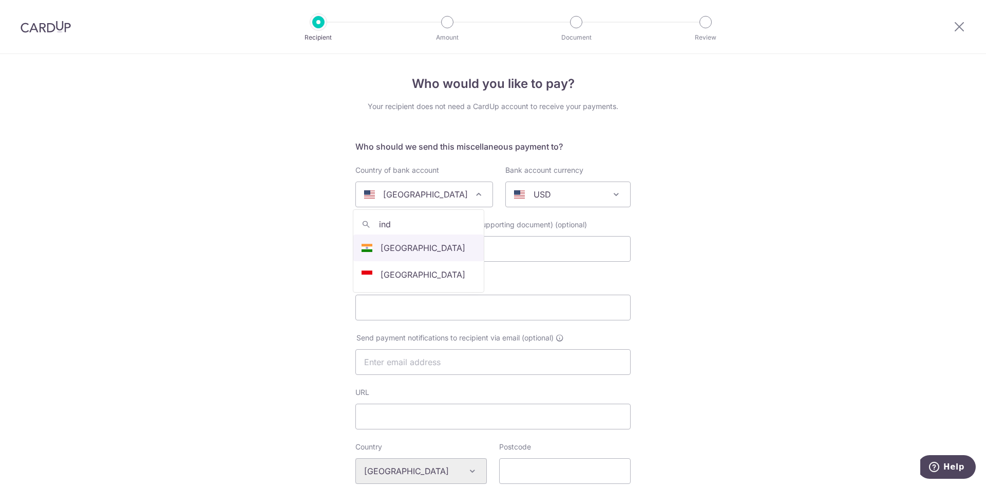
type input "ind"
select select "105"
select select "[GEOGRAPHIC_DATA]"
select select
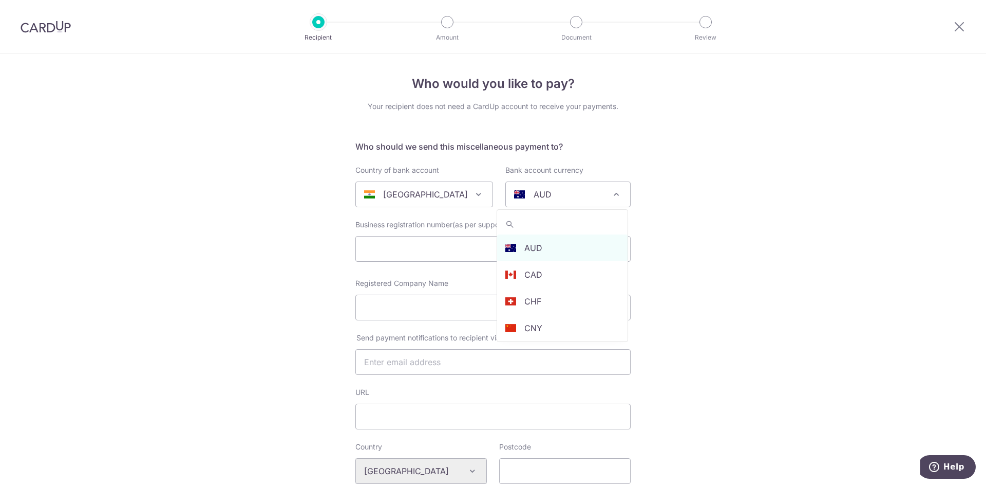
click at [558, 198] on div "AUD" at bounding box center [559, 194] width 91 height 12
type input "INR"
select select "6"
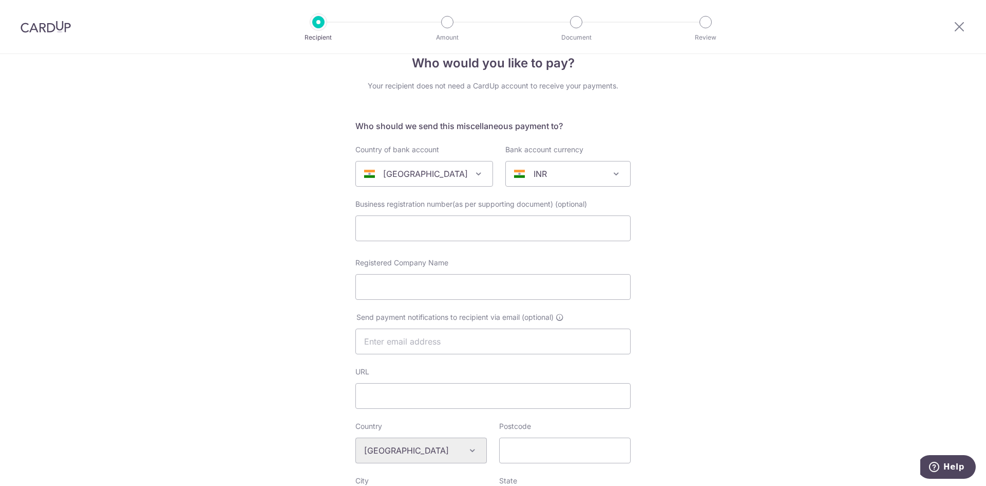
scroll to position [17, 0]
click at [438, 236] on input "text" at bounding box center [493, 232] width 275 height 26
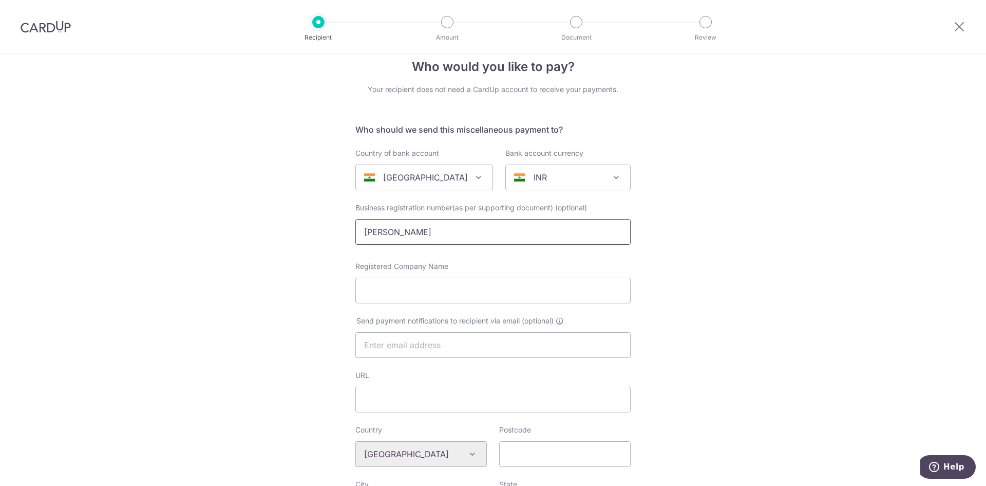
type input "[PERSON_NAME]"
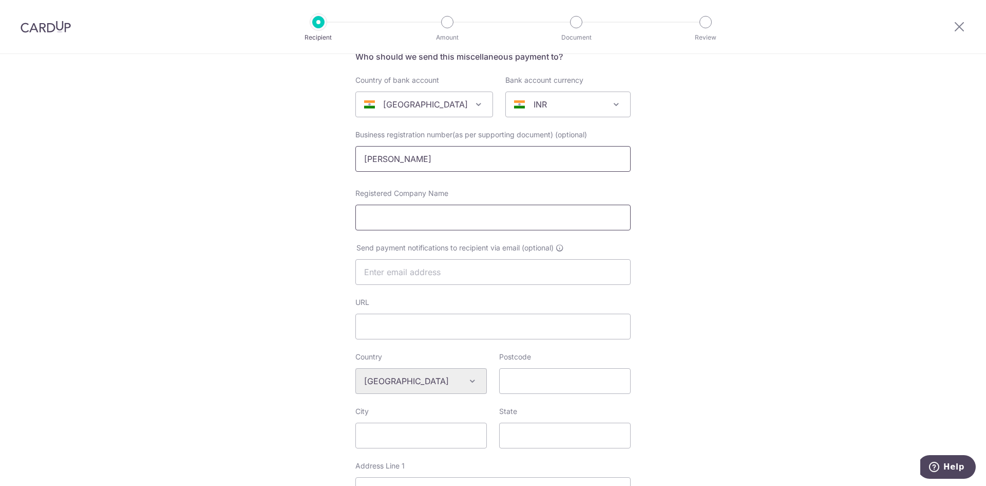
scroll to position [90, 0]
click at [426, 279] on input "text" at bounding box center [493, 271] width 275 height 26
type input "[DOMAIN_NAME][EMAIL_ADDRESS][DOMAIN_NAME]"
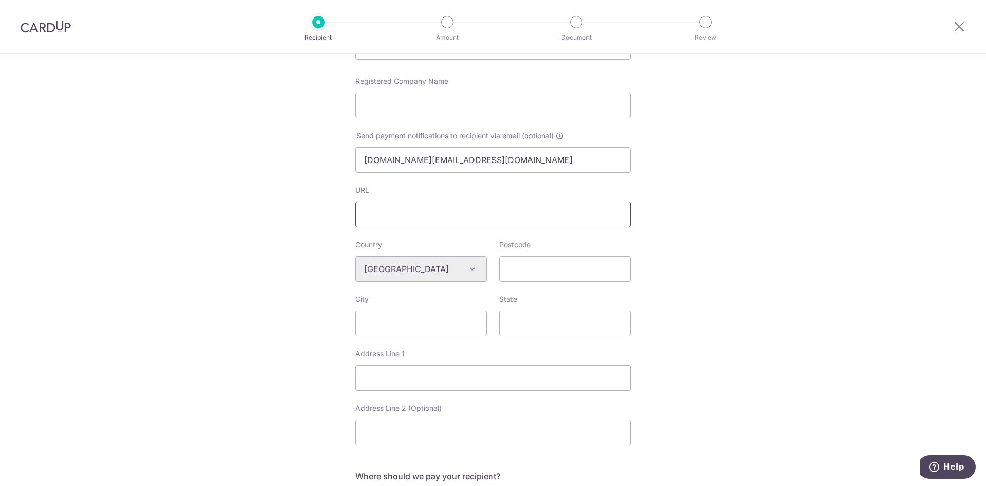
scroll to position [202, 0]
click at [531, 268] on input "Postcode" at bounding box center [565, 268] width 132 height 26
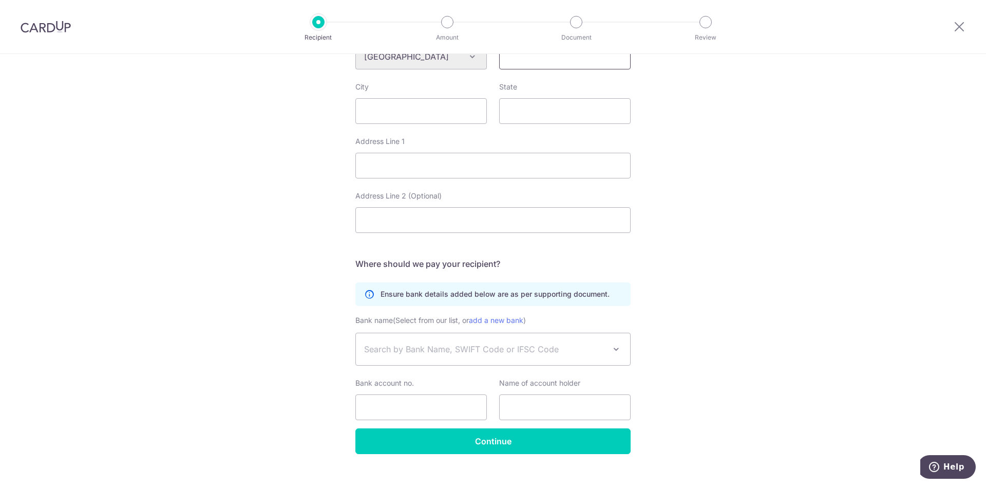
scroll to position [431, 0]
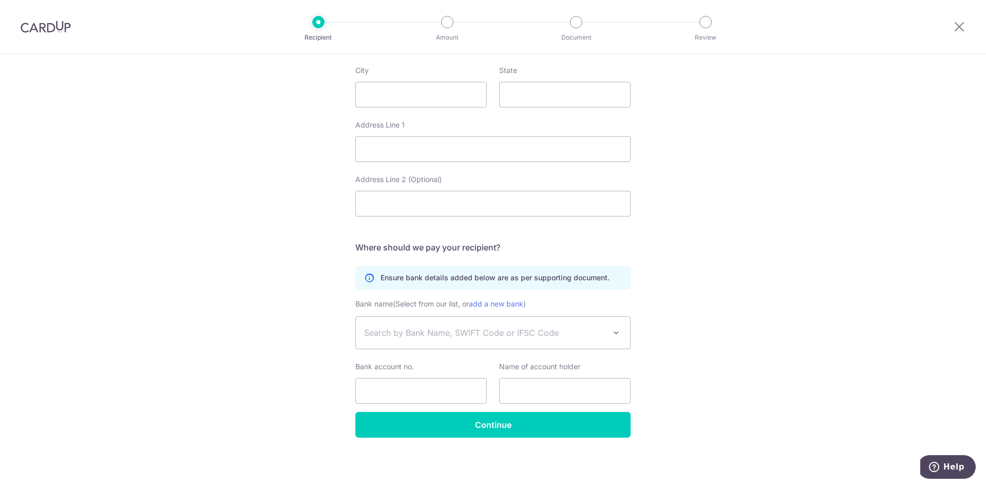
click at [509, 336] on span "Search by Bank Name, SWIFT Code or IFSC Code" at bounding box center [484, 332] width 241 height 12
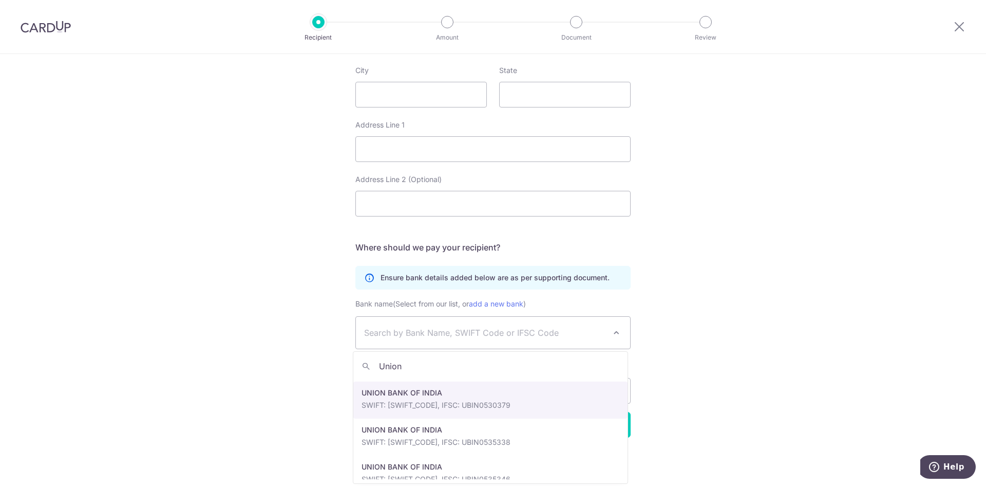
scroll to position [181, 0]
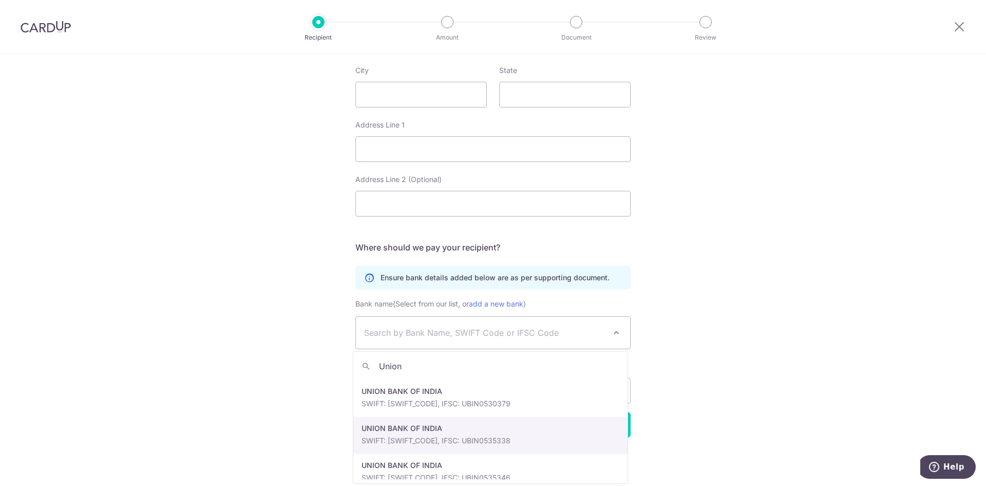
type input "Union"
select select "1991"
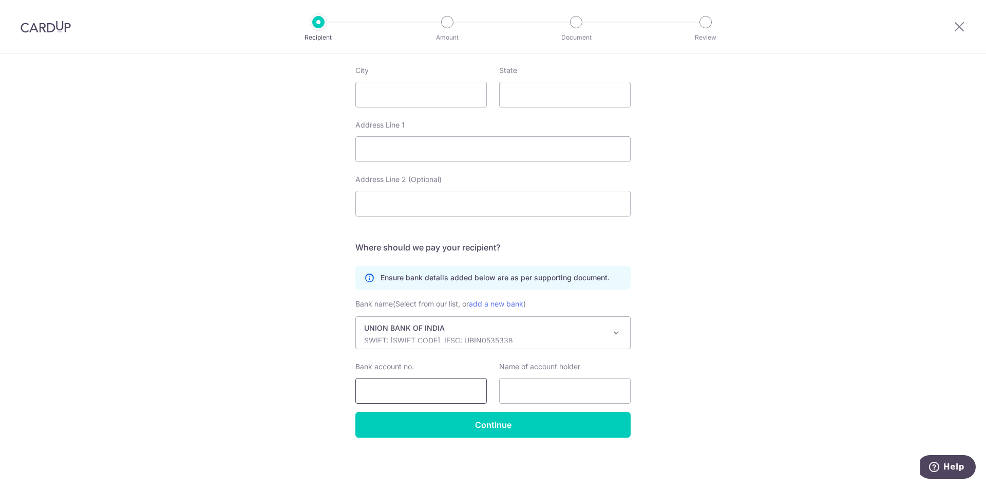
click at [445, 383] on input "Bank account no." at bounding box center [422, 391] width 132 height 26
click at [614, 331] on span at bounding box center [616, 332] width 12 height 12
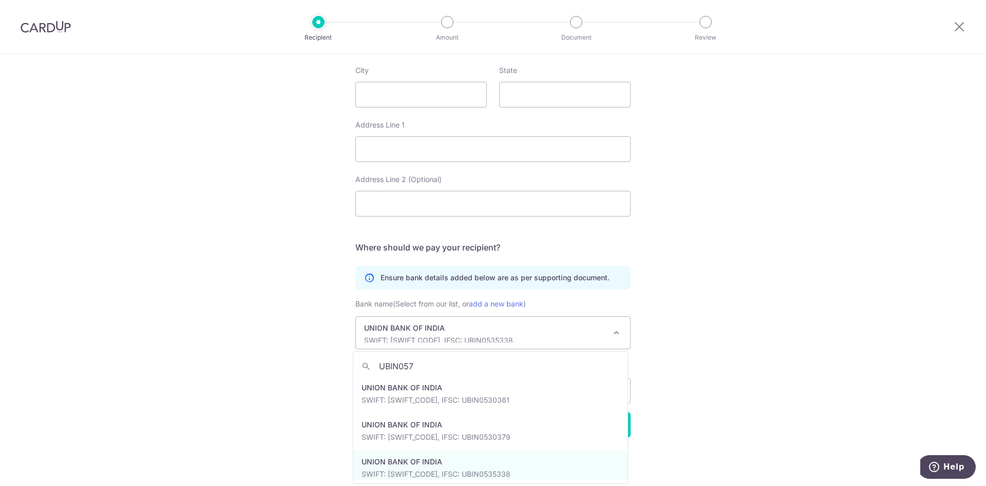
scroll to position [0, 0]
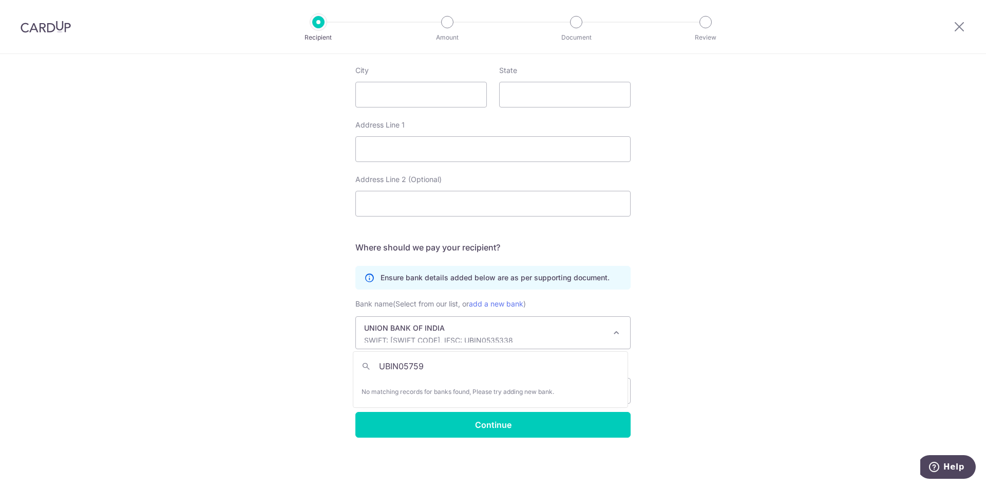
type input "UBIN0575"
click at [614, 331] on span at bounding box center [616, 332] width 12 height 12
type input "UBIN0575984"
click at [508, 306] on link "add a new bank" at bounding box center [496, 303] width 54 height 9
click at [356, 316] on select "THE SARASWAT CO-OPERATIVE BANK LTD ABHYUDAYA CO-OPERATIVE BANK LTD. ALLAHABAD B…" at bounding box center [356, 316] width 1 height 1
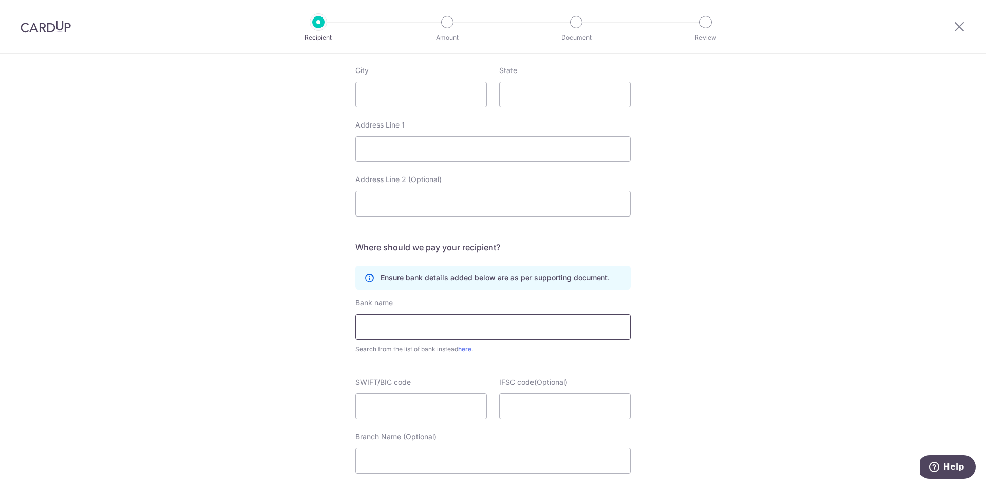
click at [483, 328] on input "text" at bounding box center [493, 327] width 275 height 26
drag, startPoint x: 462, startPoint y: 326, endPoint x: 318, endPoint y: 324, distance: 143.9
click at [318, 324] on div "Who would you like to pay? Your recipient does not need a CardUp account to rec…" at bounding box center [493, 149] width 986 height 1053
click at [424, 329] on input "UNION BANK" at bounding box center [493, 327] width 275 height 26
drag, startPoint x: 424, startPoint y: 325, endPoint x: 307, endPoint y: 325, distance: 117.1
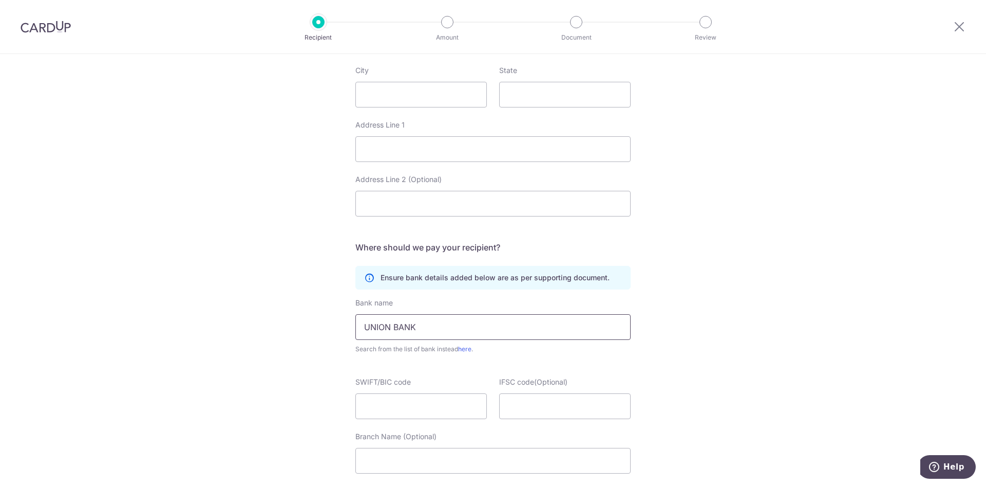
click at [307, 325] on div "Who would you like to pay? Your recipient does not need a CardUp account to rec…" at bounding box center [493, 149] width 986 height 1053
paste input "union bank of india"
drag, startPoint x: 367, startPoint y: 329, endPoint x: 355, endPoint y: 328, distance: 12.9
click at [356, 328] on input "union bank of india" at bounding box center [493, 327] width 275 height 26
drag, startPoint x: 391, startPoint y: 329, endPoint x: 386, endPoint y: 328, distance: 5.7
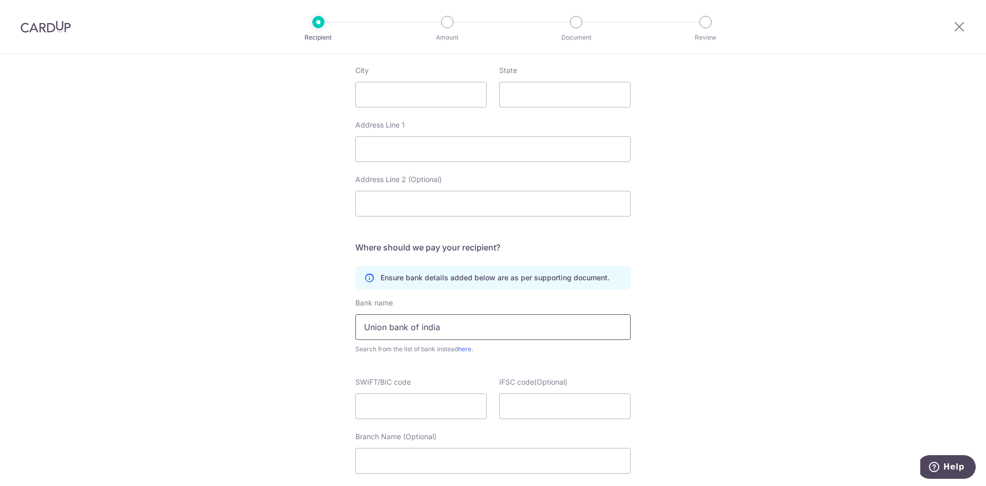
click at [386, 328] on input "Union bank of india" at bounding box center [493, 327] width 275 height 26
click at [418, 325] on input "Union Bank of india" at bounding box center [493, 327] width 275 height 26
type input "Union Bank of India"
click at [398, 402] on input "SWIFT/BIC code" at bounding box center [422, 406] width 132 height 26
drag, startPoint x: 344, startPoint y: 384, endPoint x: 409, endPoint y: 381, distance: 64.8
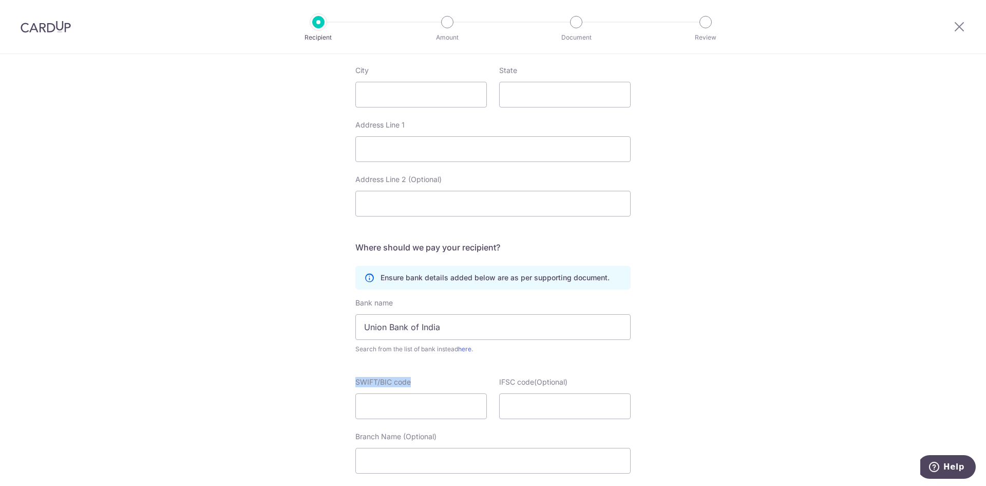
click at [409, 381] on div "Who would you like to pay? Your recipient does not need a CardUp account to rec…" at bounding box center [493, 149] width 986 height 1053
copy label "SWIFT/BIC code"
click at [405, 406] on input "SWIFT/BIC code" at bounding box center [422, 406] width 132 height 26
click at [386, 407] on input "UBIN)575984" at bounding box center [422, 406] width 132 height 26
click at [463, 405] on input "UBIN0575984" at bounding box center [422, 406] width 132 height 26
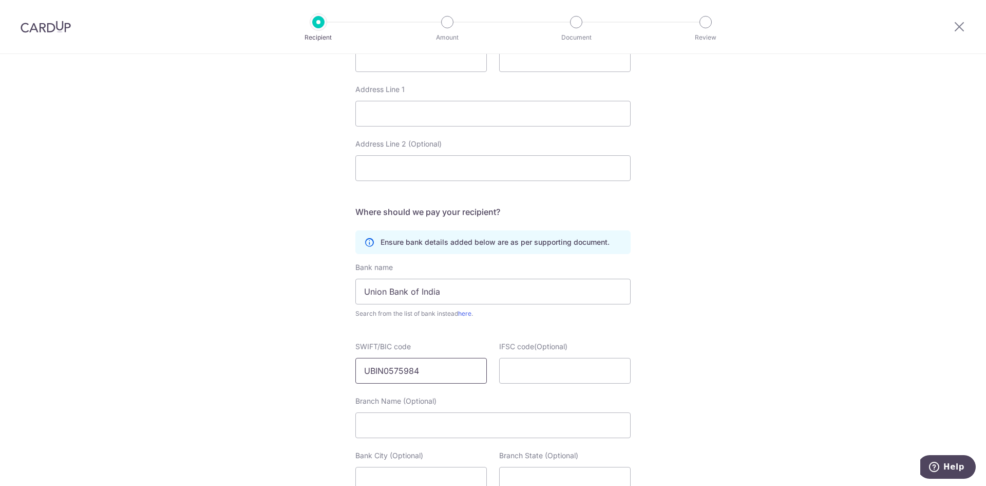
scroll to position [482, 0]
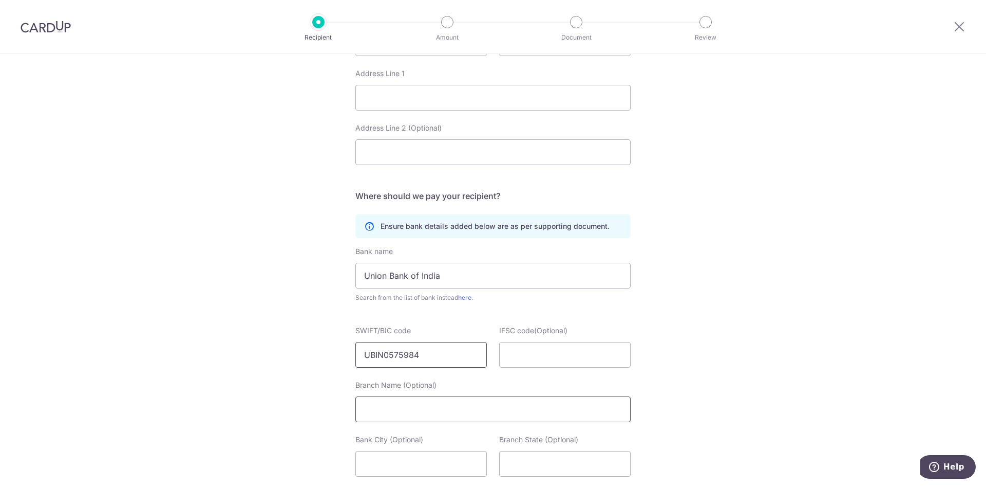
type input "UBIN0575984"
click at [438, 411] on input "Branch Name (Optional)" at bounding box center [493, 409] width 275 height 26
paste input "[PERSON_NAME][GEOGRAPHIC_DATA] [PERSON_NAME][GEOGRAPHIC_DATA]"
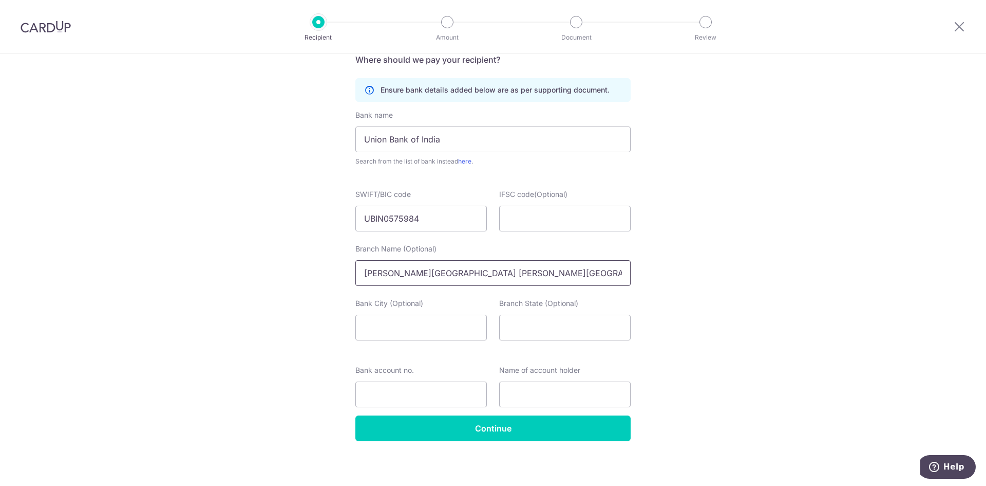
scroll to position [622, 0]
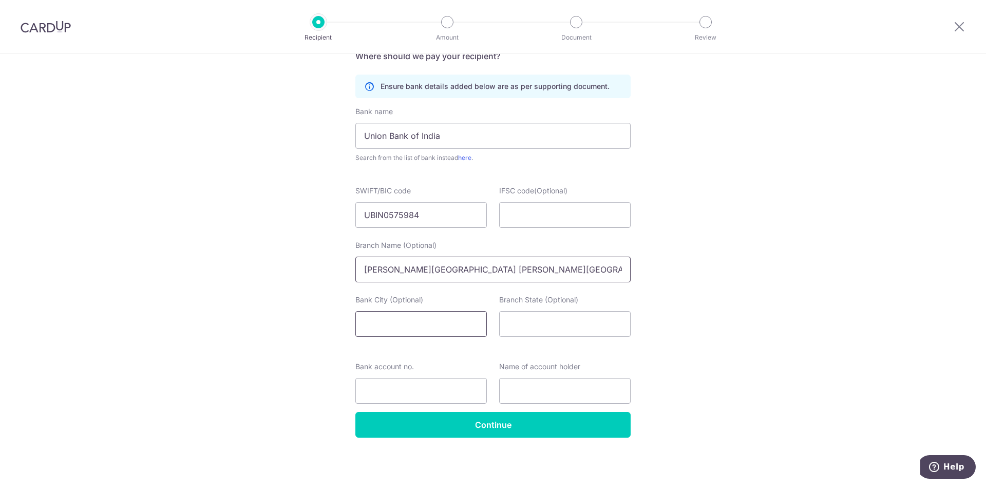
type input "[PERSON_NAME][GEOGRAPHIC_DATA] [PERSON_NAME][GEOGRAPHIC_DATA]"
click at [388, 322] on input "Bank City (Optional)" at bounding box center [422, 324] width 132 height 26
type input "7"
click at [469, 392] on input "Bank account no." at bounding box center [422, 391] width 132 height 26
type input "759802020000055"
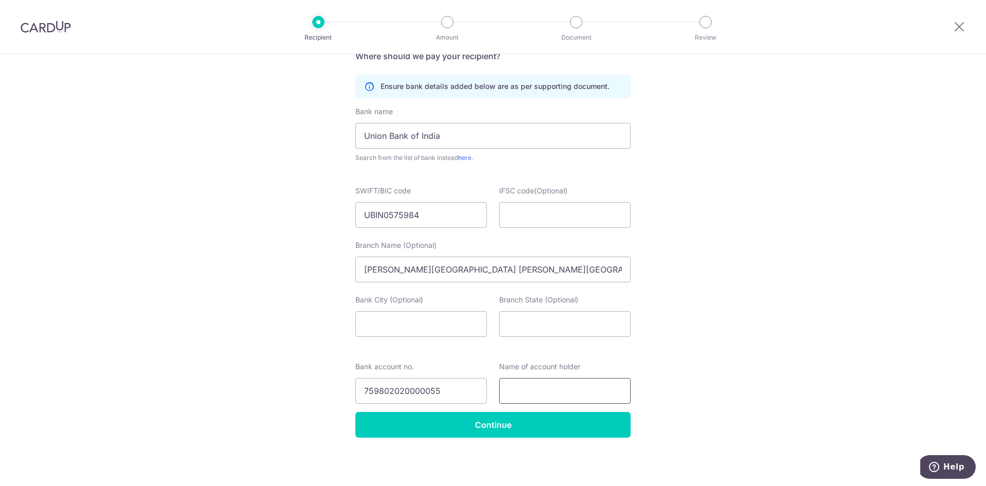
click at [511, 393] on input "text" at bounding box center [565, 391] width 132 height 26
type input "[PERSON_NAME]"
click at [568, 430] on input "Continue" at bounding box center [493, 425] width 275 height 26
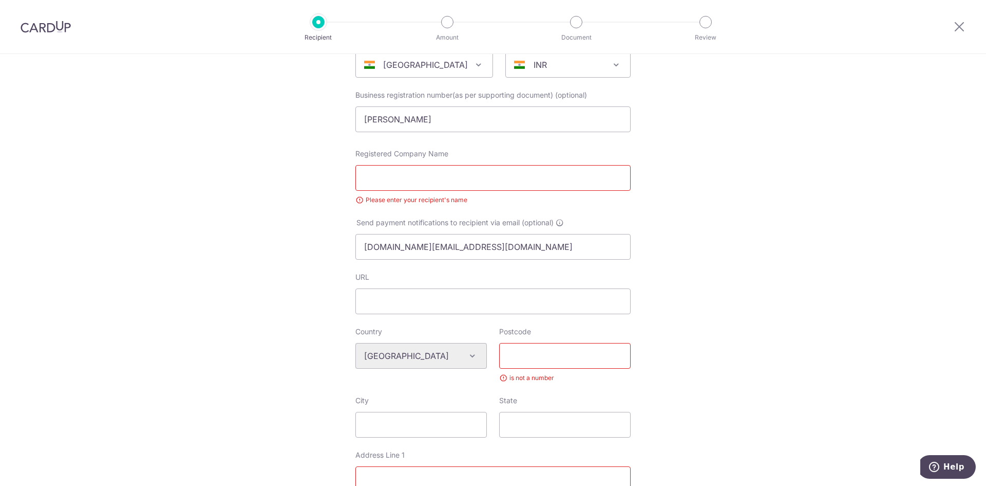
scroll to position [73, 0]
